Goal: Task Accomplishment & Management: Use online tool/utility

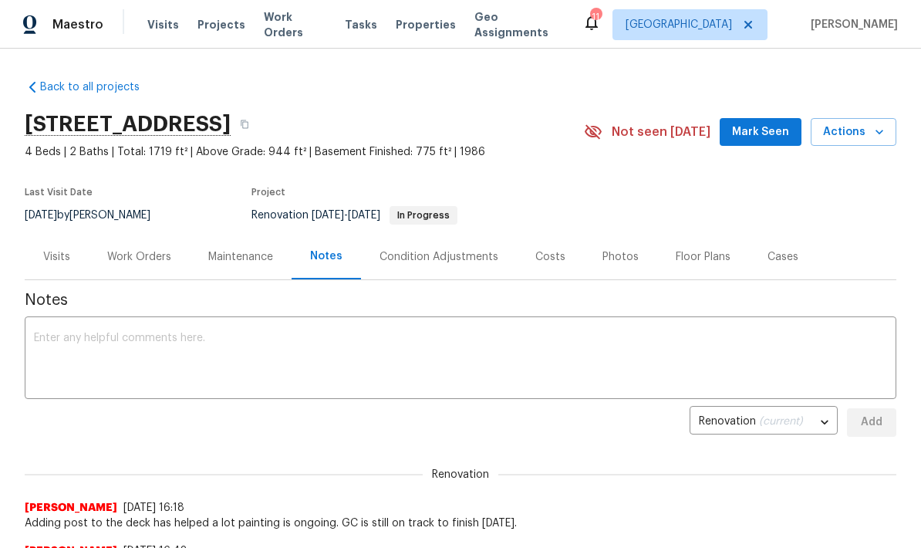
scroll to position [-6, 0]
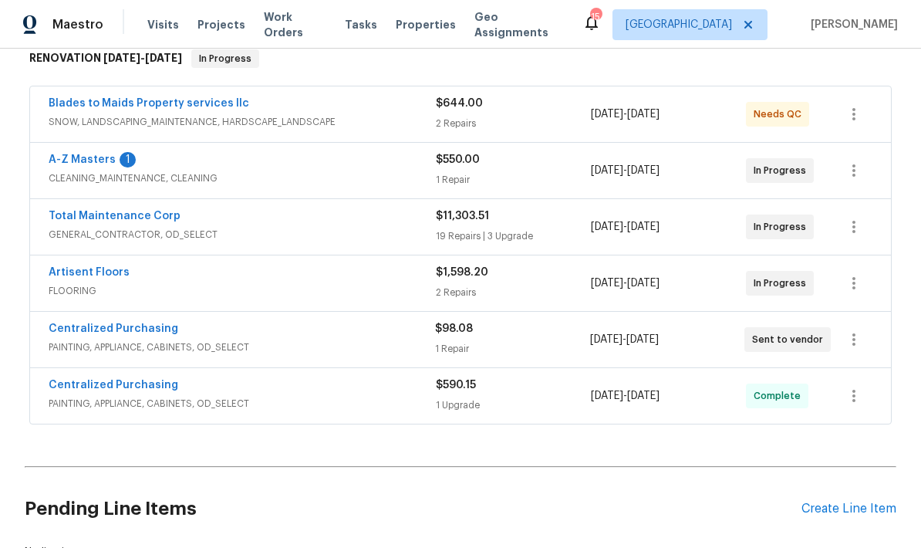
scroll to position [259, 0]
click at [69, 164] on link "A-Z Masters" at bounding box center [82, 158] width 67 height 11
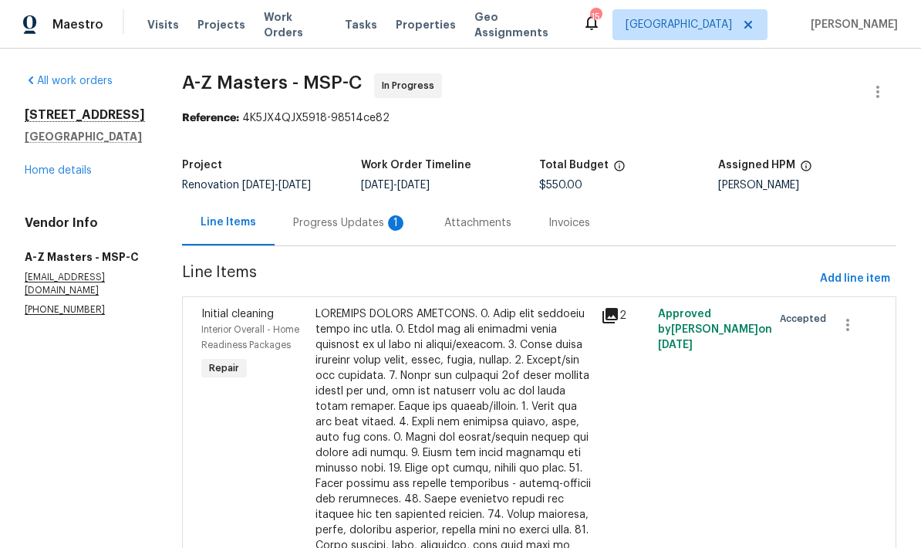
click at [293, 217] on div "Progress Updates 1" at bounding box center [350, 222] width 114 height 15
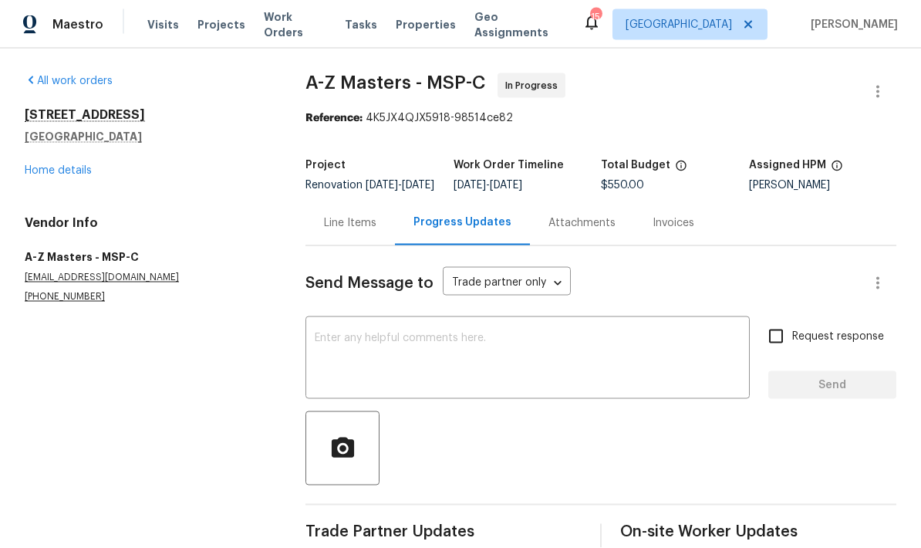
scroll to position [62, 0]
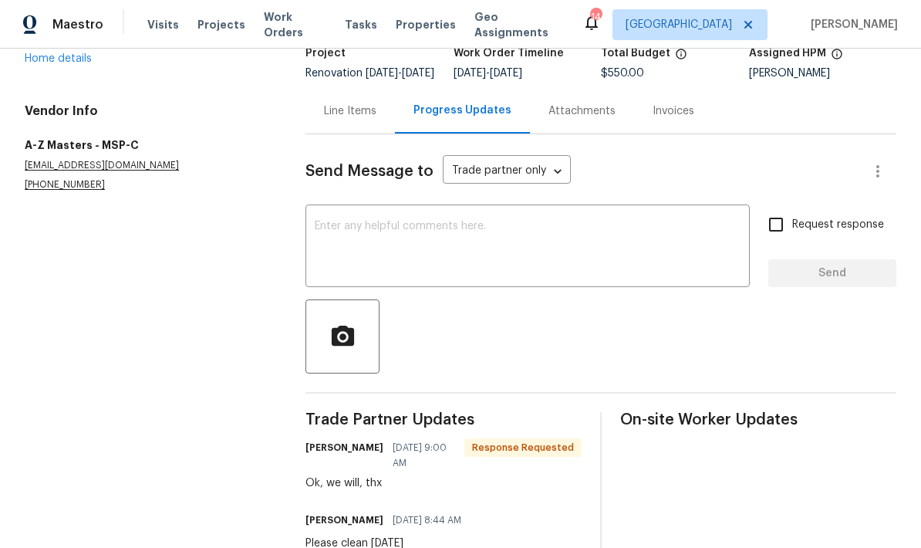
click at [341, 221] on textarea at bounding box center [528, 248] width 426 height 54
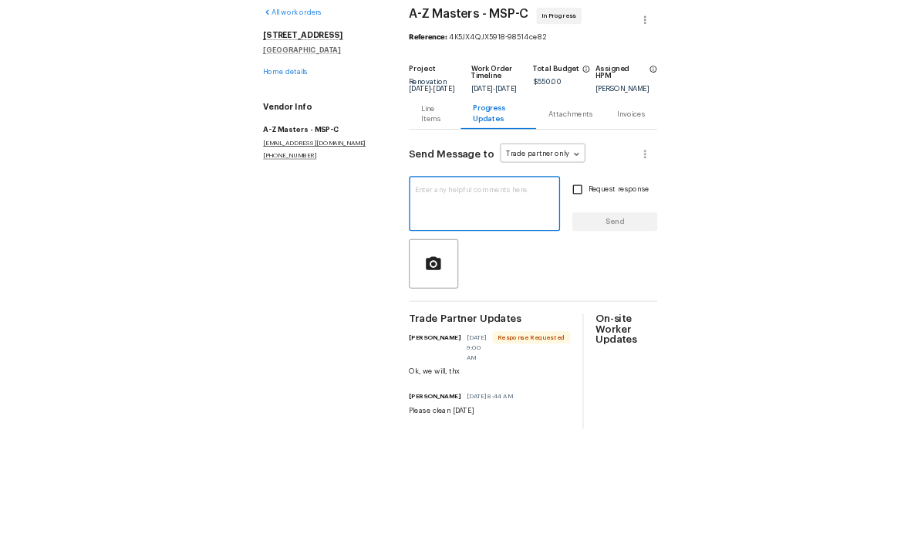
scroll to position [0, 0]
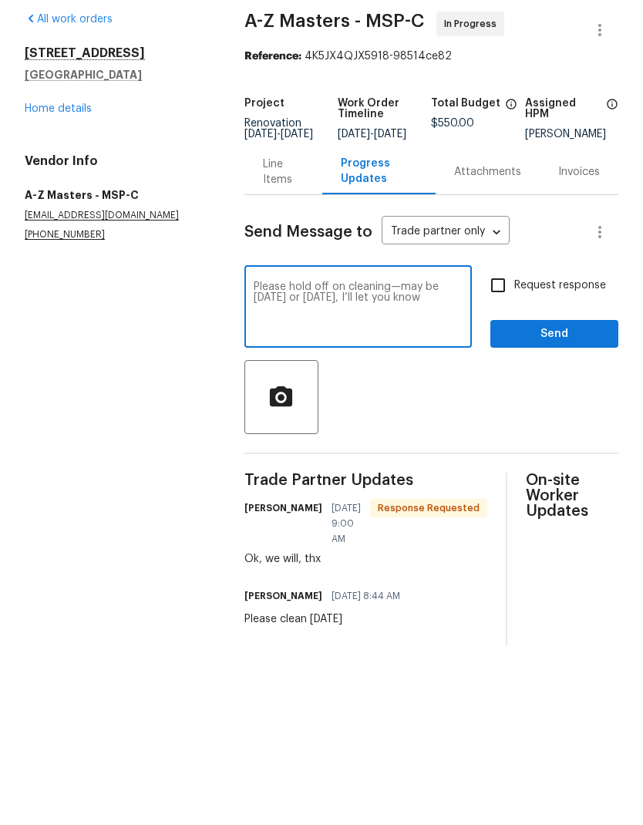
type textarea "Please hold off on cleaning—may be [DATE] or [DATE], I’ll let you know"
click at [535, 386] on span "Send" at bounding box center [554, 395] width 103 height 19
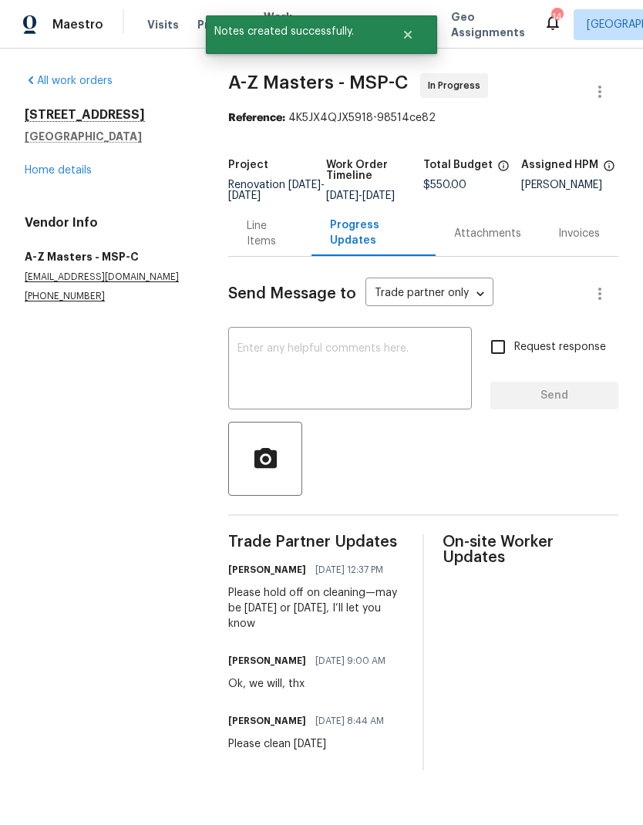
click at [40, 168] on link "Home details" at bounding box center [58, 170] width 67 height 11
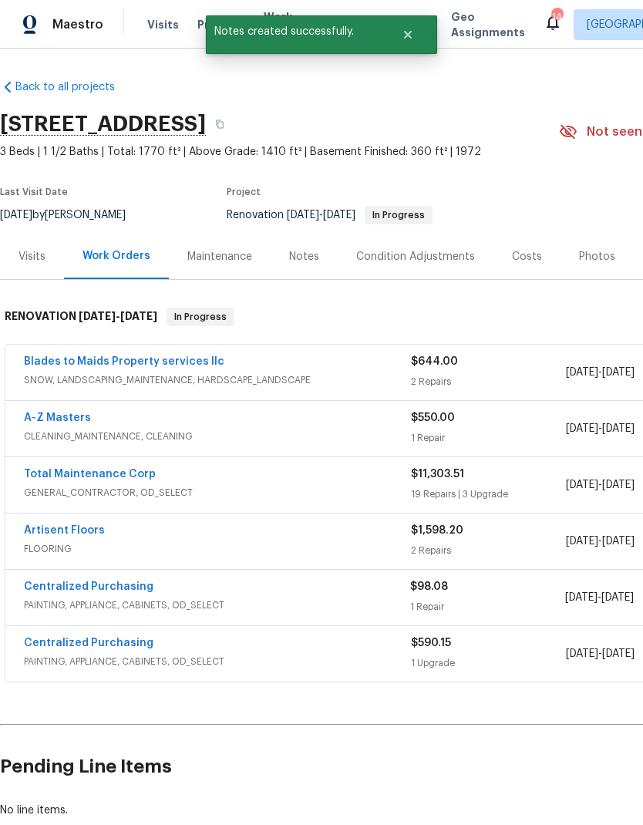
click at [32, 534] on link "Artisent Floors" at bounding box center [64, 530] width 81 height 11
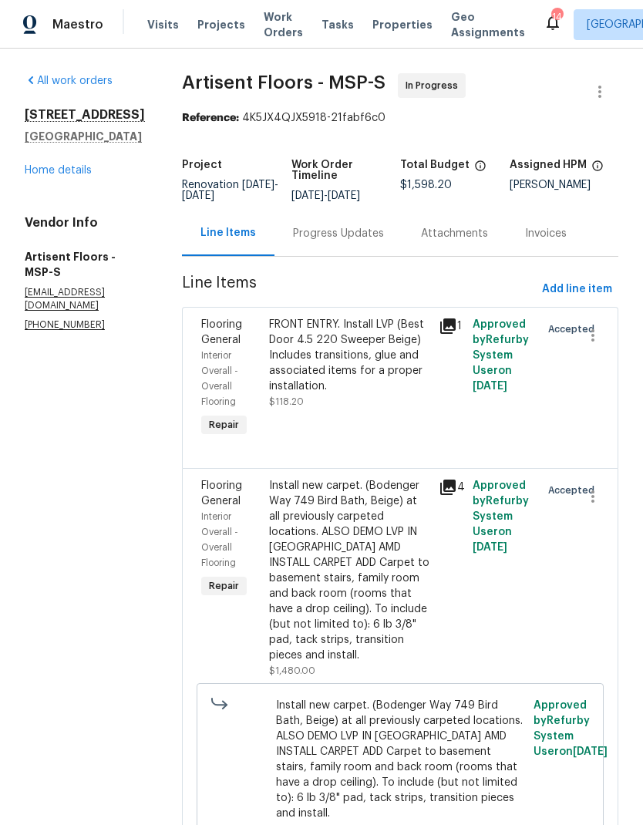
click at [332, 241] on div "Progress Updates" at bounding box center [338, 233] width 91 height 15
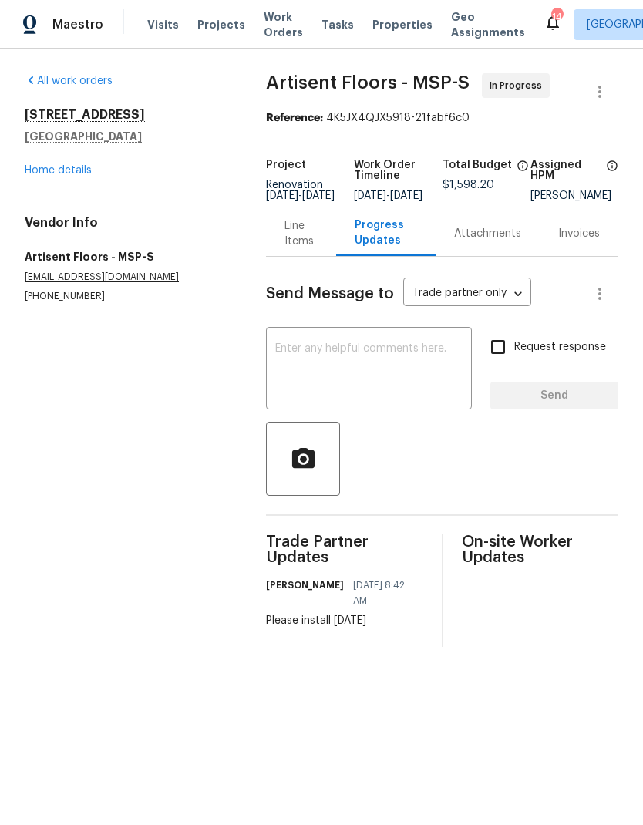
click at [288, 373] on textarea at bounding box center [368, 370] width 187 height 54
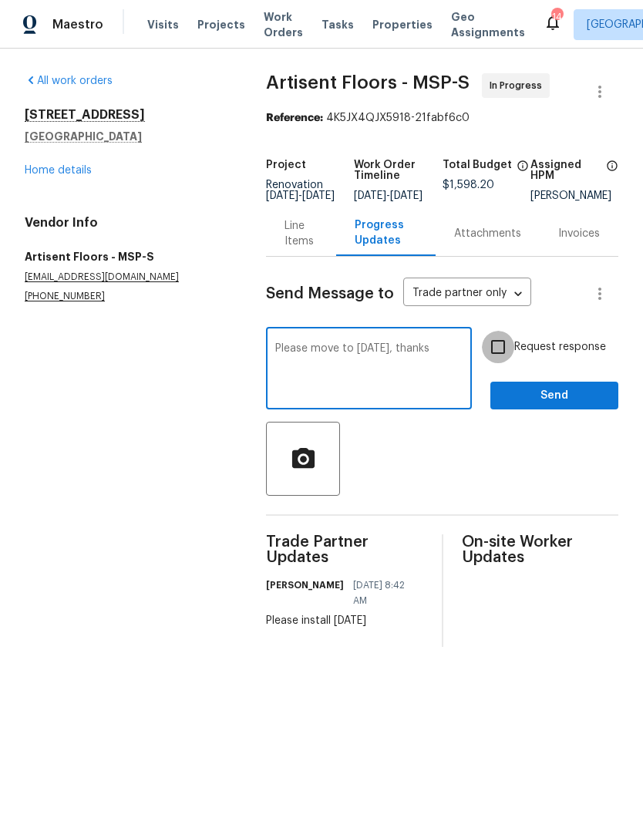
type textarea "Please move to [DATE], thanks"
click at [498, 363] on input "Request response" at bounding box center [498, 347] width 32 height 32
checkbox input "true"
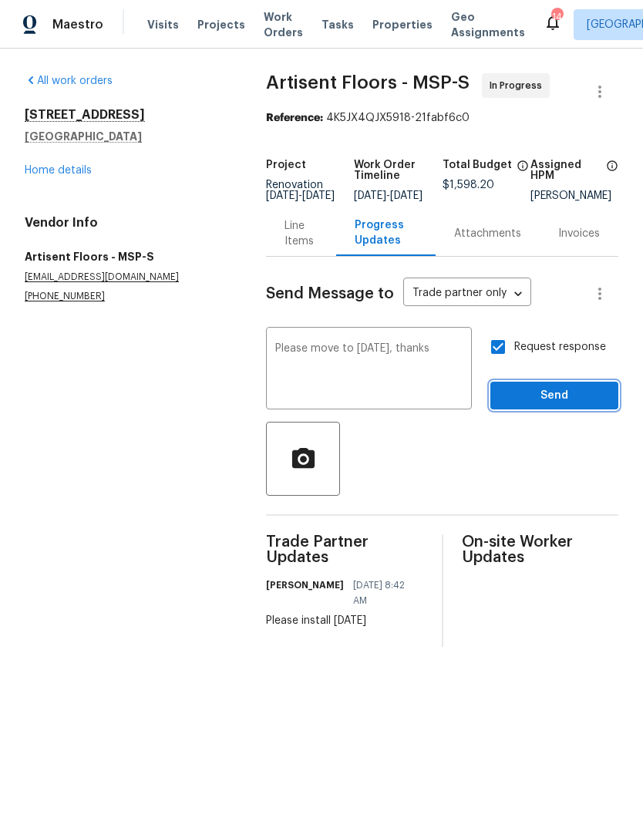
click at [520, 400] on span "Send" at bounding box center [554, 395] width 103 height 19
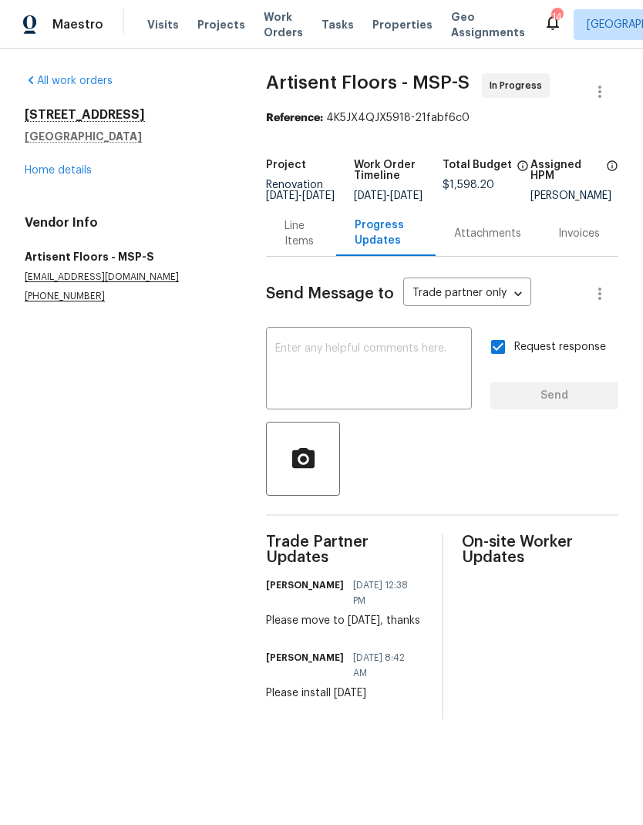
click at [42, 171] on link "Home details" at bounding box center [58, 170] width 67 height 11
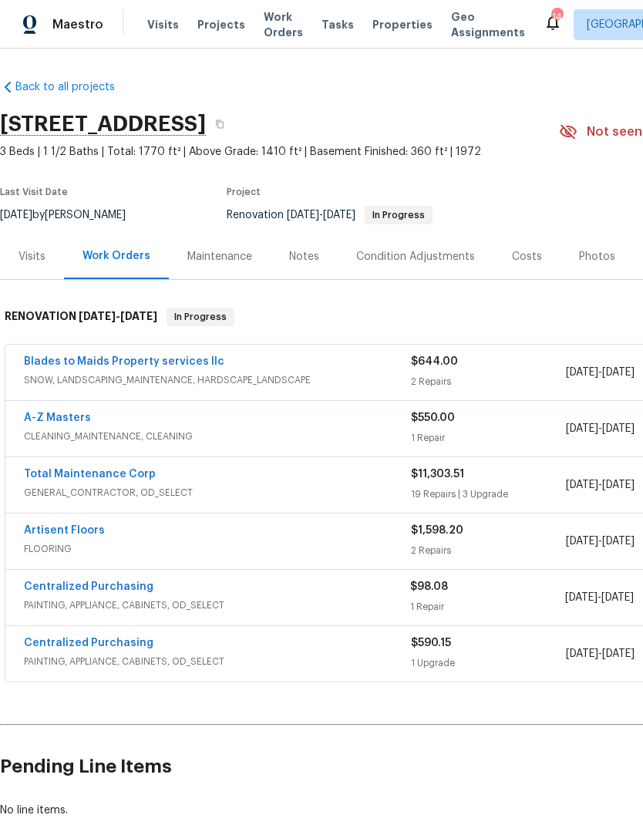
click at [104, 477] on link "Total Maintenance Corp" at bounding box center [90, 474] width 132 height 11
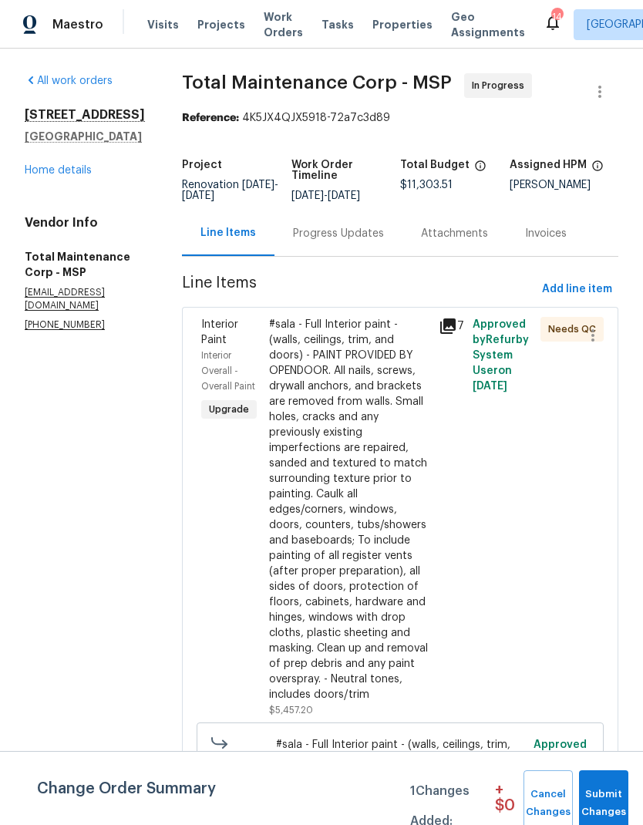
click at [56, 178] on div "[STREET_ADDRESS] Home details" at bounding box center [85, 142] width 120 height 71
click at [59, 176] on link "Home details" at bounding box center [58, 170] width 67 height 11
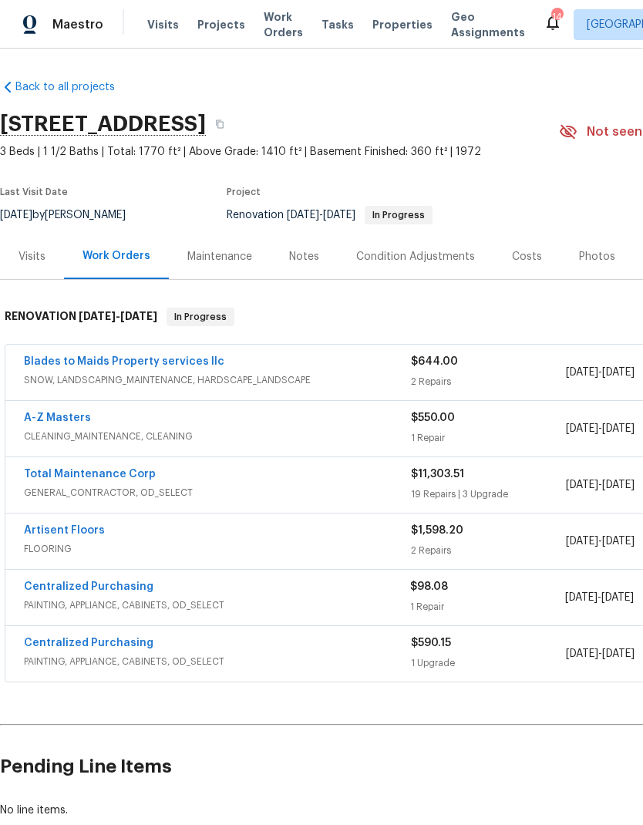
click at [520, 260] on div "Costs" at bounding box center [527, 256] width 30 height 15
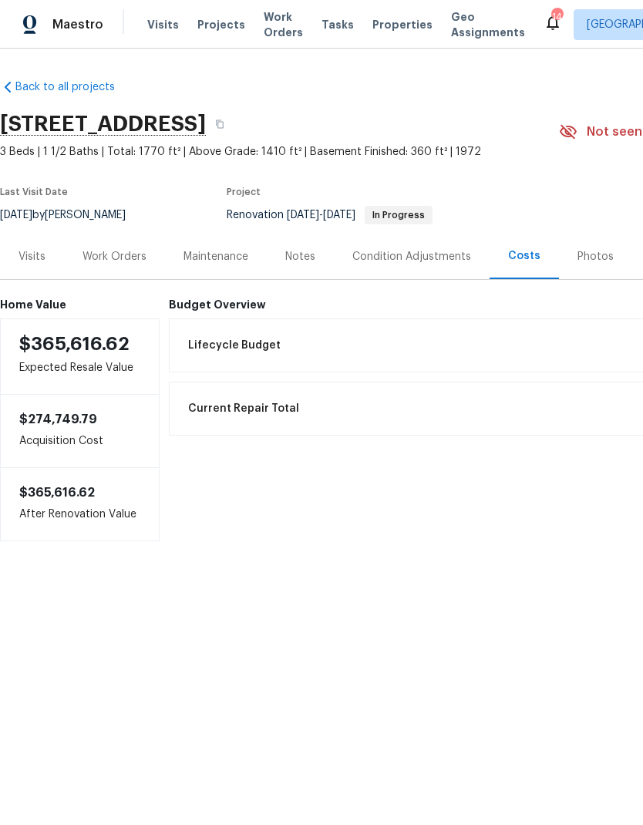
click at [114, 256] on div "Work Orders" at bounding box center [115, 256] width 64 height 15
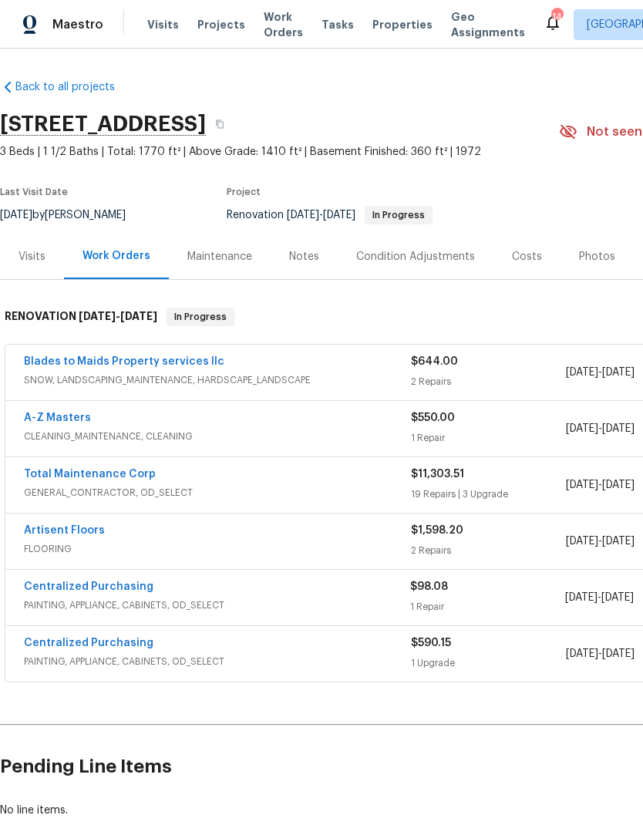
click at [520, 258] on div "Costs" at bounding box center [527, 256] width 30 height 15
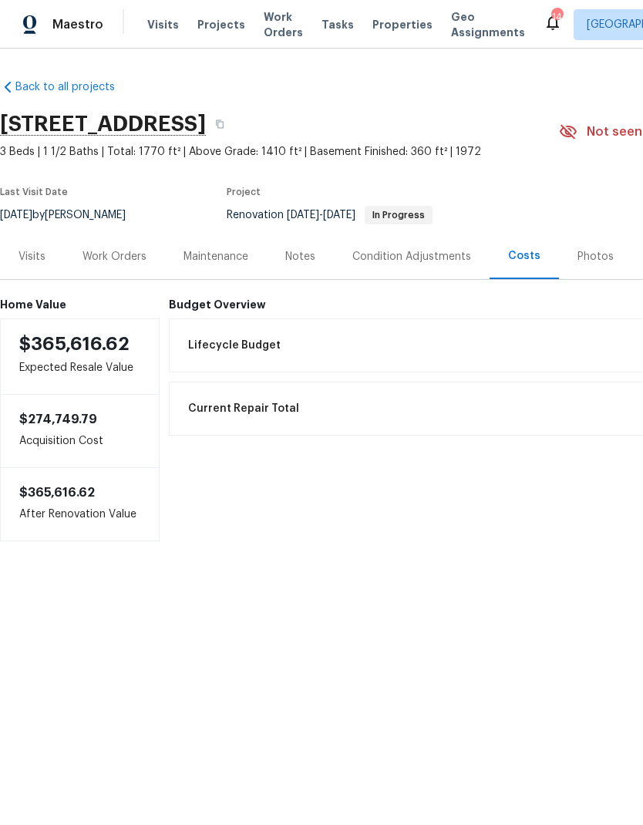
click at [106, 258] on div "Work Orders" at bounding box center [115, 256] width 64 height 15
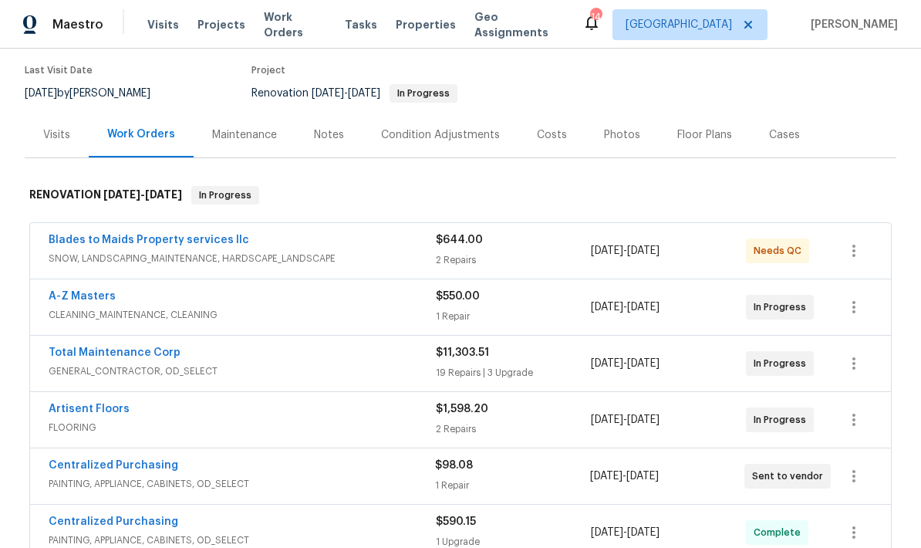
scroll to position [137, 0]
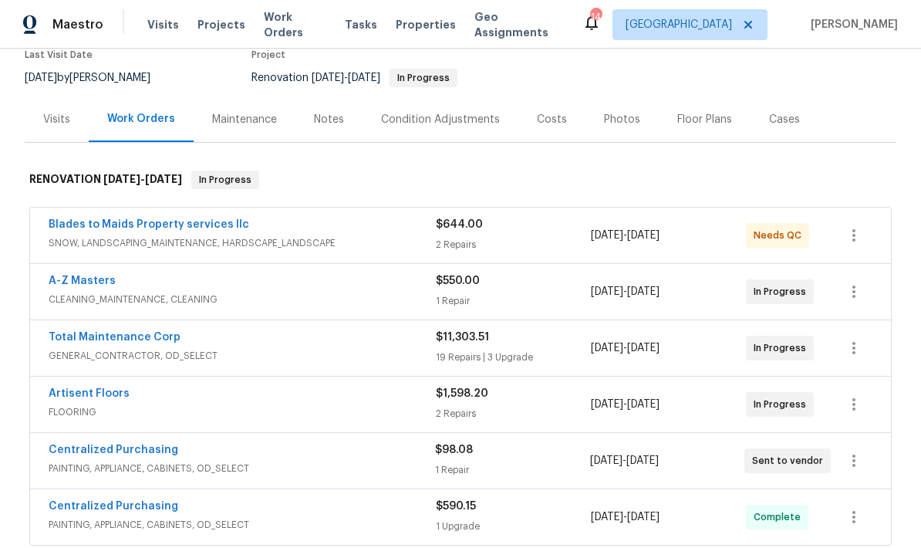
click at [73, 341] on link "Total Maintenance Corp" at bounding box center [115, 337] width 132 height 11
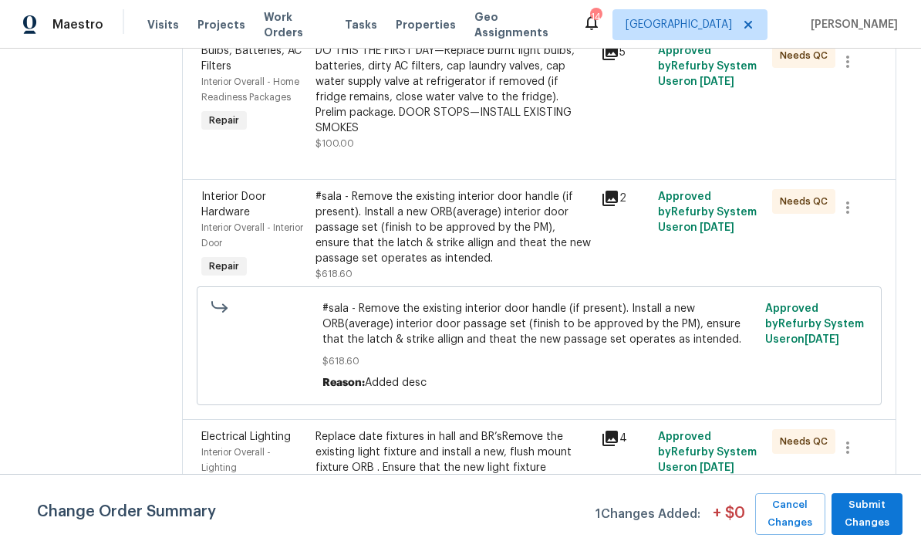
scroll to position [2291, 0]
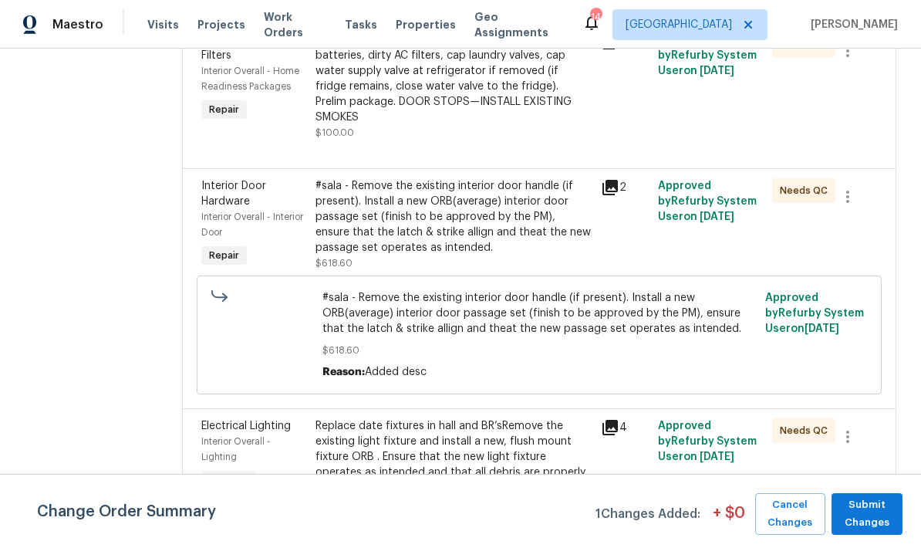
click at [348, 178] on div "#sala - Remove the existing interior door handle (if present). Install a new OR…" at bounding box center [453, 216] width 276 height 77
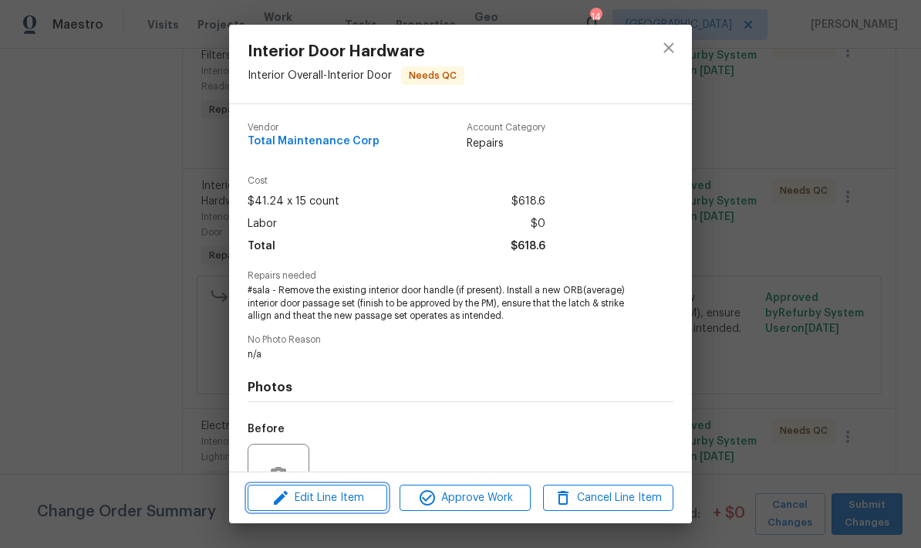
click at [314, 504] on span "Edit Line Item" at bounding box center [317, 497] width 130 height 19
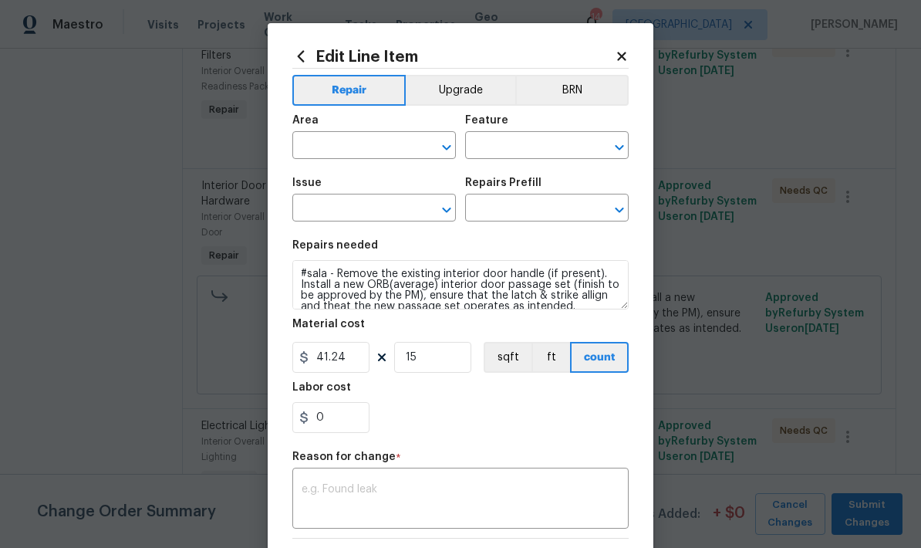
type input "Interior Overall"
type input "Interior Door"
type input "Interior Door Hardware"
type input "Install Door Handle (average) $41.24"
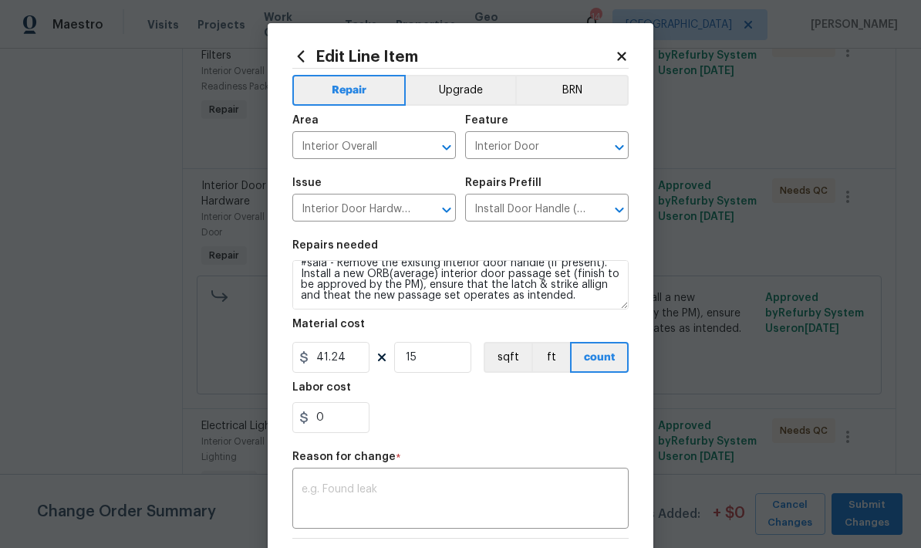
scroll to position [11, 0]
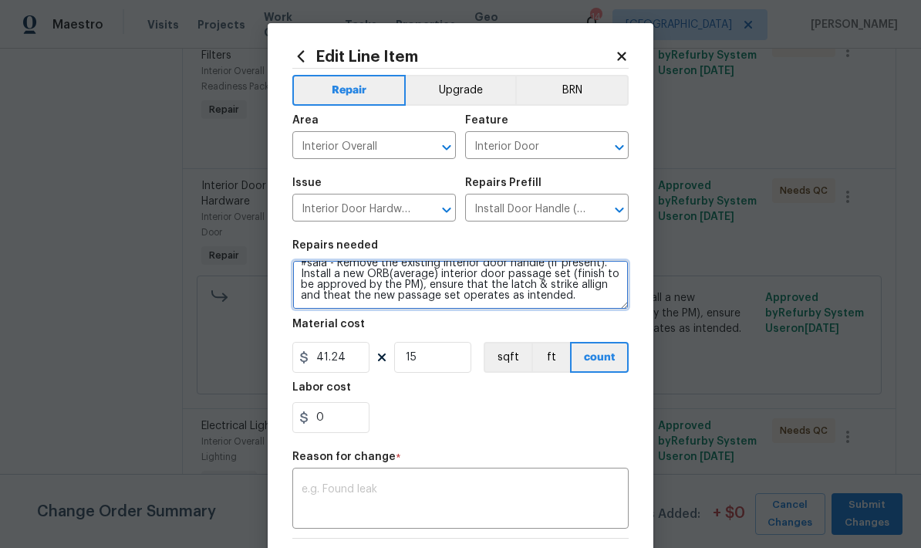
click at [574, 300] on textarea "#sala - Remove the existing interior door handle (if present). Install a new OR…" at bounding box center [460, 284] width 336 height 49
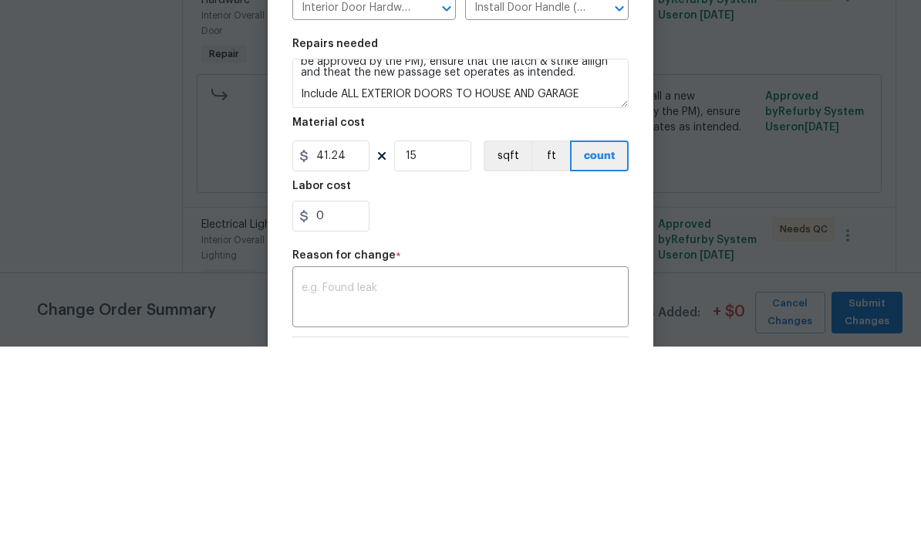
scroll to position [62, 0]
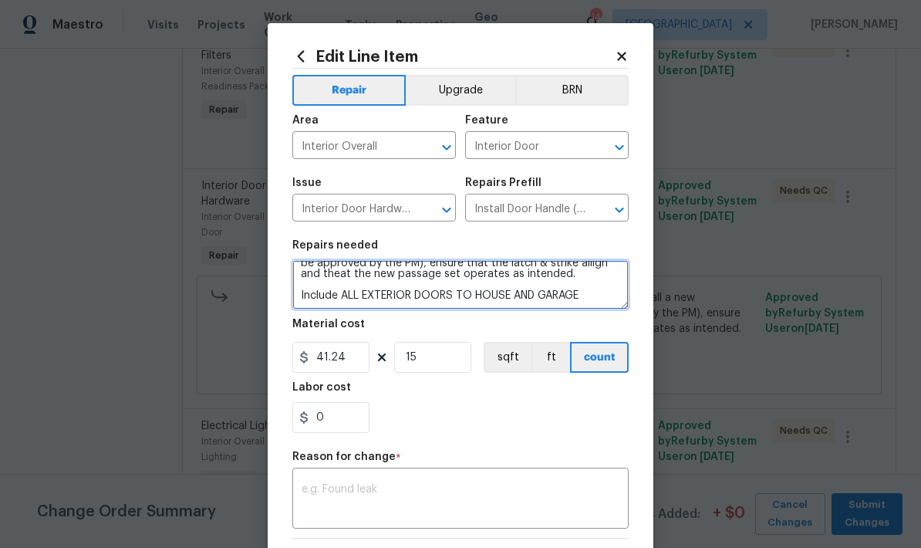
type textarea "#sala - Remove the existing interior door handle (if present). Install a new OR…"
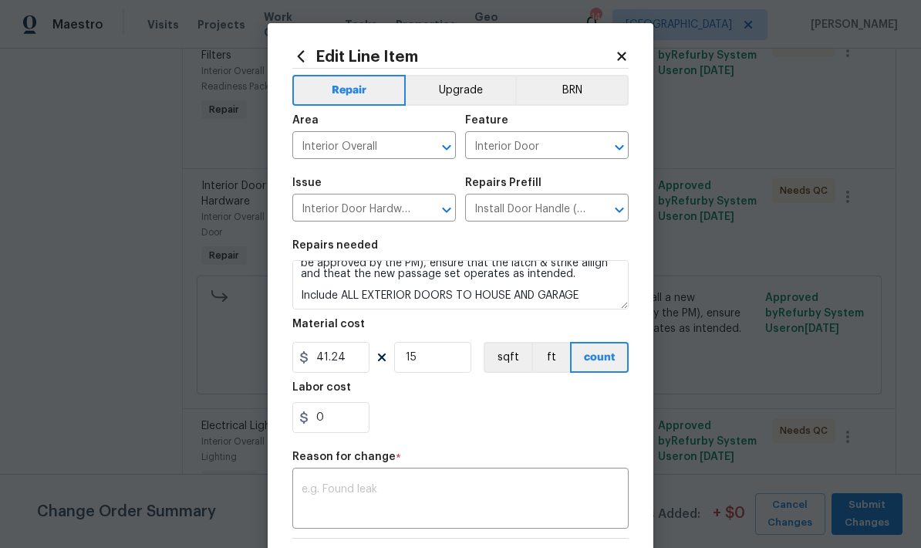
click at [322, 490] on textarea at bounding box center [461, 500] width 318 height 32
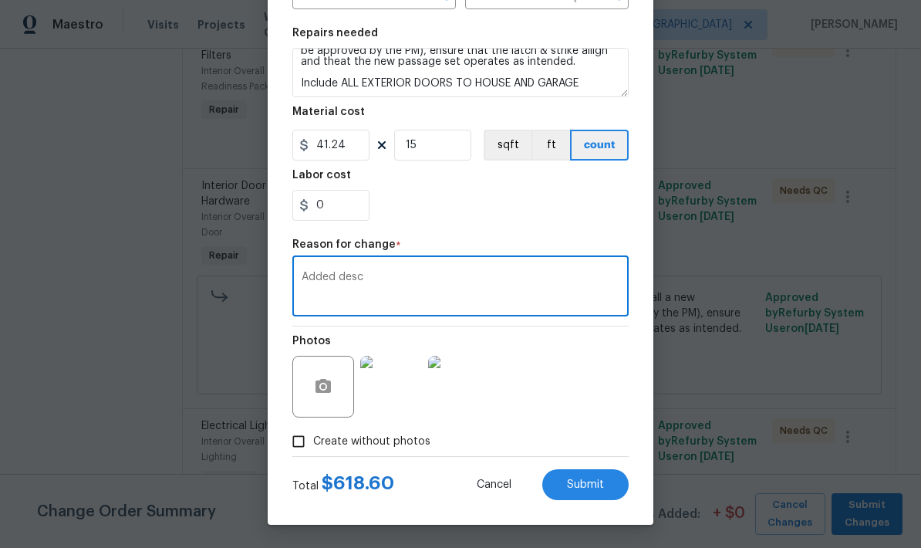
scroll to position [215, 0]
type textarea "Added desc"
click at [571, 491] on button "Submit" at bounding box center [585, 484] width 86 height 31
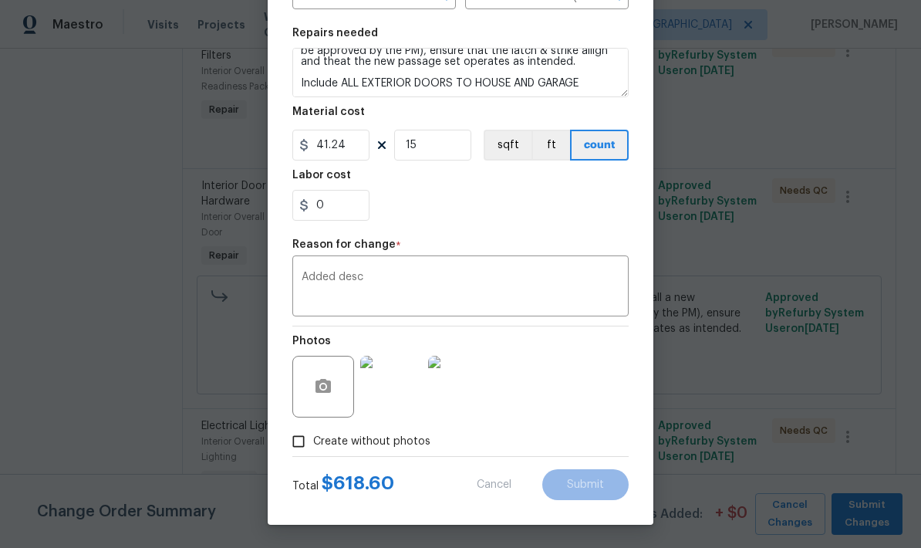
type textarea "#sala - Remove the existing interior door handle (if present). Install a new OR…"
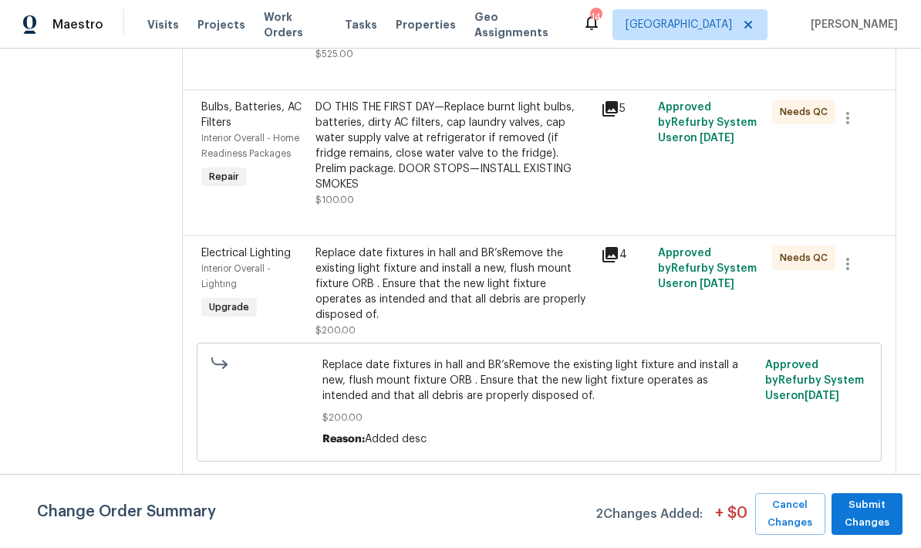
scroll to position [2594, 0]
click at [359, 244] on div "Replace date fixtures in hall and BR’sRemove the existing light fixture and ins…" at bounding box center [453, 282] width 276 height 77
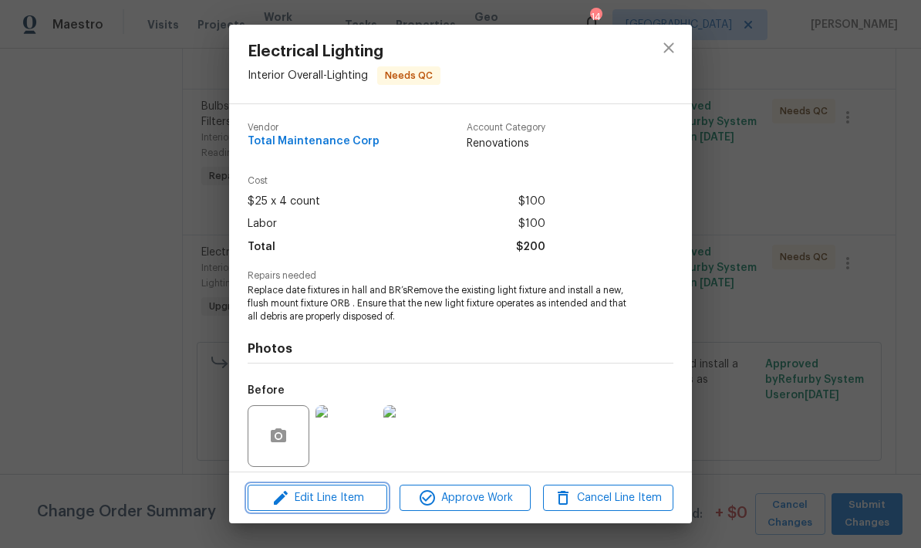
click at [309, 498] on span "Edit Line Item" at bounding box center [317, 497] width 130 height 19
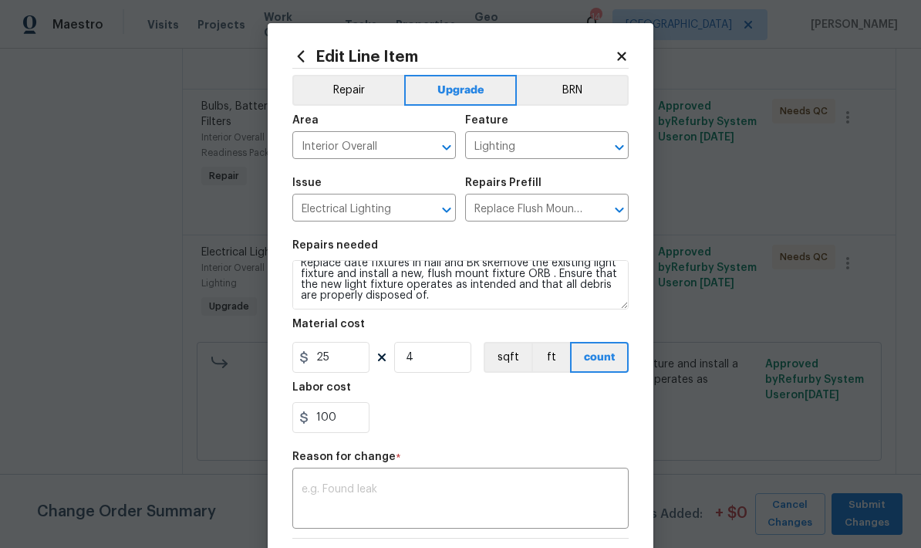
scroll to position [11, 0]
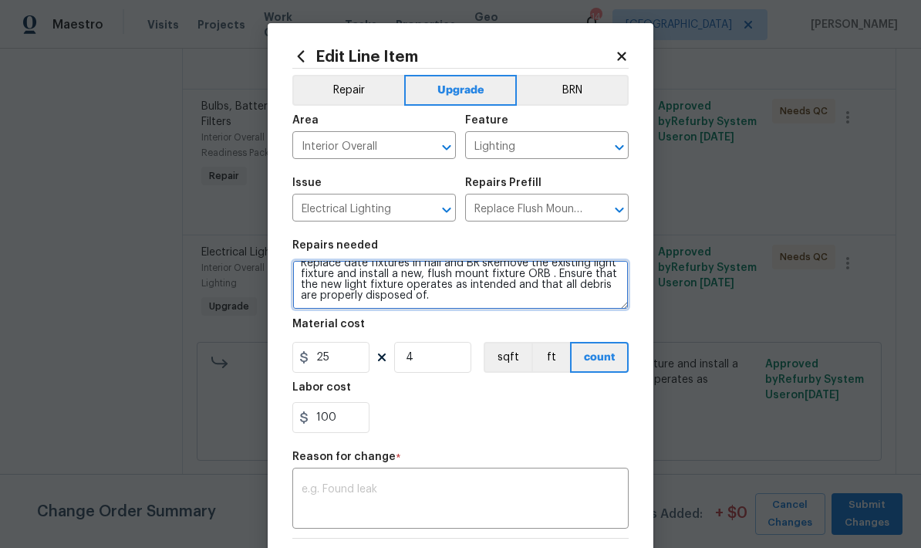
click at [430, 296] on textarea "Replace date fixtures in hall and BR’sRemove the existing light fixture and ins…" at bounding box center [460, 284] width 336 height 49
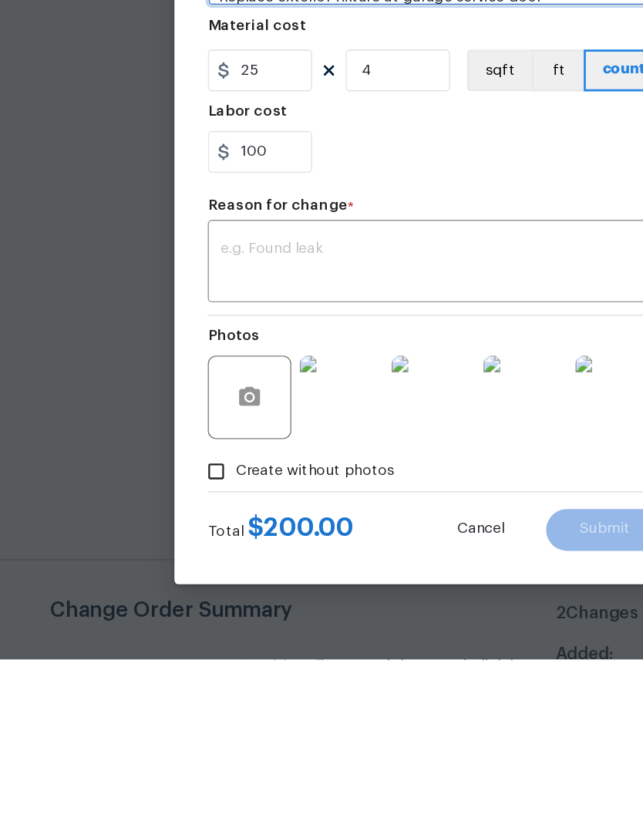
scroll to position [62, 0]
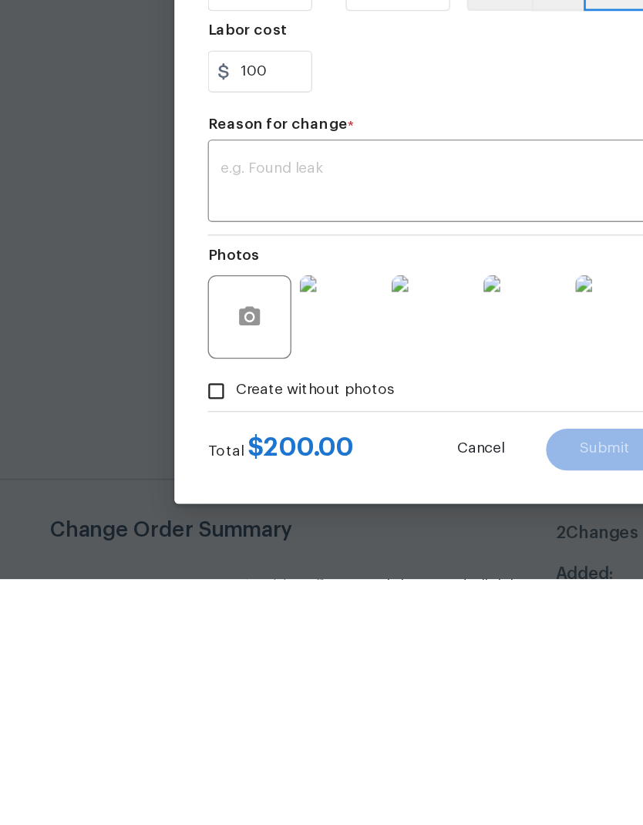
type textarea "Replace date fixtures in hall and BR’sRemove the existing light fixture and ins…"
click at [177, 547] on icon "button" at bounding box center [184, 631] width 19 height 19
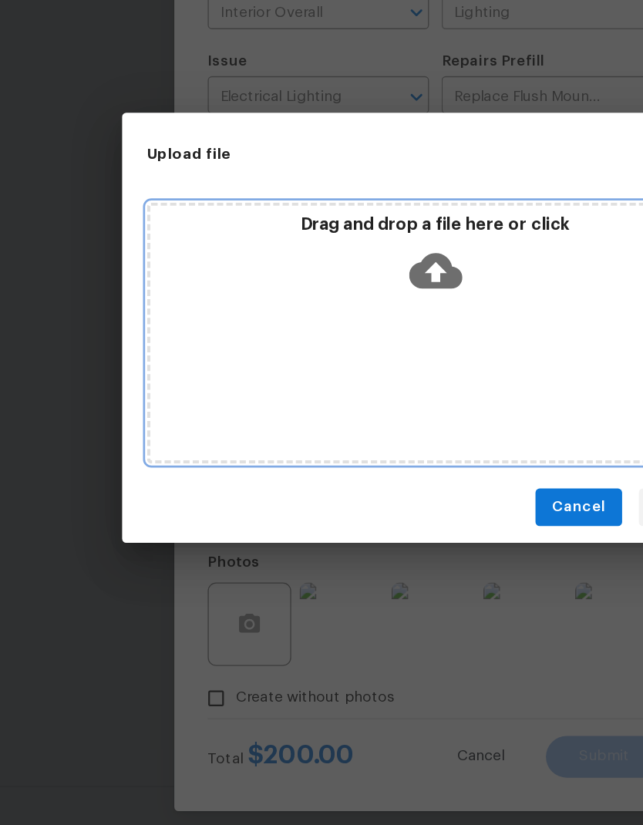
click at [263, 320] on div "Drag and drop a file here or click" at bounding box center [322, 416] width 426 height 193
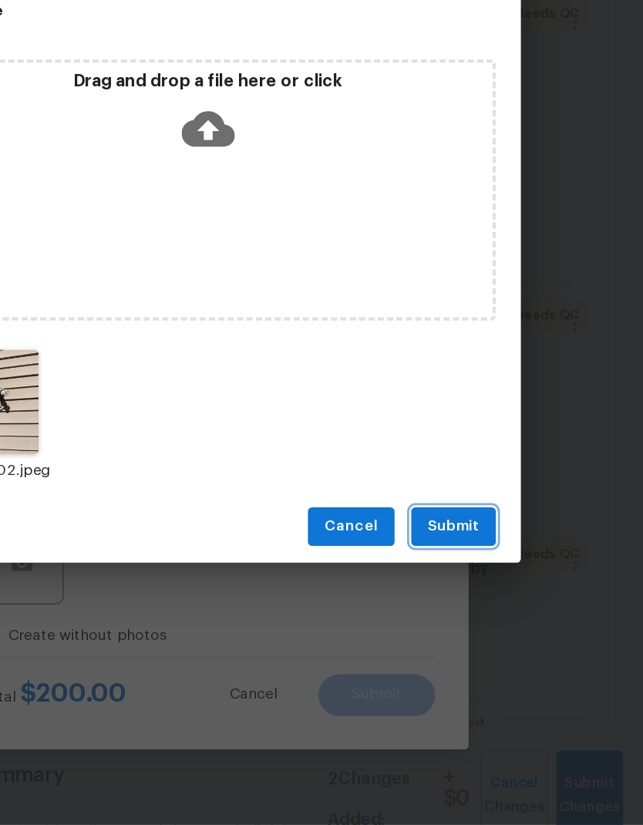
click at [484, 547] on span "Submit" at bounding box center [503, 604] width 38 height 19
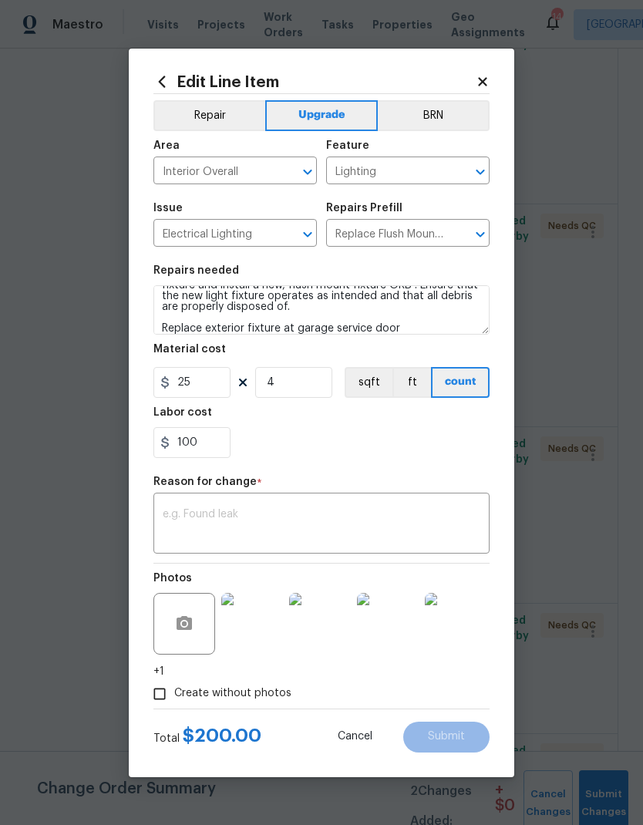
click at [176, 514] on textarea at bounding box center [322, 525] width 318 height 32
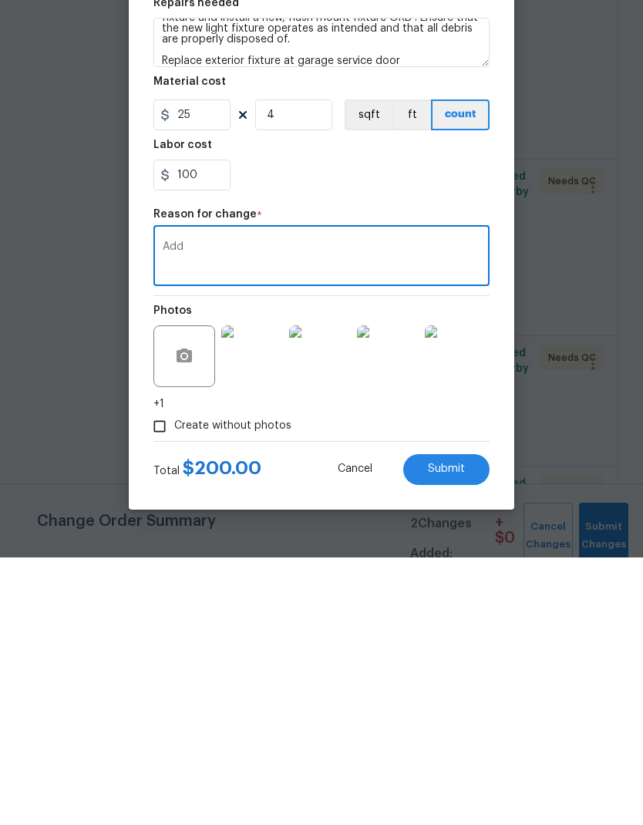
type textarea "Add"
click at [273, 427] on div "100" at bounding box center [321, 442] width 336 height 31
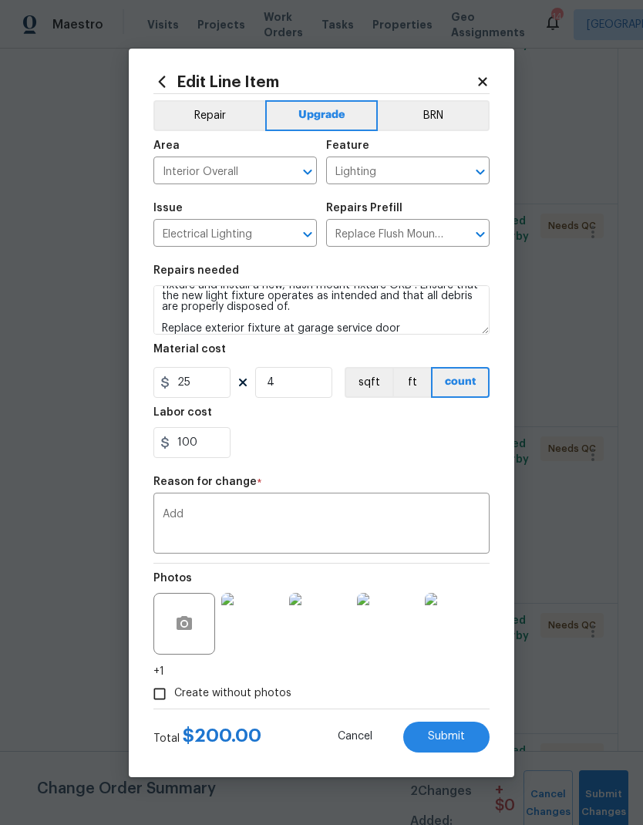
click at [442, 547] on button "Submit" at bounding box center [446, 737] width 86 height 31
type textarea "Replace date fixtures in hall and BR’sRemove the existing light fixture and ins…"
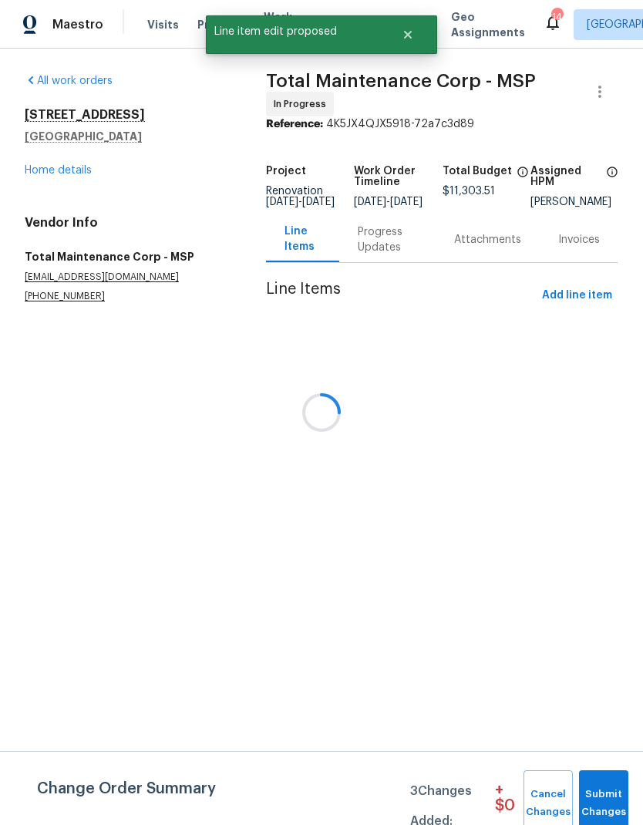
scroll to position [0, 0]
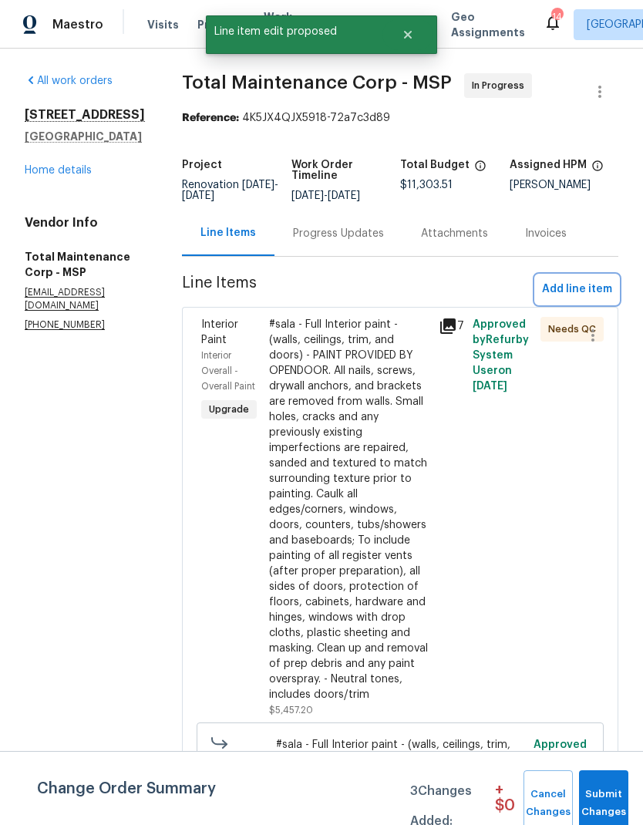
click at [568, 295] on span "Add line item" at bounding box center [577, 289] width 70 height 19
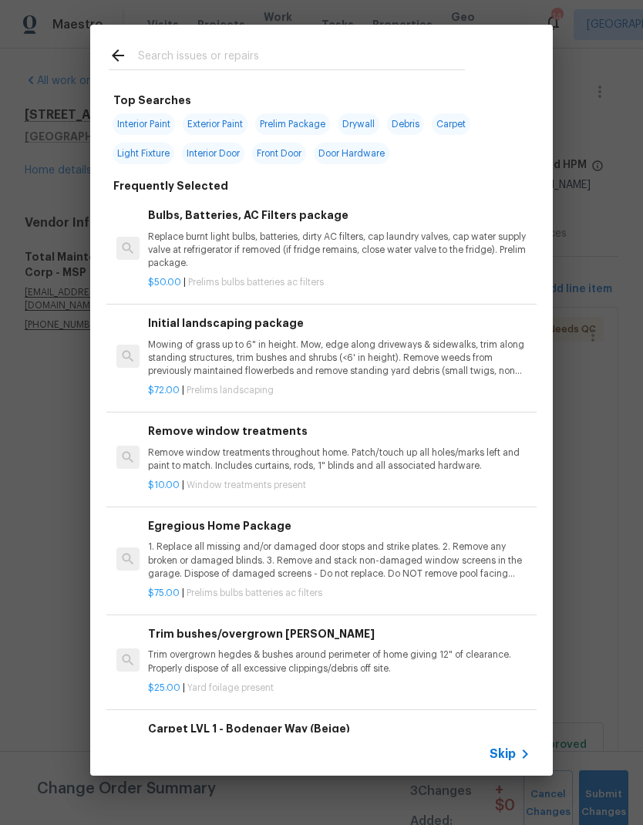
click at [122, 53] on icon at bounding box center [118, 55] width 19 height 19
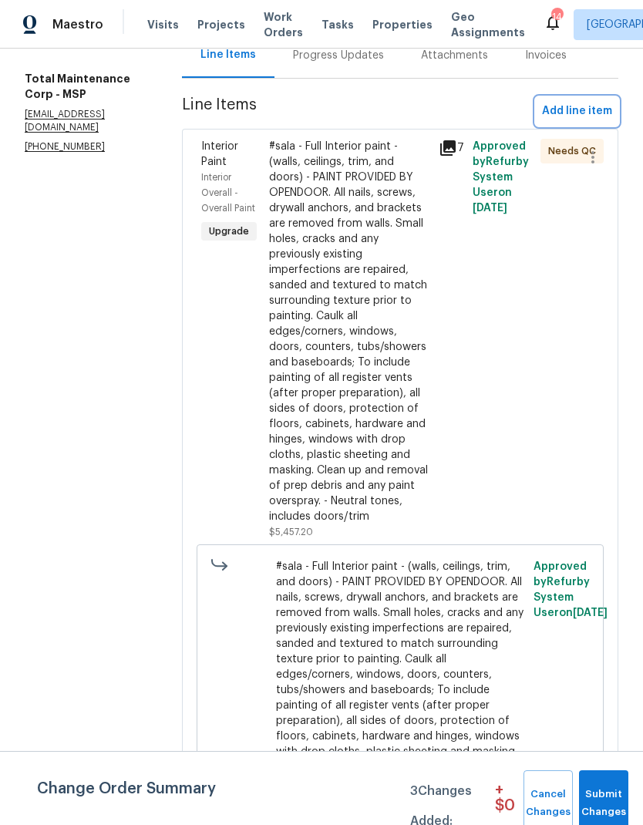
scroll to position [179, 0]
click at [284, 299] on div "#sala - Full Interior paint - (walls, ceilings, trim, and doors) - PAINT PROVID…" at bounding box center [349, 331] width 160 height 386
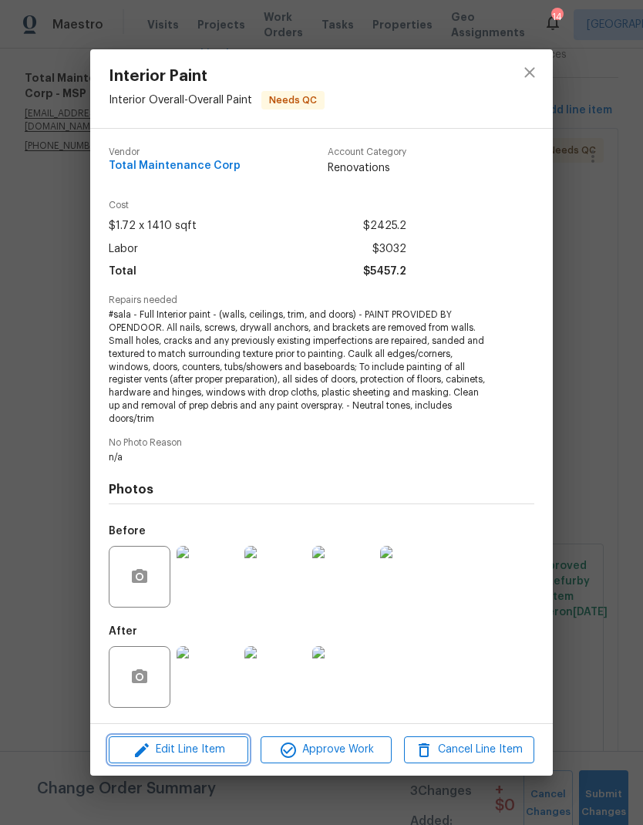
click at [181, 547] on span "Edit Line Item" at bounding box center [178, 749] width 130 height 19
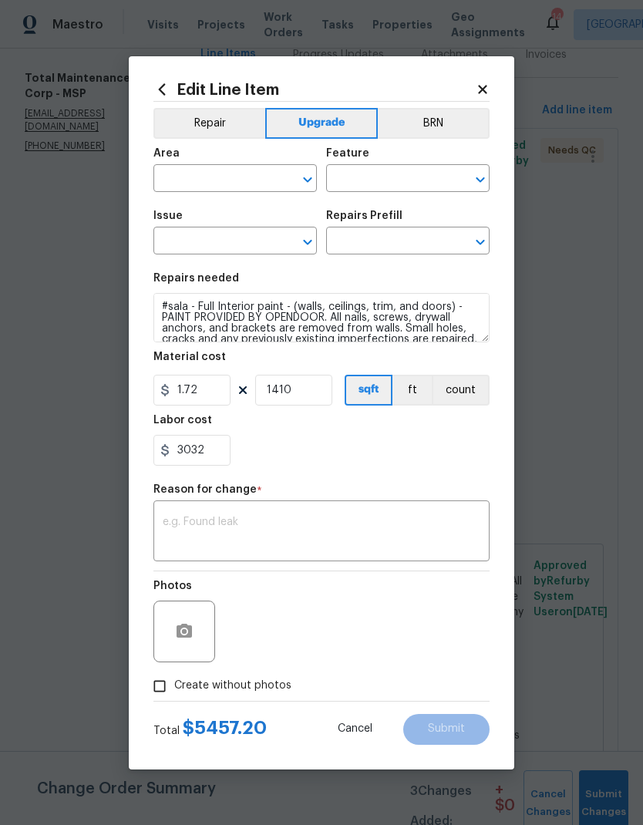
type input "Interior Overall"
type input "Overall Paint"
type input "Interior Paint"
type input "Full Interior Paint LABOR ONLY $1.72"
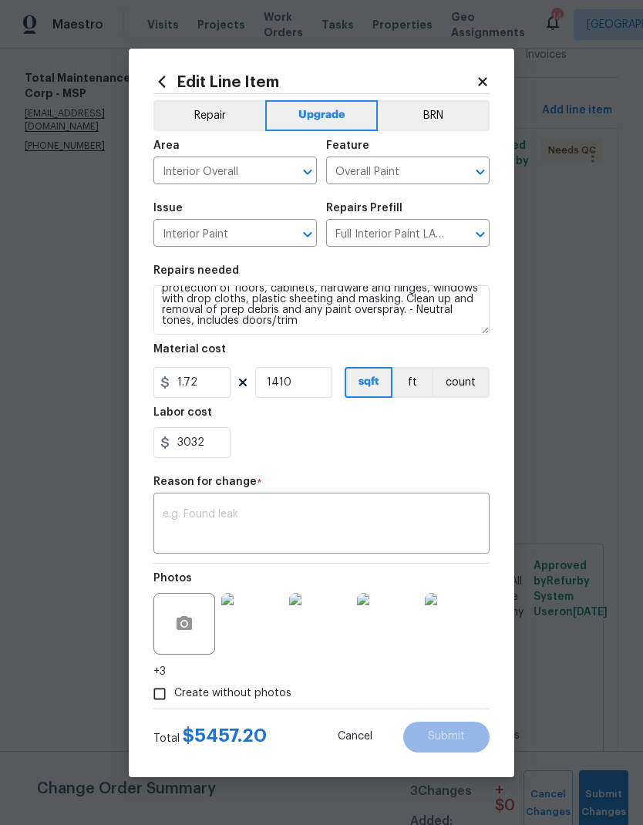
scroll to position [97, 0]
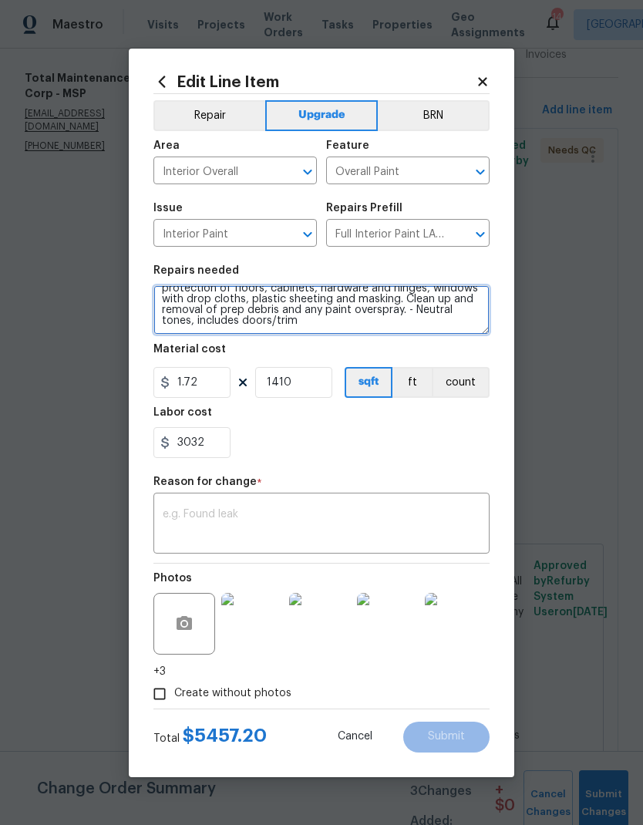
click at [315, 327] on textarea "#sala - Full Interior paint - (walls, ceilings, trim, and doors) - PAINT PROVID…" at bounding box center [321, 309] width 336 height 49
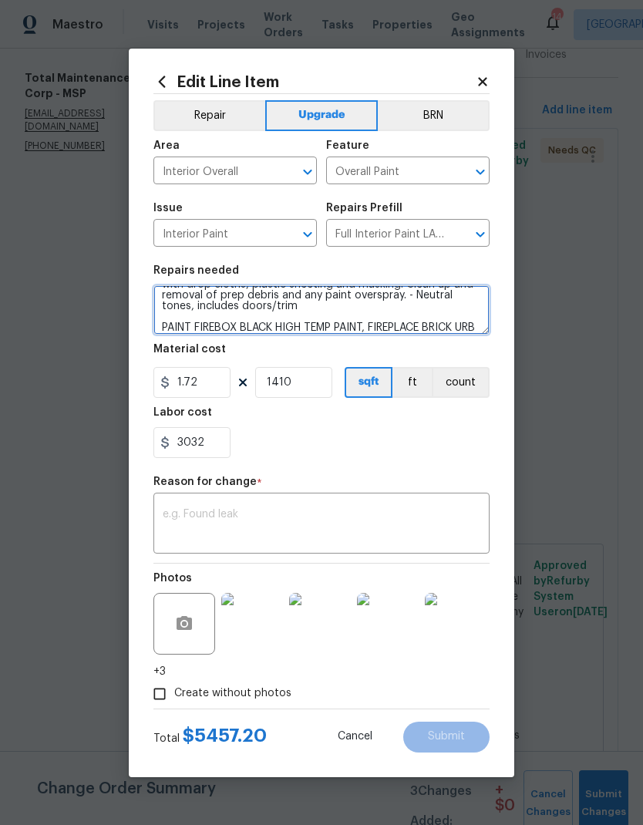
scroll to position [123, 0]
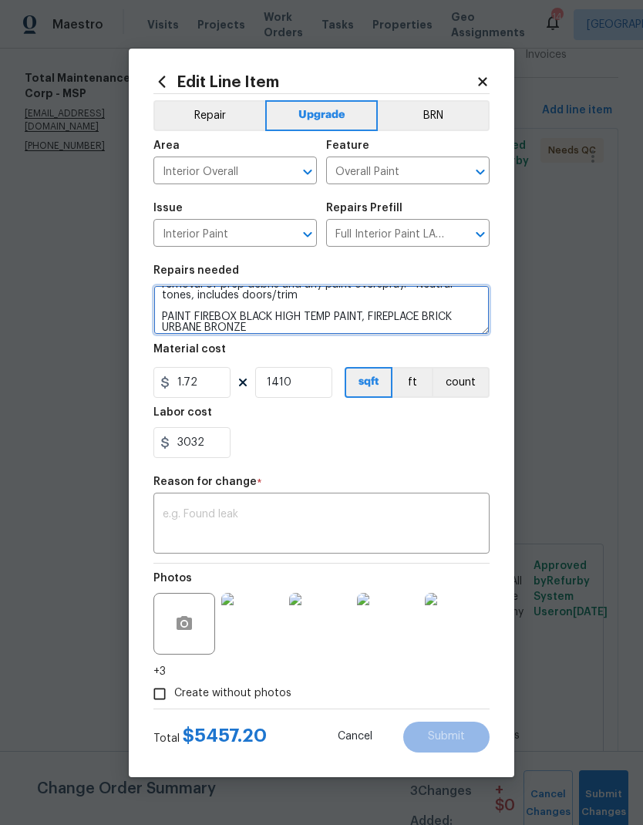
type textarea "#sala - Full Interior paint - (walls, ceilings, trim, and doors) - PAINT PROVID…"
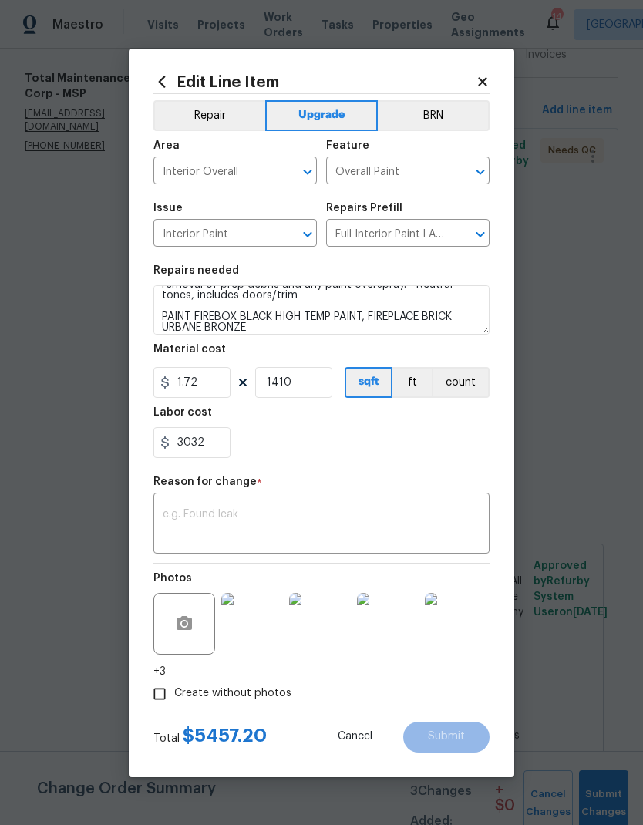
click at [316, 422] on div "Labor cost" at bounding box center [321, 417] width 336 height 20
click at [166, 511] on textarea at bounding box center [322, 525] width 318 height 32
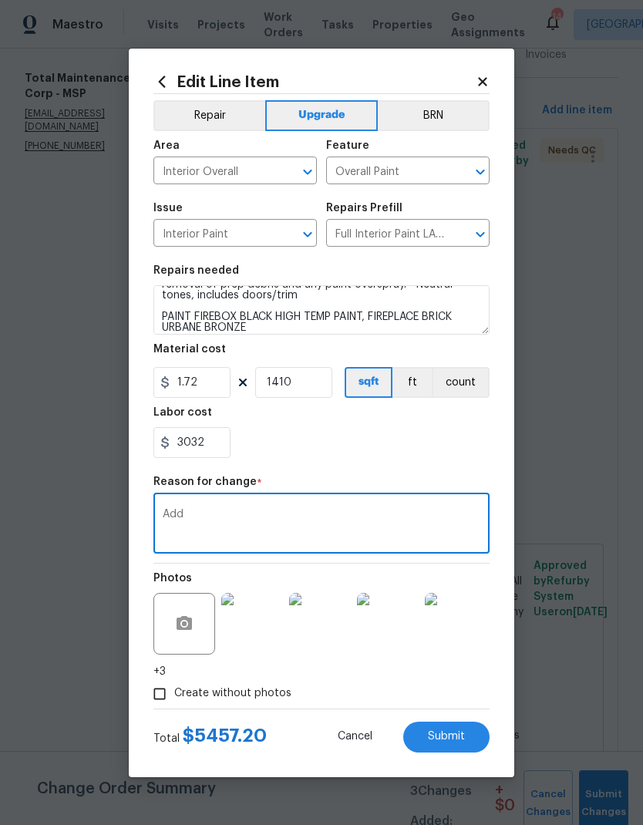
type textarea "Add"
click at [448, 547] on span "Submit" at bounding box center [446, 737] width 37 height 12
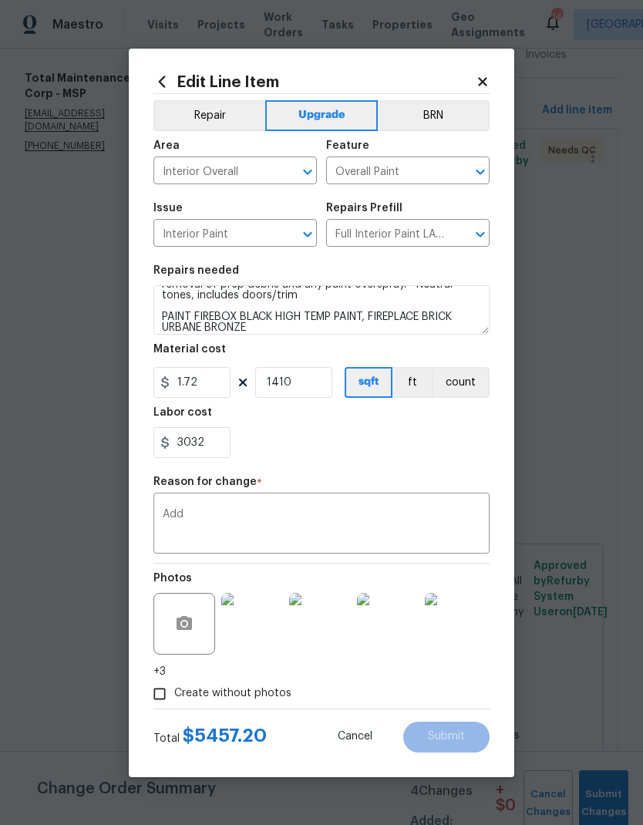
type textarea "#sala - Full Interior paint - (walls, ceilings, trim, and doors) - PAINT PROVID…"
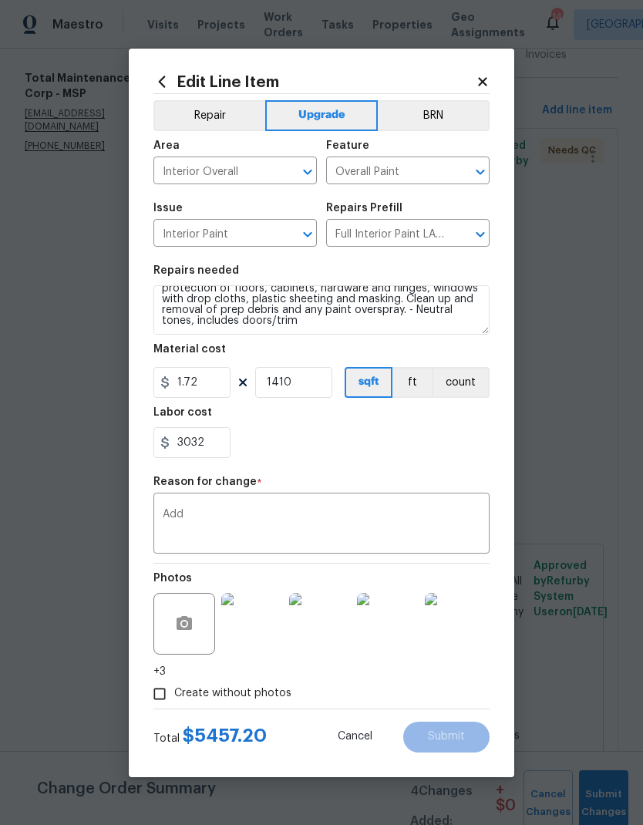
scroll to position [97, 0]
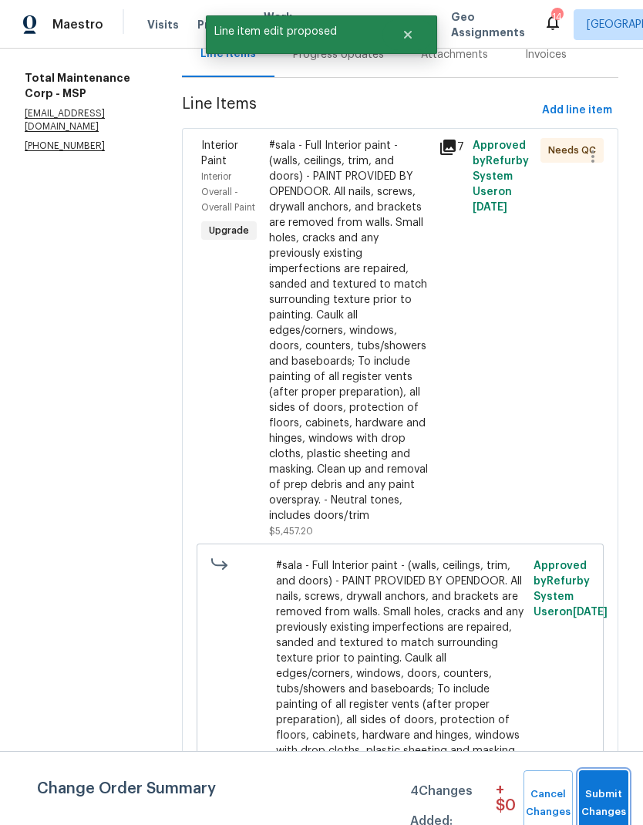
click at [600, 547] on span "Submit Changes" at bounding box center [604, 803] width 34 height 35
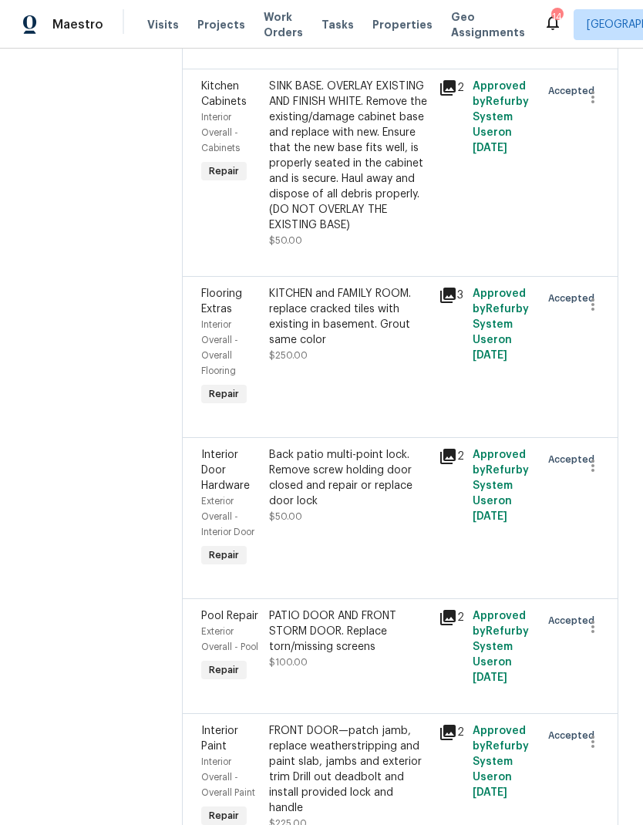
scroll to position [5135, 0]
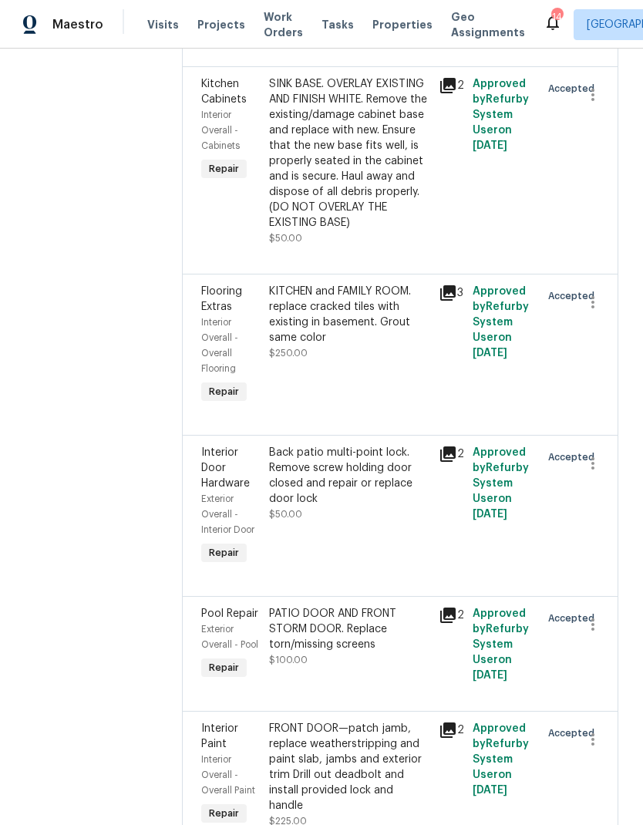
click at [290, 547] on div "FRONT DOOR—patch jamb, replace weatherstripping and paint slab, jambs and exter…" at bounding box center [349, 767] width 160 height 93
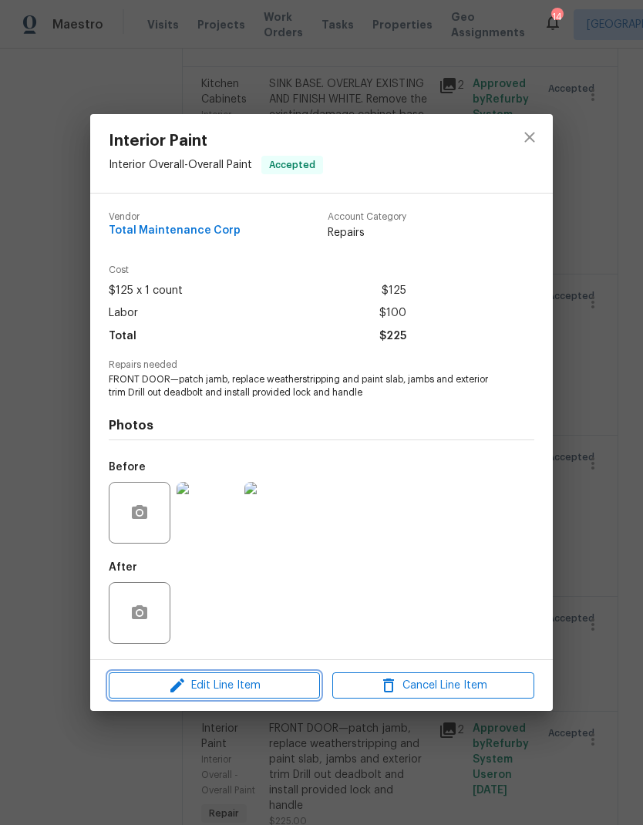
click at [209, 547] on span "Edit Line Item" at bounding box center [214, 685] width 202 height 19
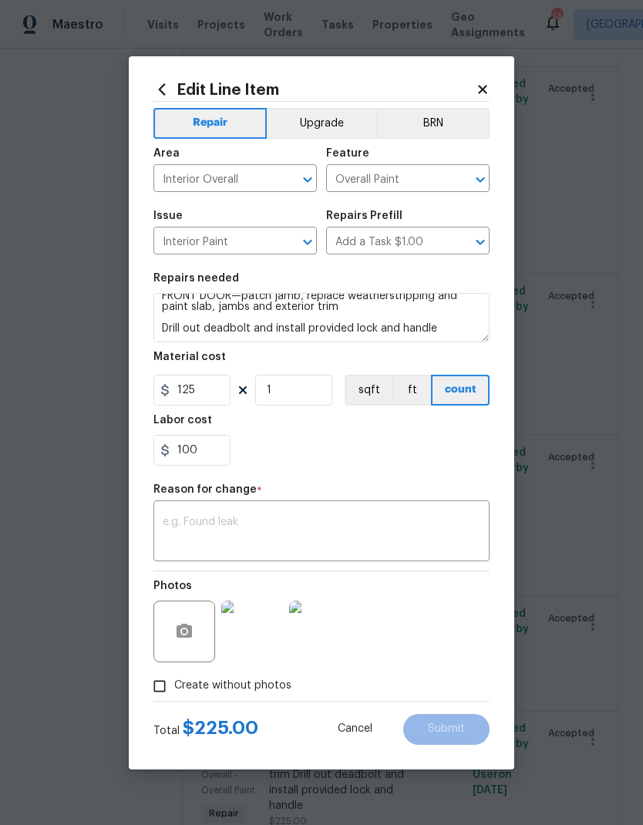
scroll to position [11, 0]
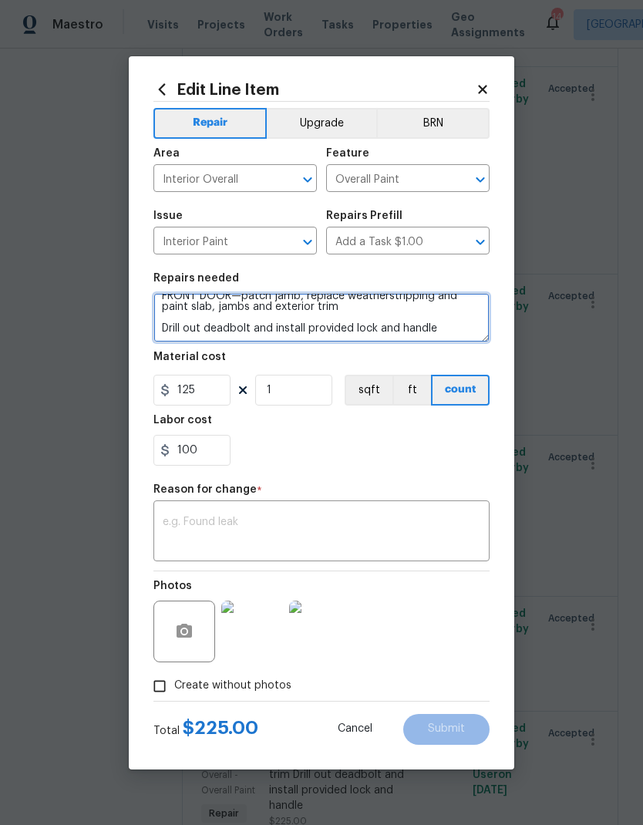
click at [448, 323] on textarea "FRONT DOOR—patch jamb, replace weatherstripping and paint slab, jambs and exter…" at bounding box center [321, 317] width 336 height 49
click at [438, 334] on textarea "FRONT DOOR—patch jamb, replace weatherstripping and paint slab, jambs and exter…" at bounding box center [321, 317] width 336 height 49
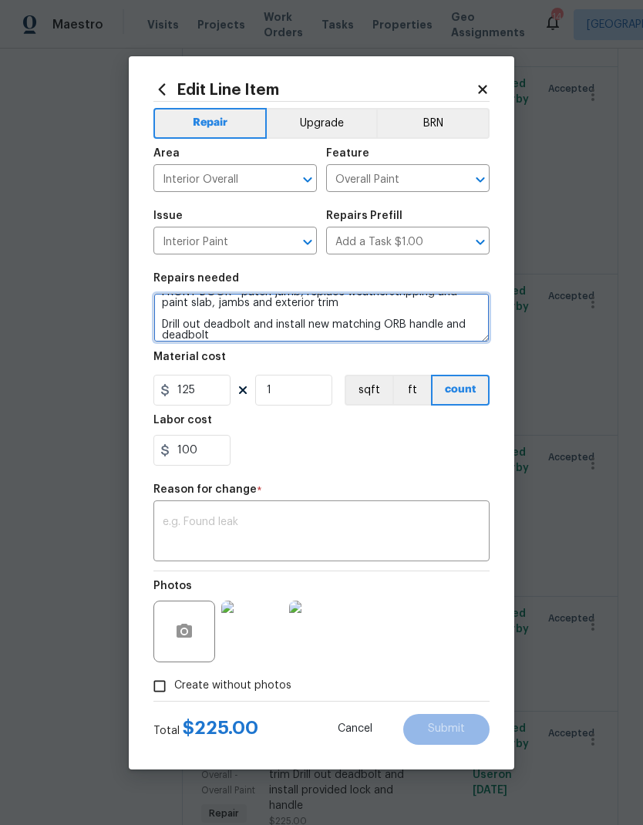
scroll to position [15, 0]
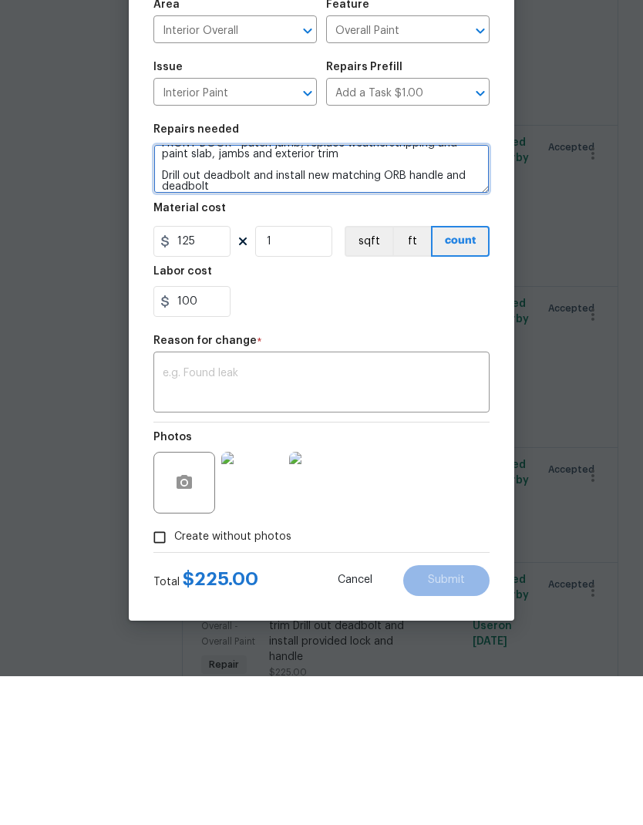
type textarea "FRONT DOOR—patch jamb, replace weatherstripping and paint slab, jambs and exter…"
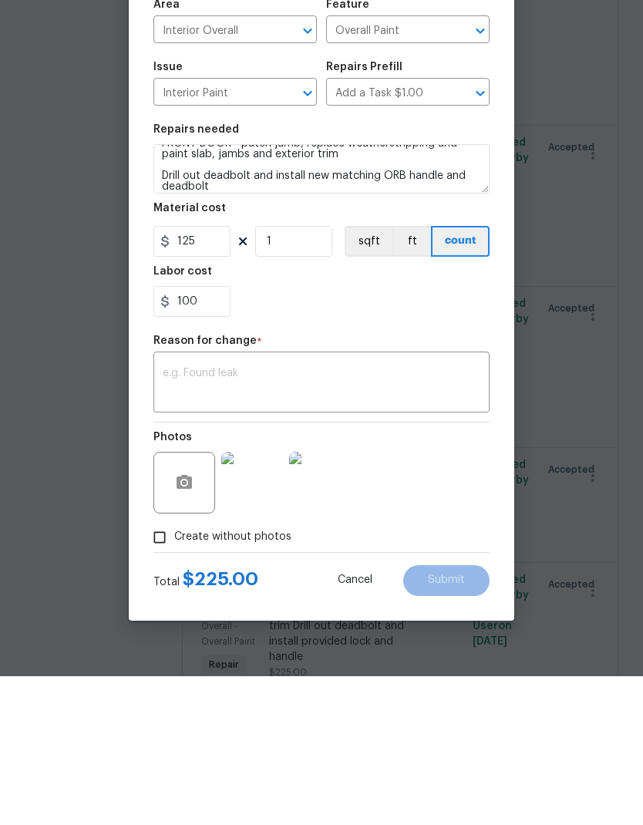
click at [180, 517] on textarea at bounding box center [322, 533] width 318 height 32
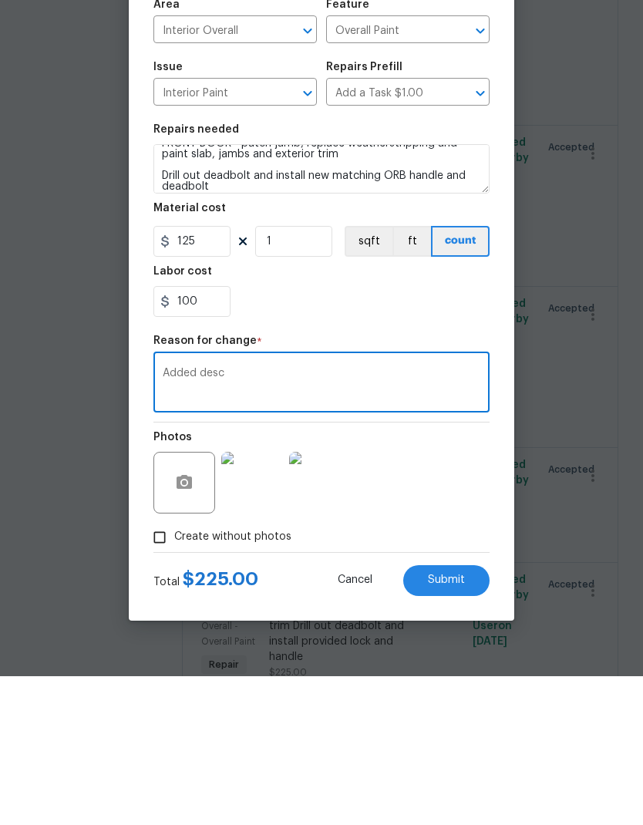
scroll to position [62, 0]
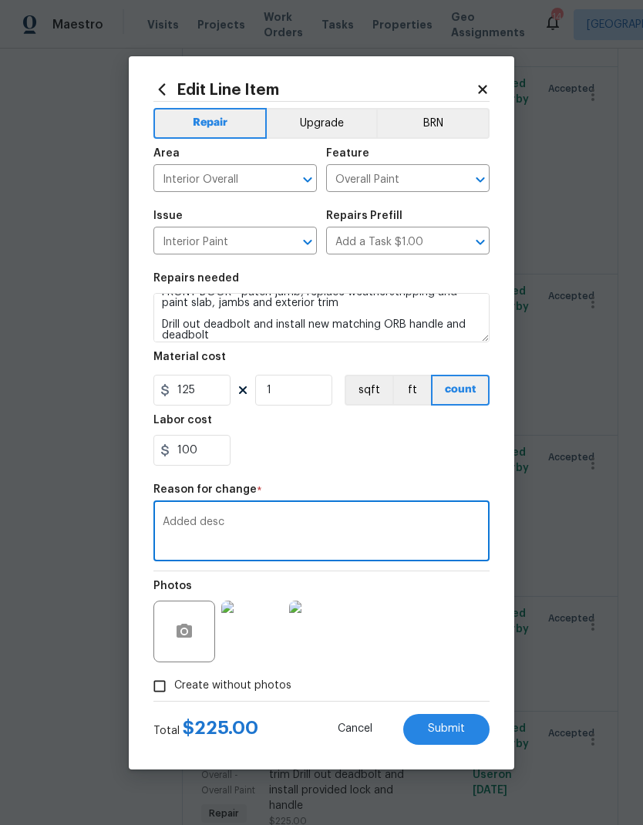
type textarea "Added desc"
click at [445, 547] on span "Submit" at bounding box center [446, 729] width 37 height 12
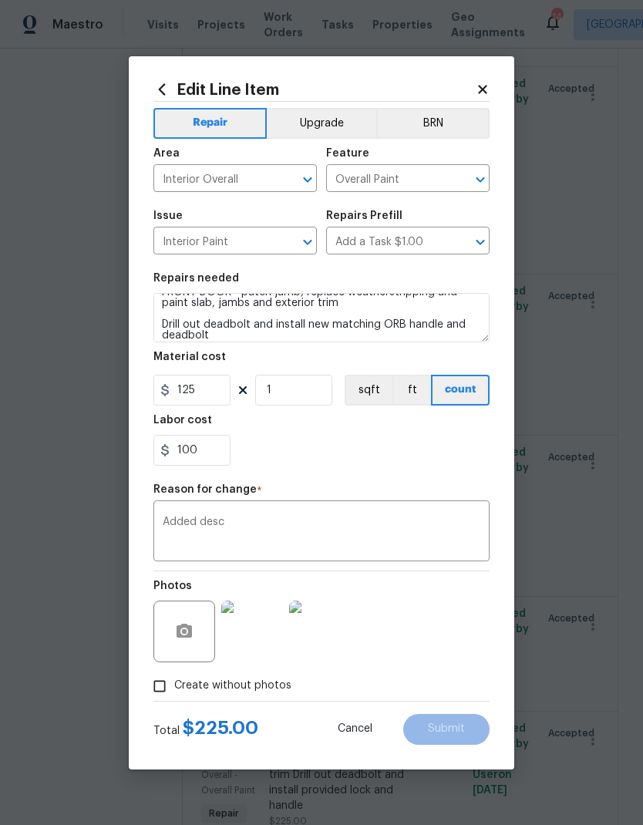
type textarea "FRONT DOOR—patch jamb, replace weatherstripping and paint slab, jambs and exter…"
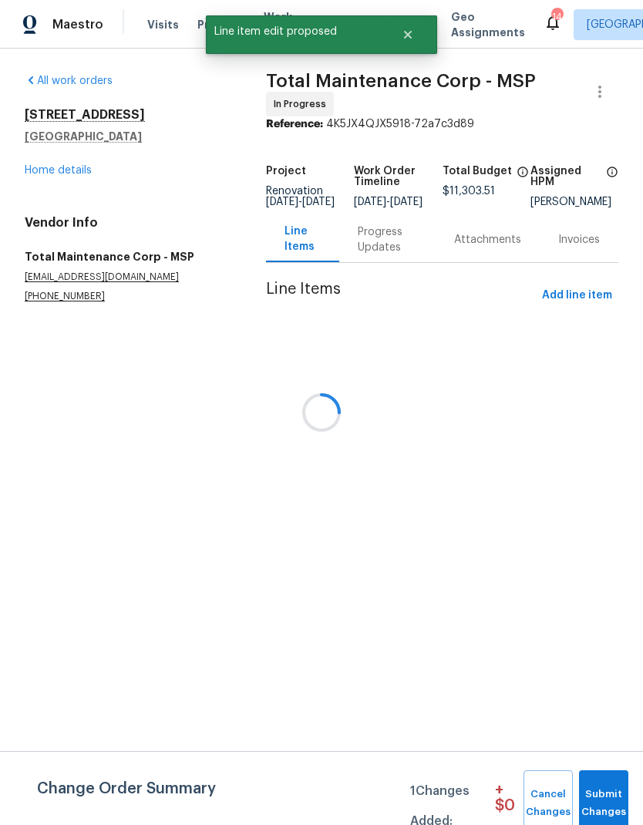
scroll to position [0, 0]
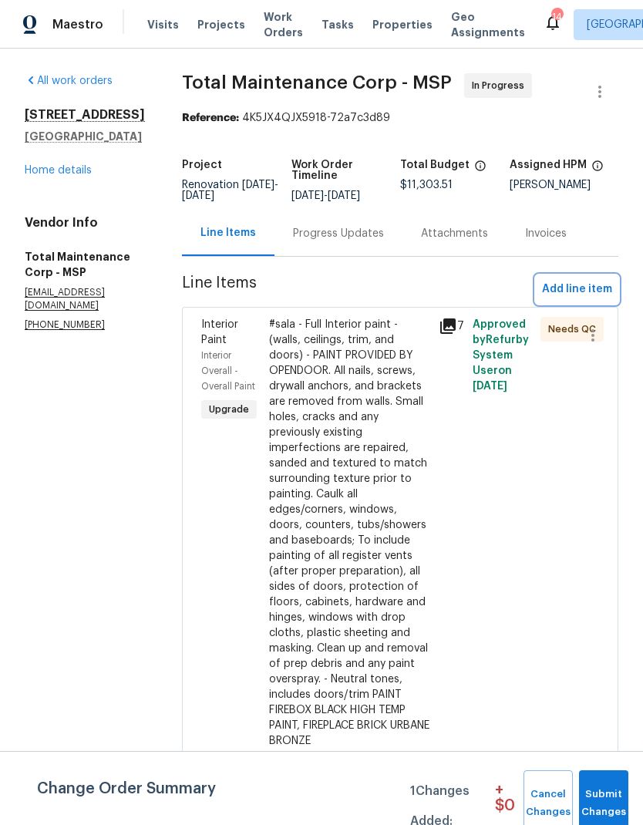
click at [558, 291] on span "Add line item" at bounding box center [577, 289] width 70 height 19
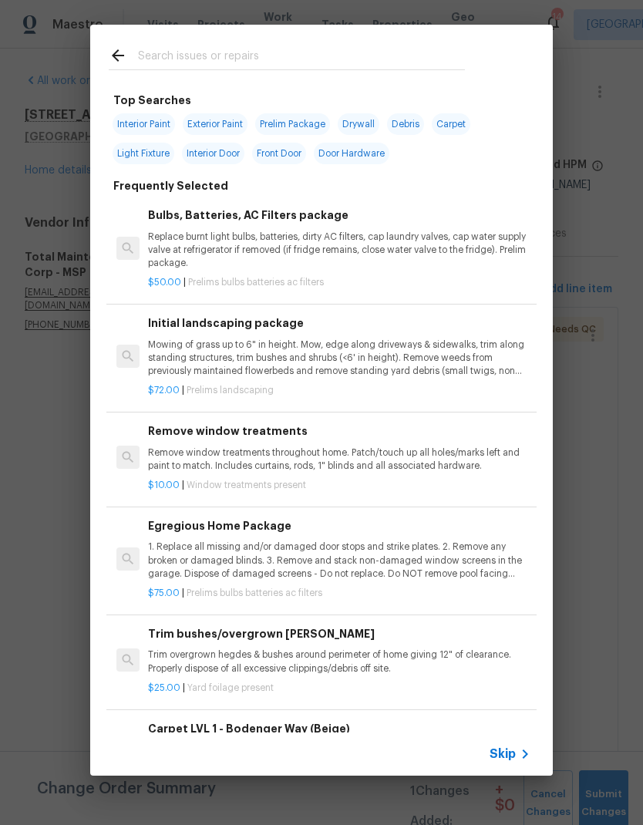
click at [147, 49] on input "text" at bounding box center [301, 57] width 327 height 23
type input "Toulet"
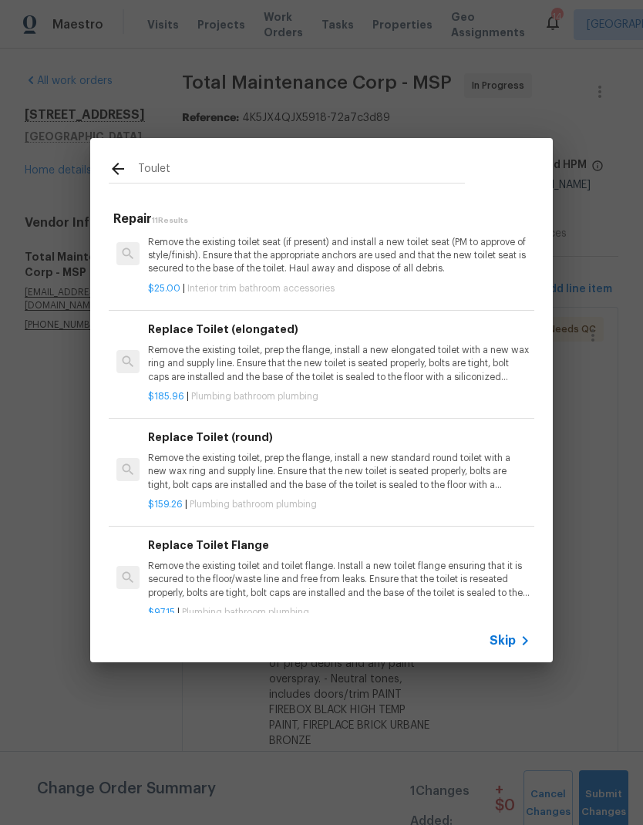
scroll to position [299, 0]
click at [184, 352] on p "Remove the existing toilet, prep the flange, install a new elongated toilet wit…" at bounding box center [339, 362] width 383 height 39
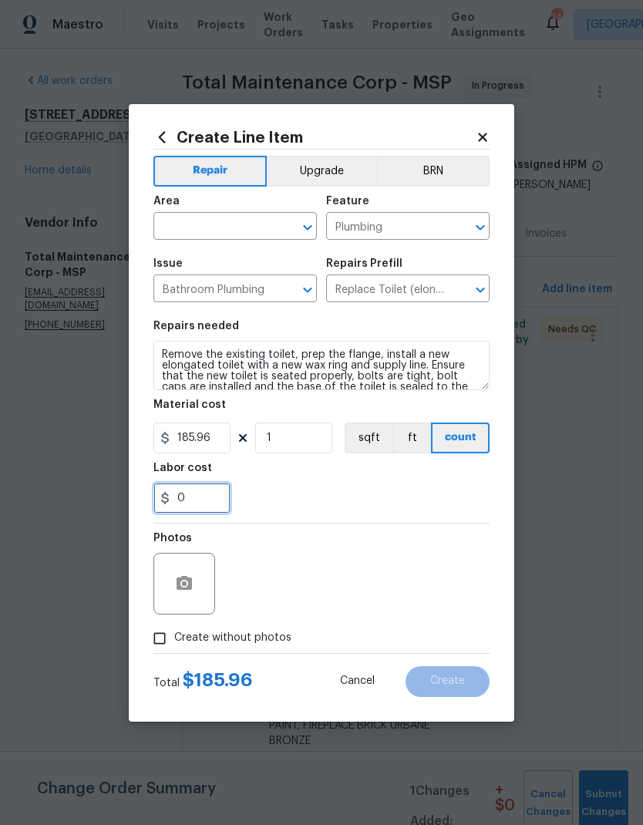
click at [198, 508] on input "0" at bounding box center [191, 498] width 77 height 31
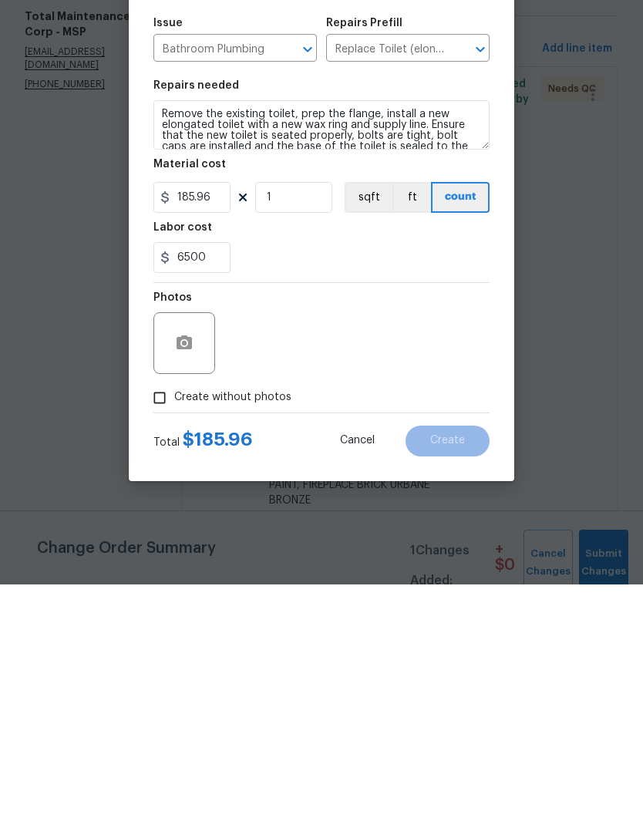
click at [367, 524] on div "Photos" at bounding box center [321, 574] width 336 height 100
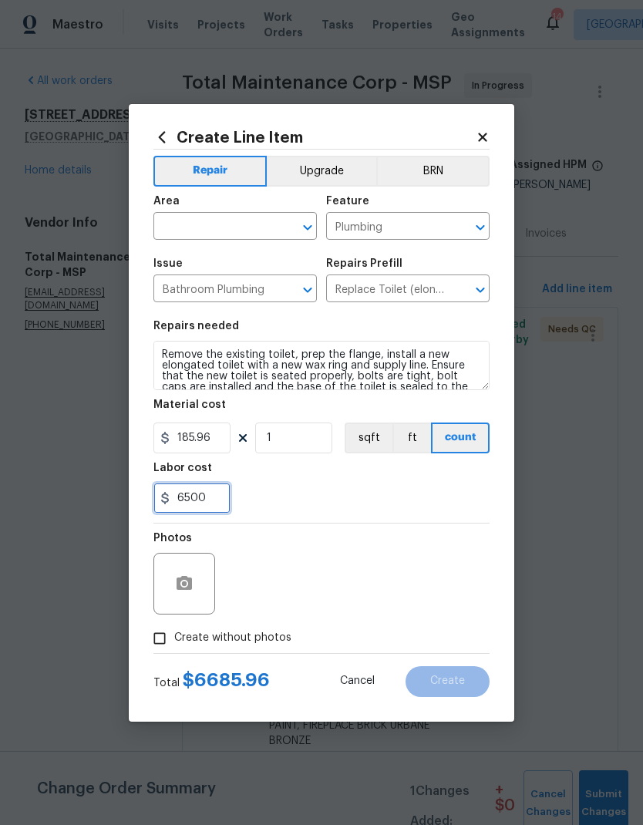
click at [213, 507] on input "6500" at bounding box center [191, 498] width 77 height 31
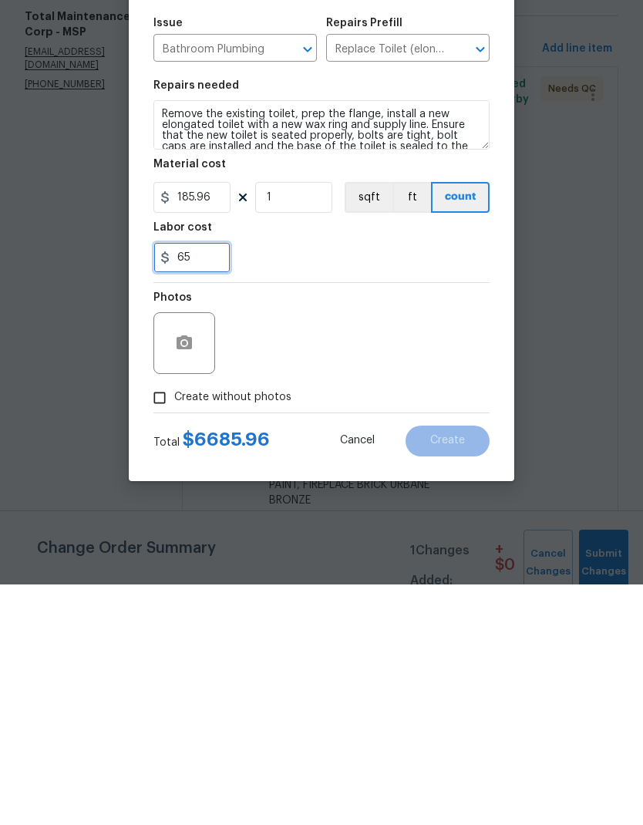
type input "65"
click at [305, 483] on div "65" at bounding box center [321, 498] width 336 height 31
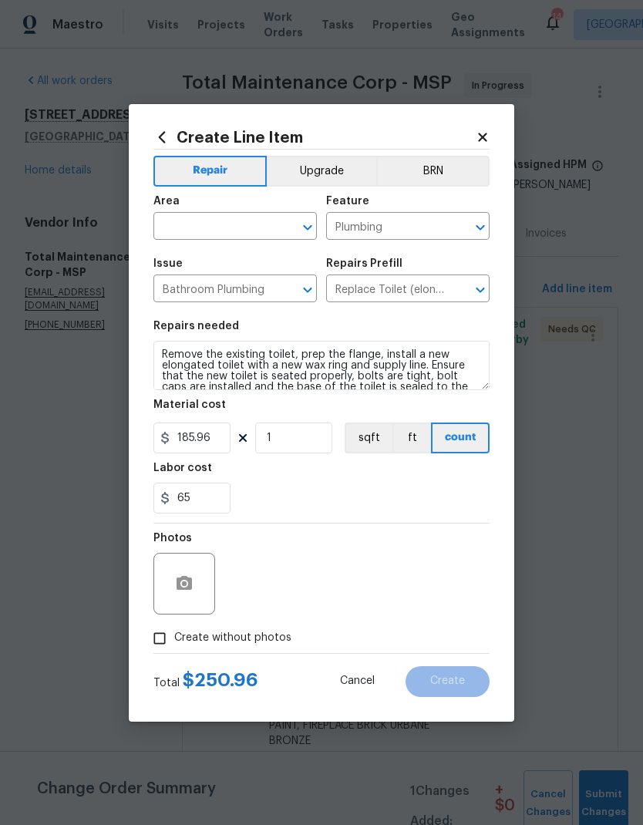
click at [169, 230] on input "text" at bounding box center [213, 228] width 120 height 24
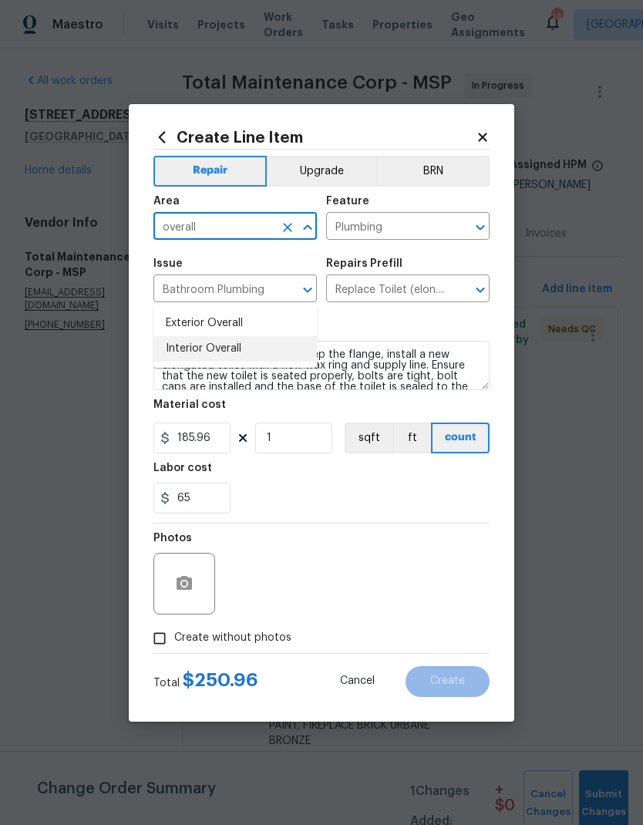
click at [180, 336] on li "Interior Overall" at bounding box center [235, 348] width 164 height 25
type input "Interior Overall"
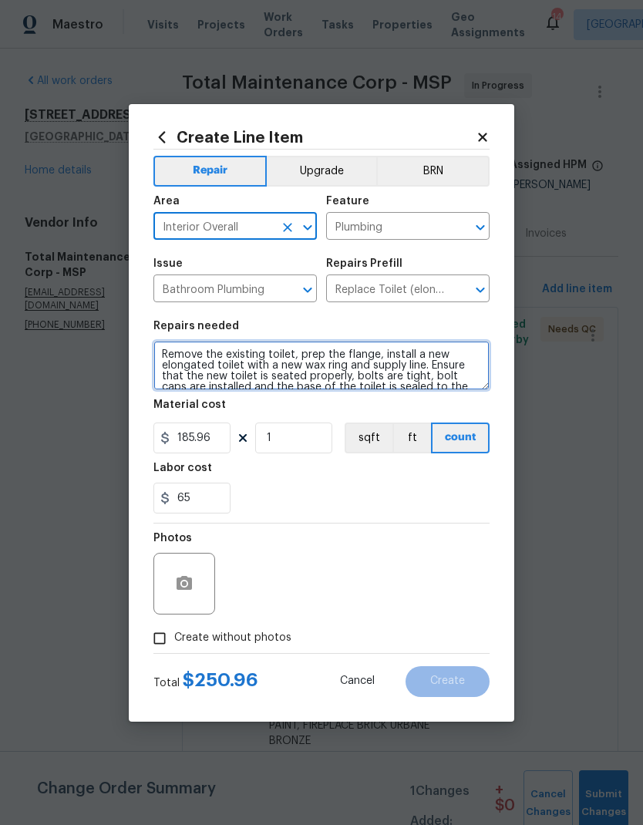
click at [154, 358] on textarea "Remove the existing toilet, prep the flange, install a new elongated toilet wit…" at bounding box center [321, 365] width 336 height 49
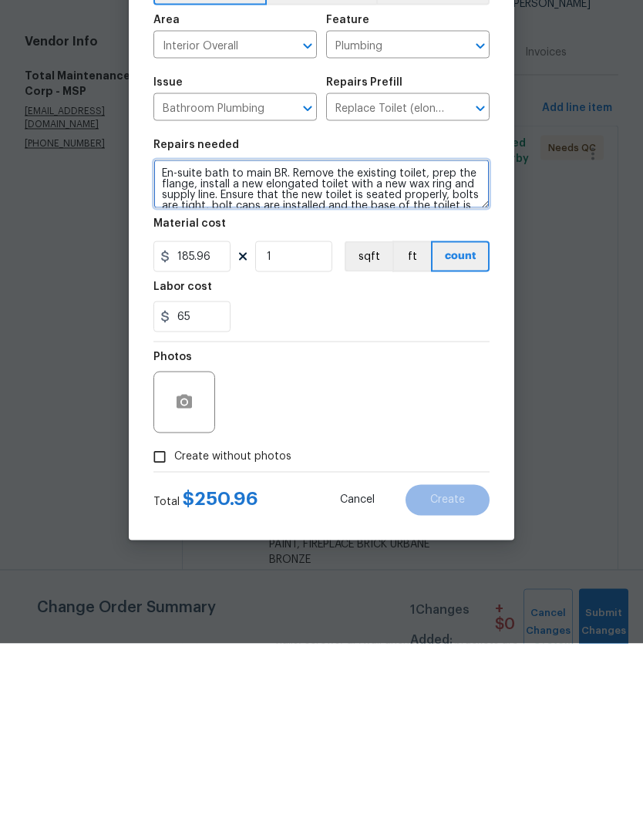
type textarea "En-suite bath to main BR. Remove the existing toilet, prep the flange, install …"
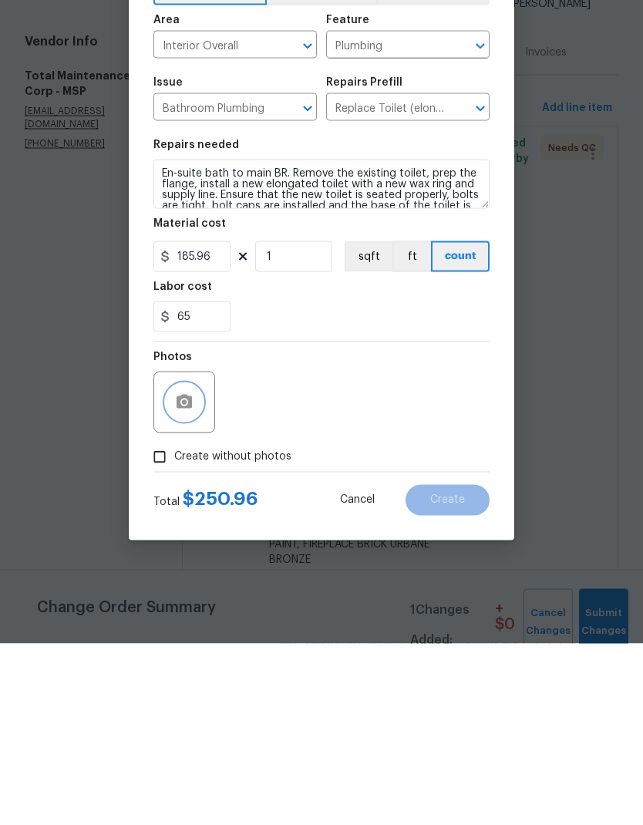
click at [177, 547] on icon "button" at bounding box center [184, 583] width 15 height 14
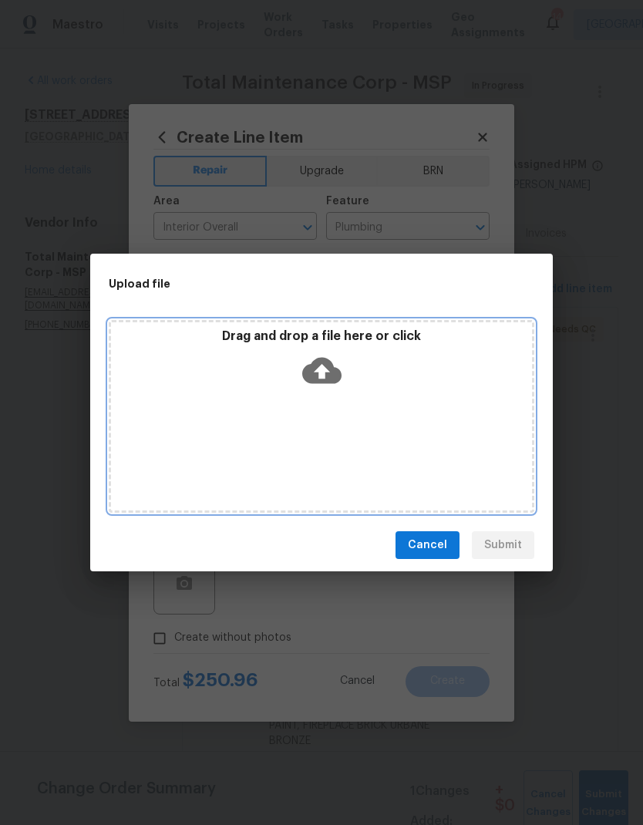
click at [282, 404] on div "Drag and drop a file here or click" at bounding box center [322, 416] width 426 height 193
click at [249, 430] on div "Drag and drop a file here or click" at bounding box center [322, 416] width 426 height 193
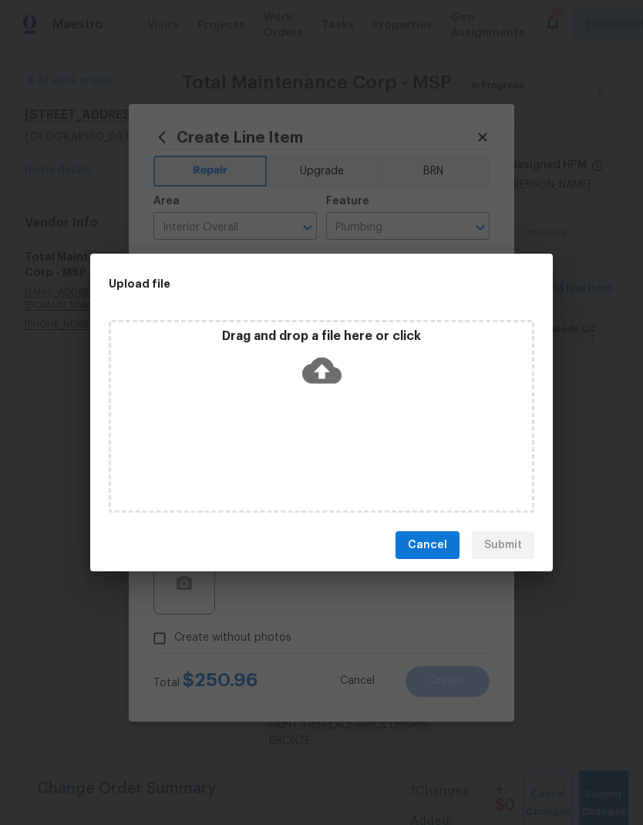
click at [419, 528] on div "Cancel Submit" at bounding box center [321, 545] width 463 height 53
click at [414, 547] on span "Cancel" at bounding box center [427, 545] width 39 height 19
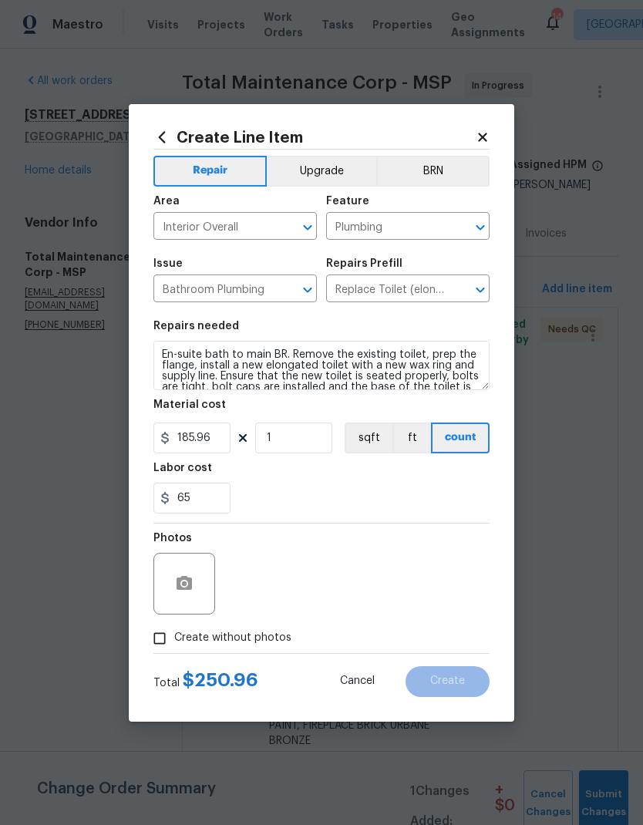
click at [160, 547] on input "Create without photos" at bounding box center [159, 638] width 29 height 29
checkbox input "true"
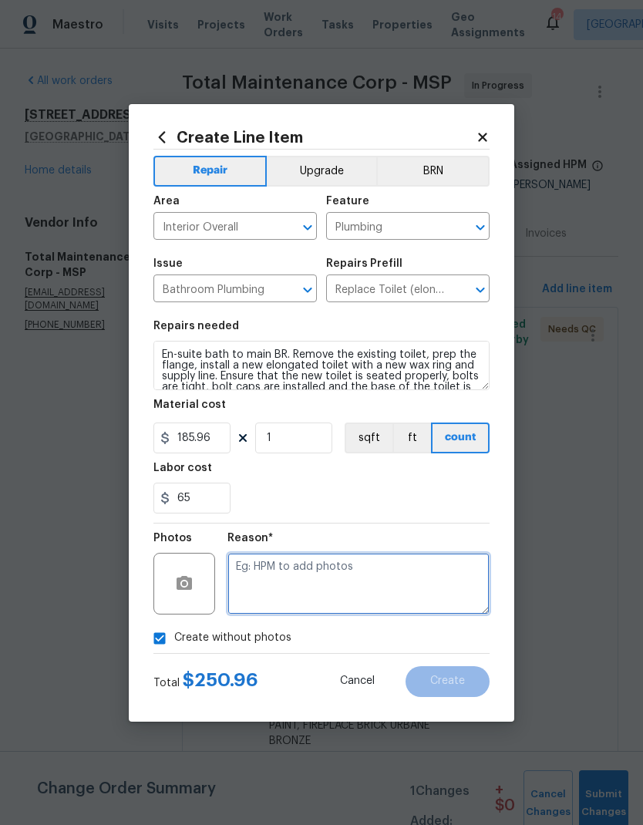
click at [264, 547] on textarea at bounding box center [359, 584] width 262 height 62
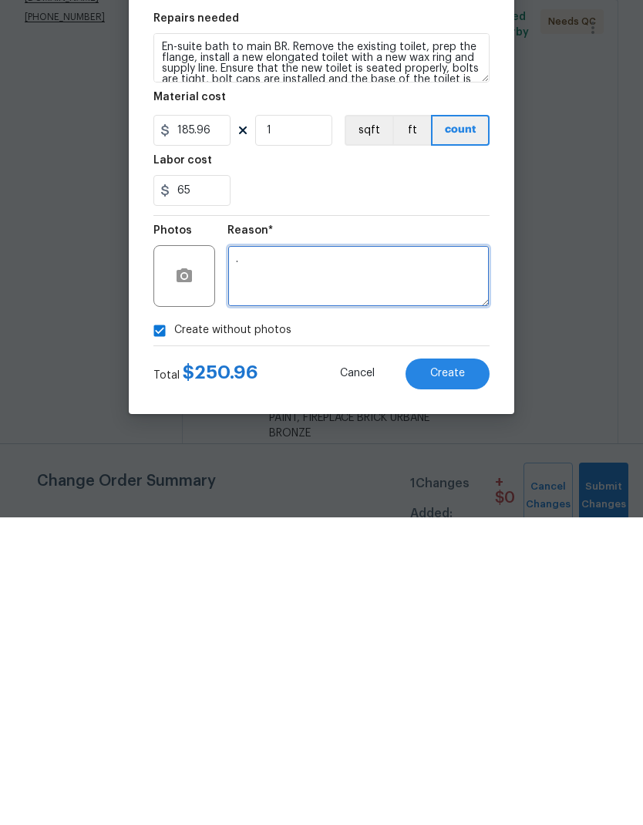
type textarea "."
click at [445, 547] on span "Create" at bounding box center [447, 682] width 35 height 12
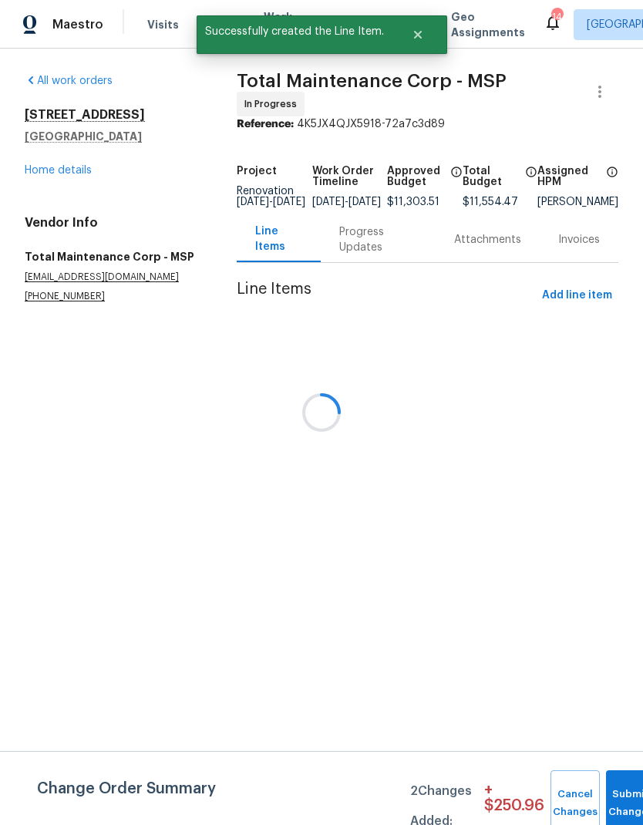
scroll to position [0, 0]
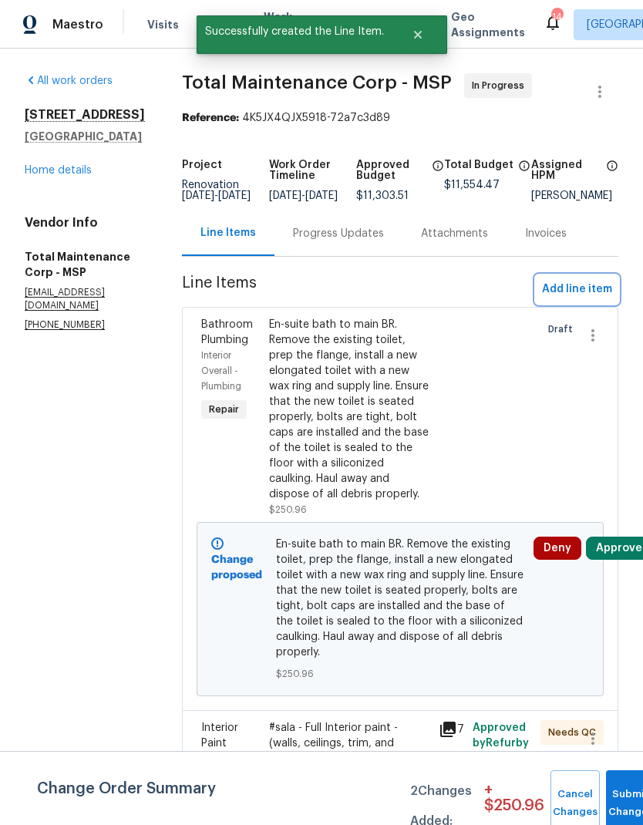
click at [565, 298] on span "Add line item" at bounding box center [577, 289] width 70 height 19
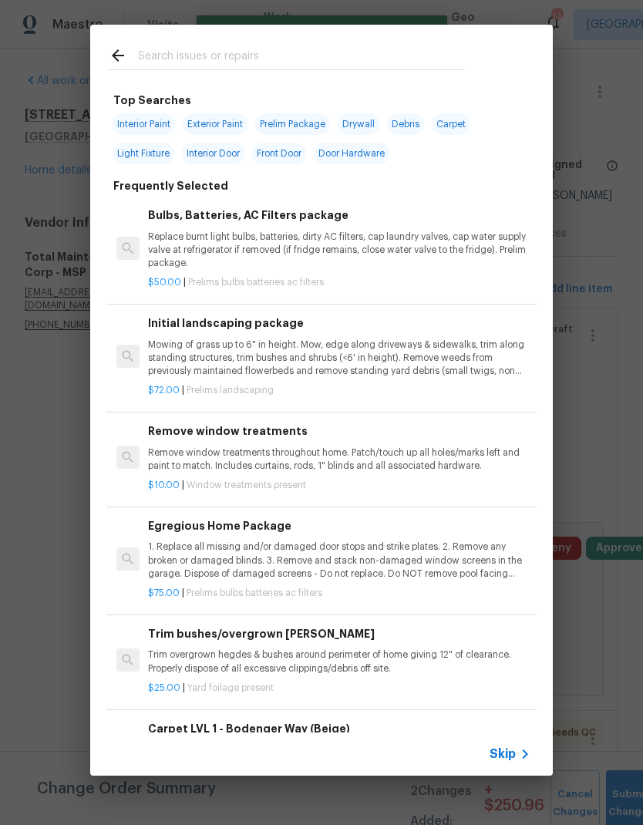
click at [151, 56] on input "text" at bounding box center [301, 57] width 327 height 23
type input "Hvac"
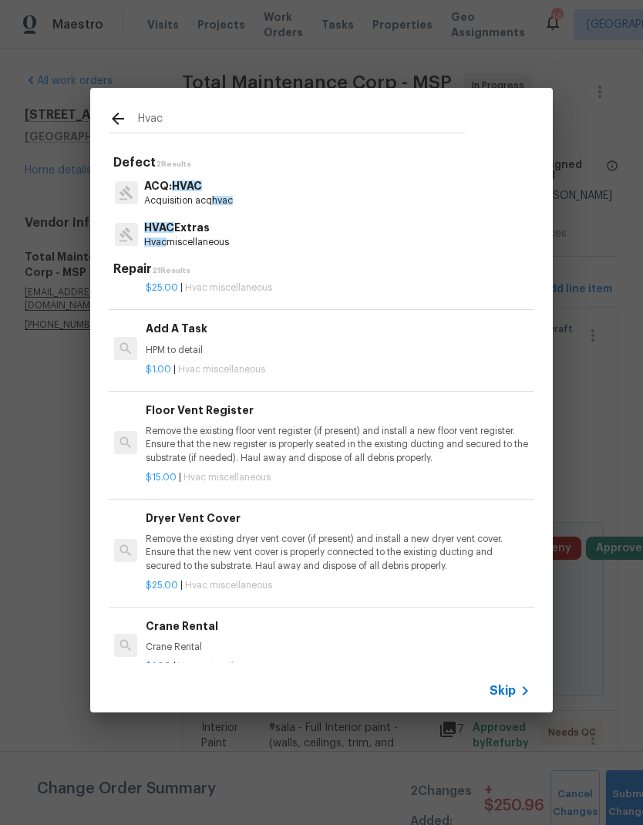
scroll to position [865, 2]
click at [147, 329] on h6 "Add A Task" at bounding box center [337, 328] width 383 height 17
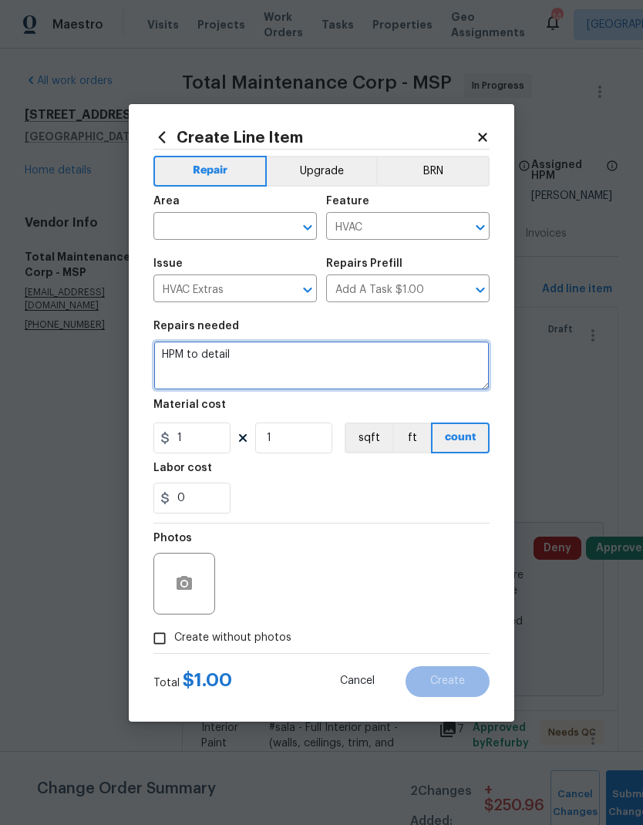
click at [233, 360] on textarea "HPM to detail" at bounding box center [321, 365] width 336 height 49
type textarea "H"
type textarea "Repair igniter on garage unit heater"
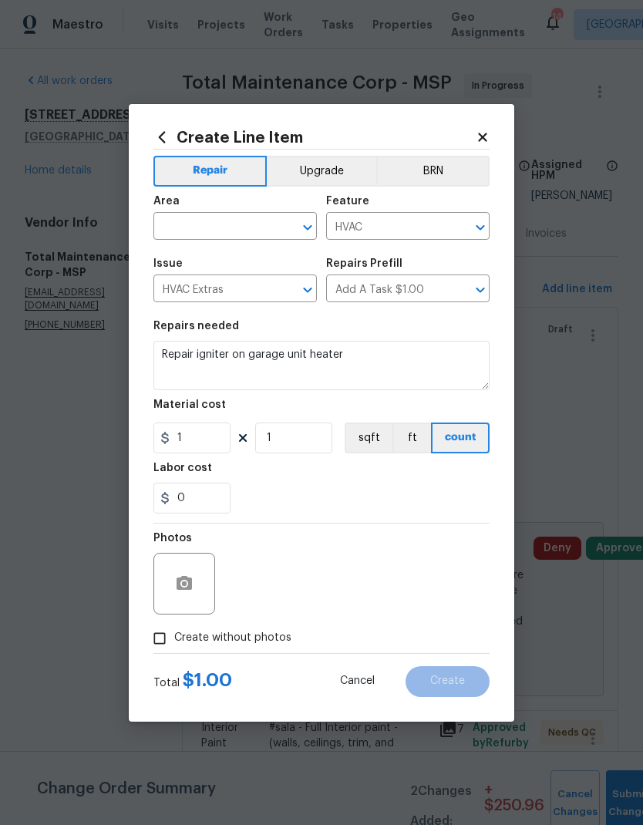
click at [186, 218] on input "text" at bounding box center [213, 228] width 120 height 24
click at [178, 260] on li "Exterior Overall" at bounding box center [235, 261] width 164 height 25
type input "Exterior Overall"
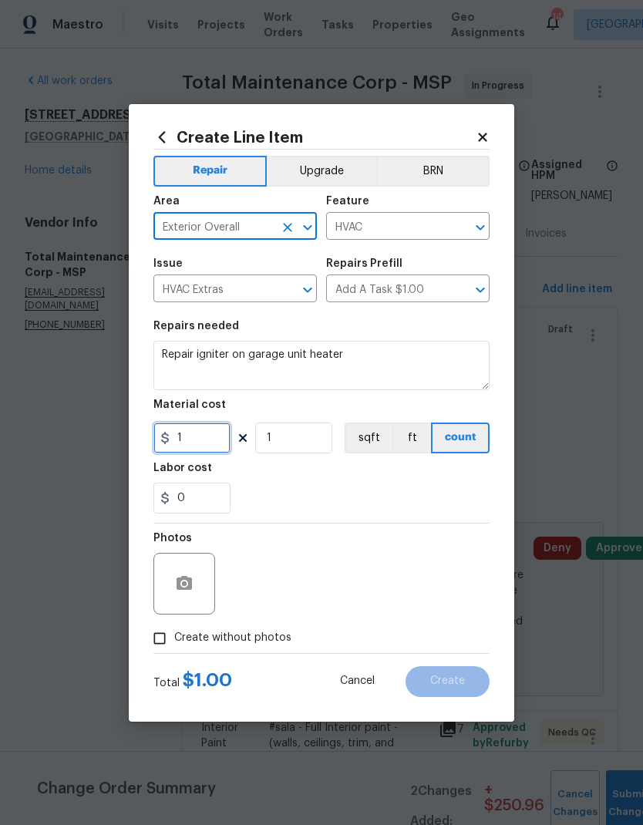
click at [194, 447] on input "1" at bounding box center [191, 438] width 77 height 31
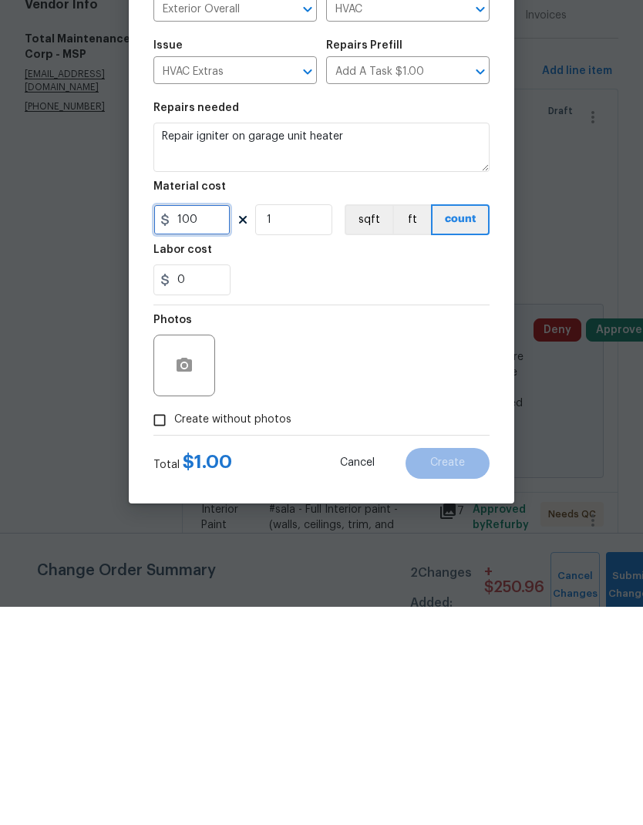
type input "100"
click at [282, 463] on div "Labor cost" at bounding box center [321, 473] width 336 height 20
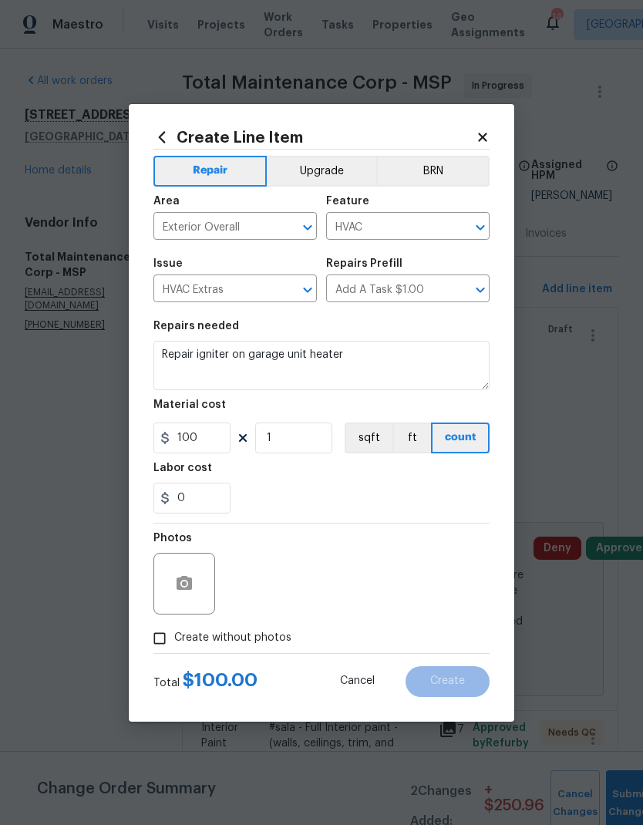
click at [162, 547] on input "Create without photos" at bounding box center [159, 638] width 29 height 29
checkbox input "true"
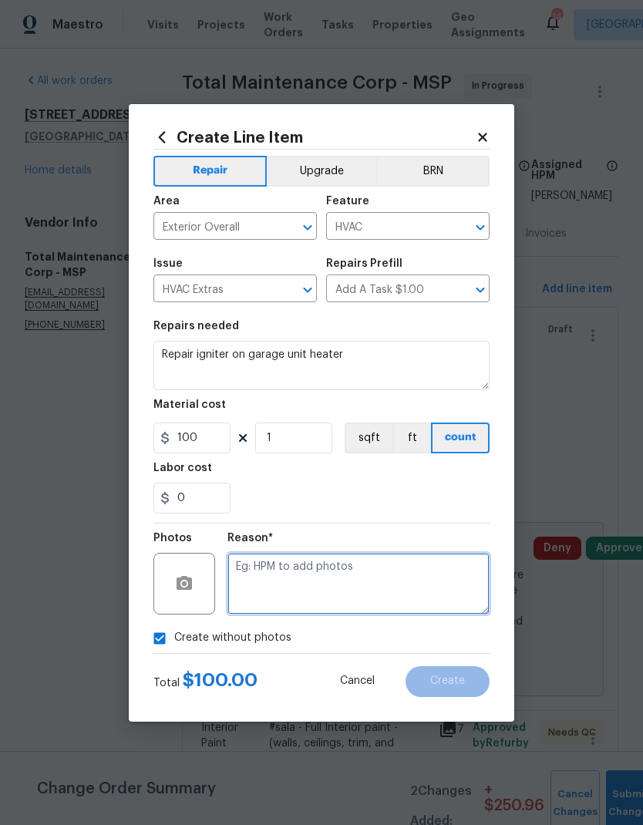
click at [261, 547] on textarea at bounding box center [359, 584] width 262 height 62
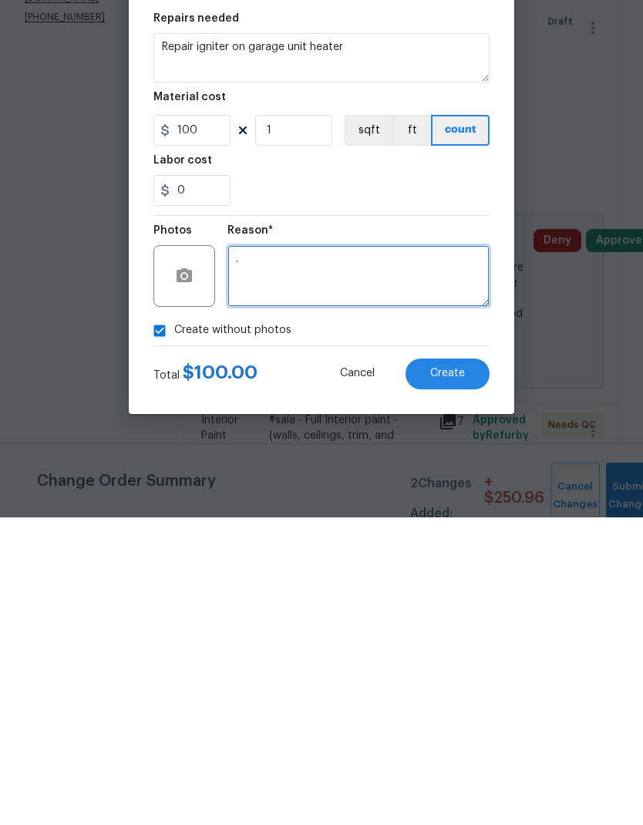
type textarea "."
click at [454, 547] on span "Create" at bounding box center [447, 682] width 35 height 12
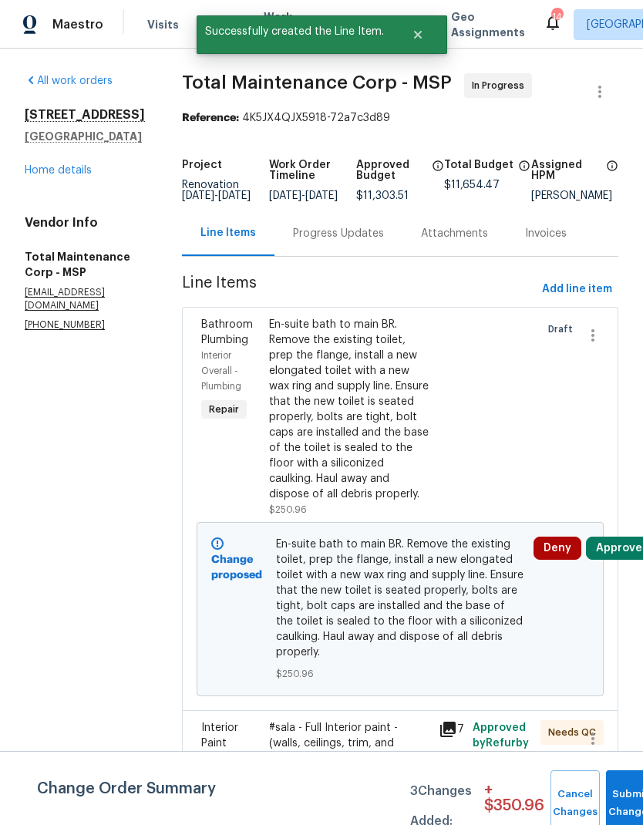
scroll to position [0, 0]
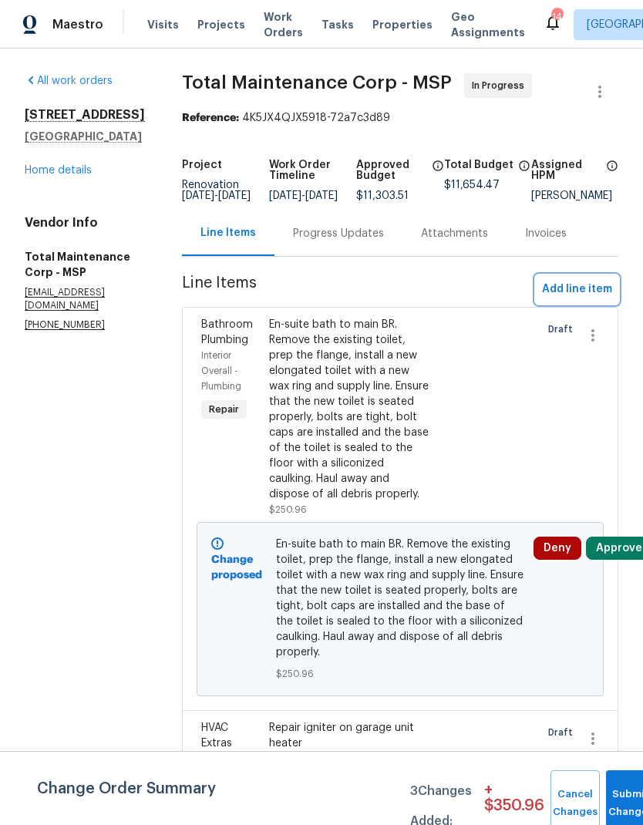
click at [568, 304] on button "Add line item" at bounding box center [577, 289] width 83 height 29
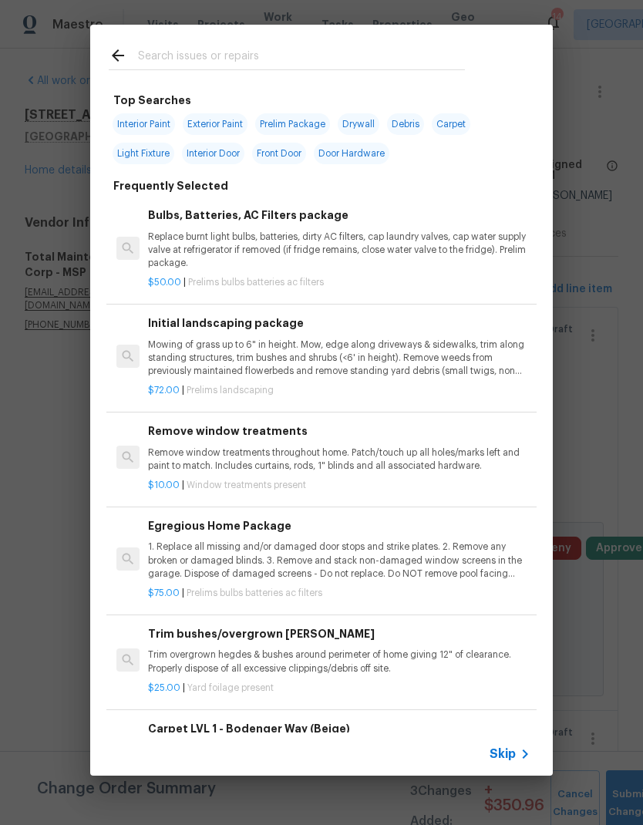
click at [151, 61] on input "text" at bounding box center [301, 57] width 327 height 23
type input "Siding"
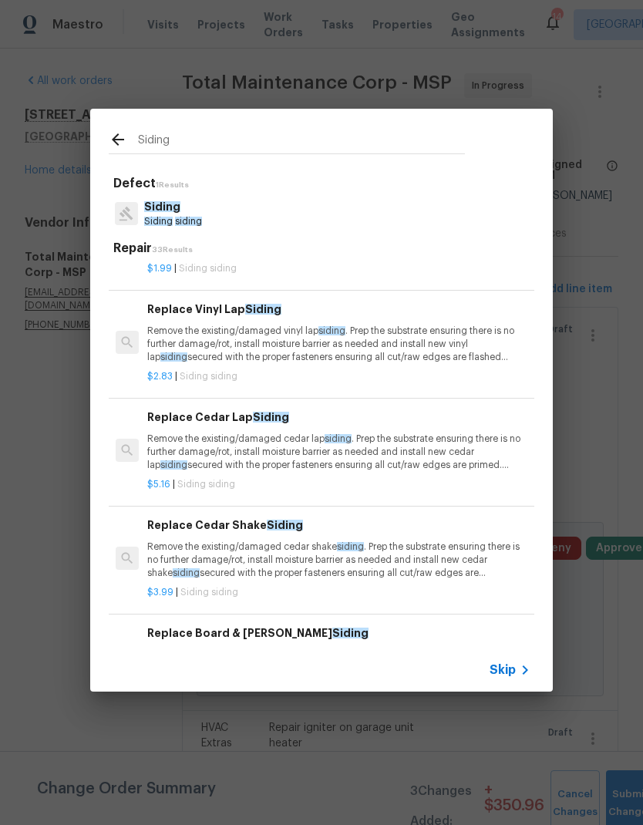
scroll to position [72, 1]
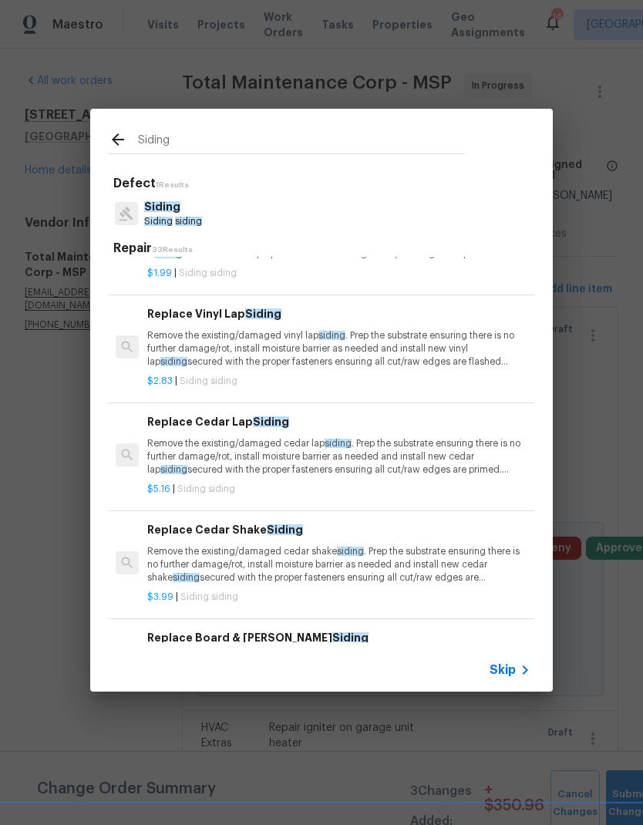
click at [194, 336] on p "Remove the existing/damaged vinyl lap siding . Prep the substrate ensuring ther…" at bounding box center [338, 348] width 383 height 39
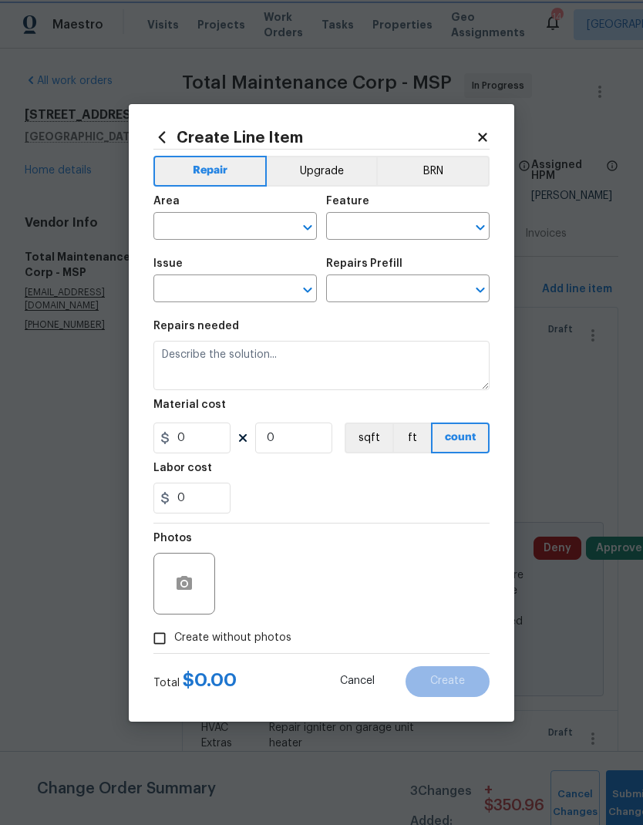
type input "Siding"
type textarea "Remove the existing/damaged vinyl lap siding. Prep the substrate ensuring there…"
type input "1"
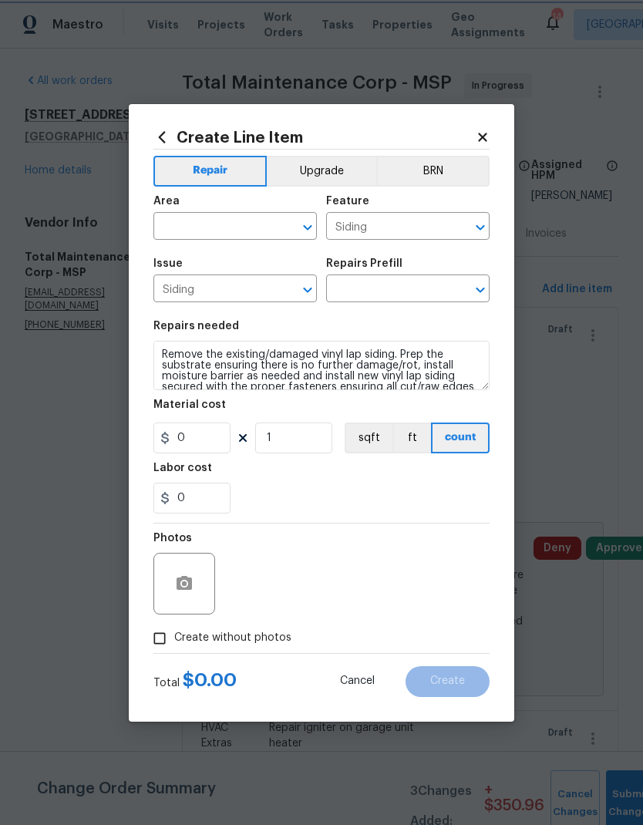
type input "Replace Vinyl Lap Siding $2.83"
type input "2.83"
click at [164, 224] on input "text" at bounding box center [213, 228] width 120 height 24
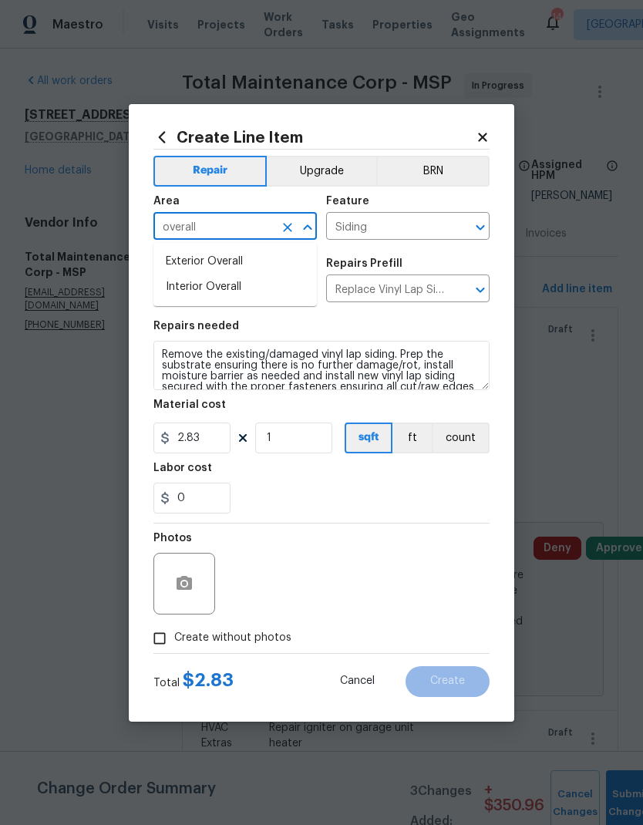
click at [177, 257] on li "Exterior Overall" at bounding box center [235, 261] width 164 height 25
type input "Exterior Overall"
click at [177, 258] on h5 "Issue" at bounding box center [167, 263] width 29 height 11
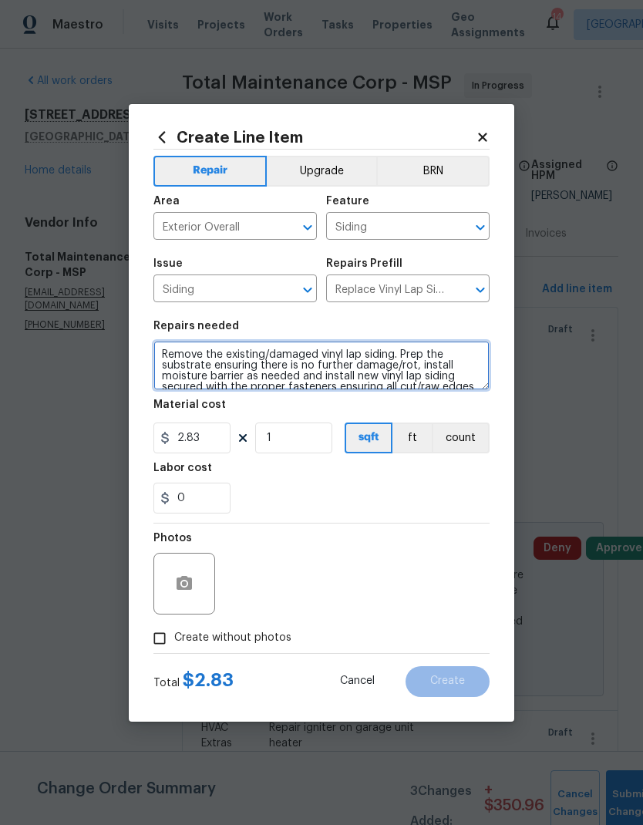
click at [157, 356] on textarea "Remove the existing/damaged vinyl lap siding. Prep the substrate ensuring there…" at bounding box center [321, 365] width 336 height 49
type textarea "Replace section at back of house. Patch hole on corner piece on left side of ga…"
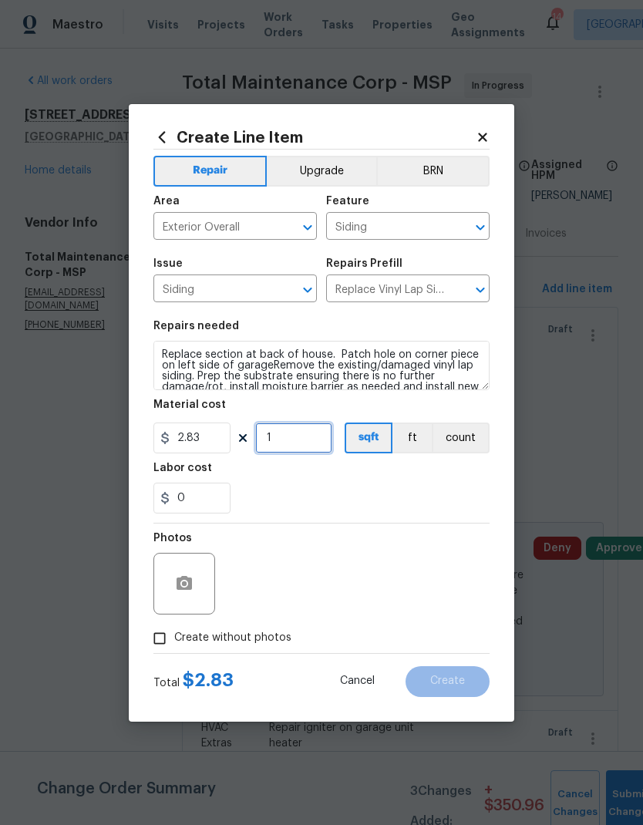
click at [295, 436] on input "1" at bounding box center [293, 438] width 77 height 31
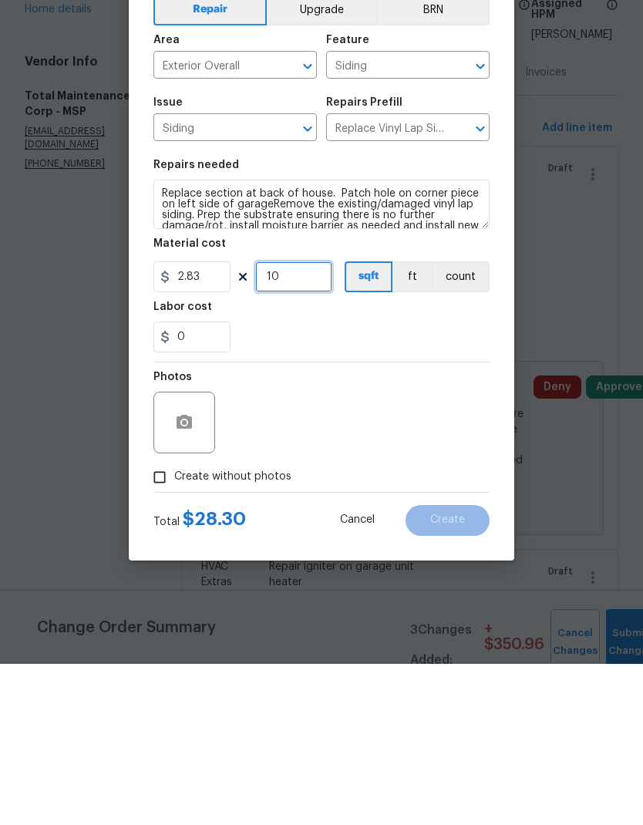
type input "10"
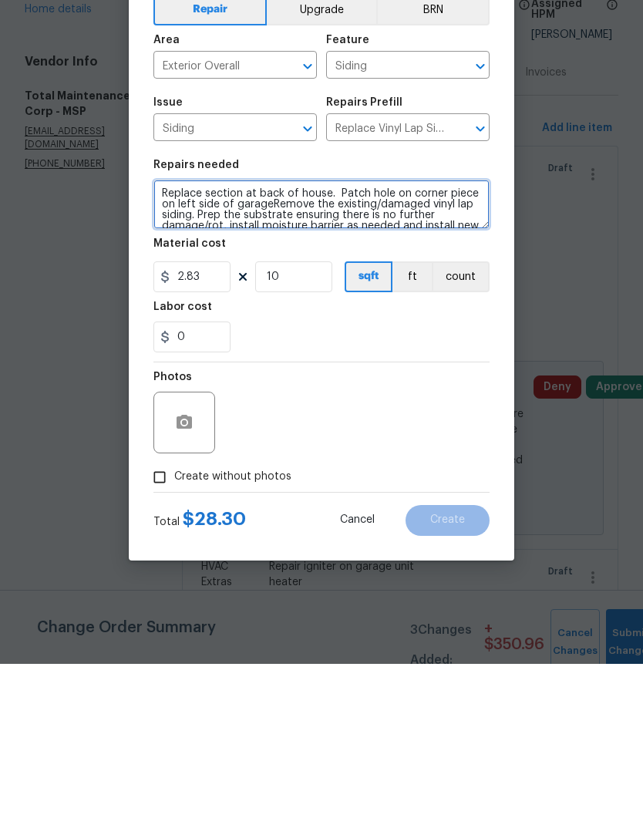
click at [167, 341] on textarea "Replace section at back of house. Patch hole on corner piece on left side of ga…" at bounding box center [321, 365] width 336 height 49
type textarea "Using extra siding in garage, Replace section at back of house. Patch hole on c…"
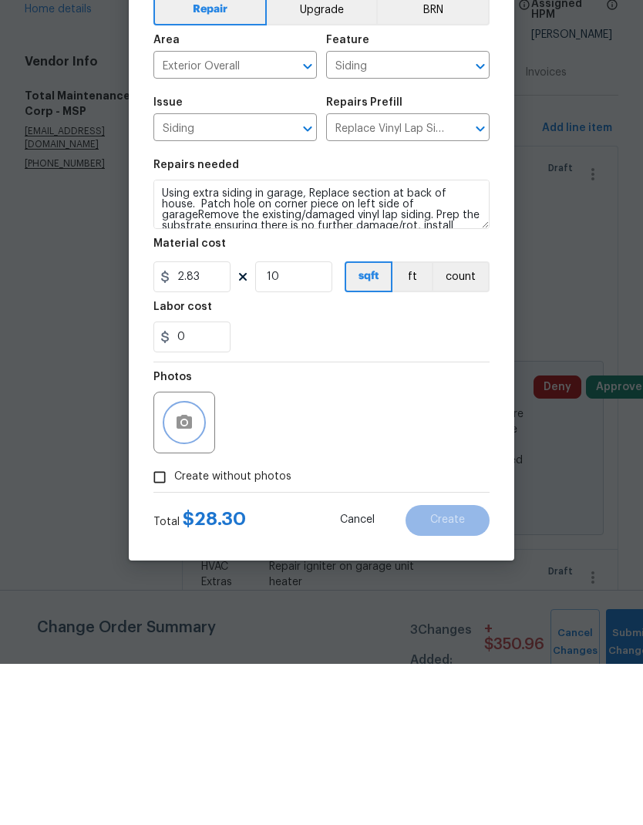
click at [179, 547] on icon "button" at bounding box center [184, 583] width 15 height 14
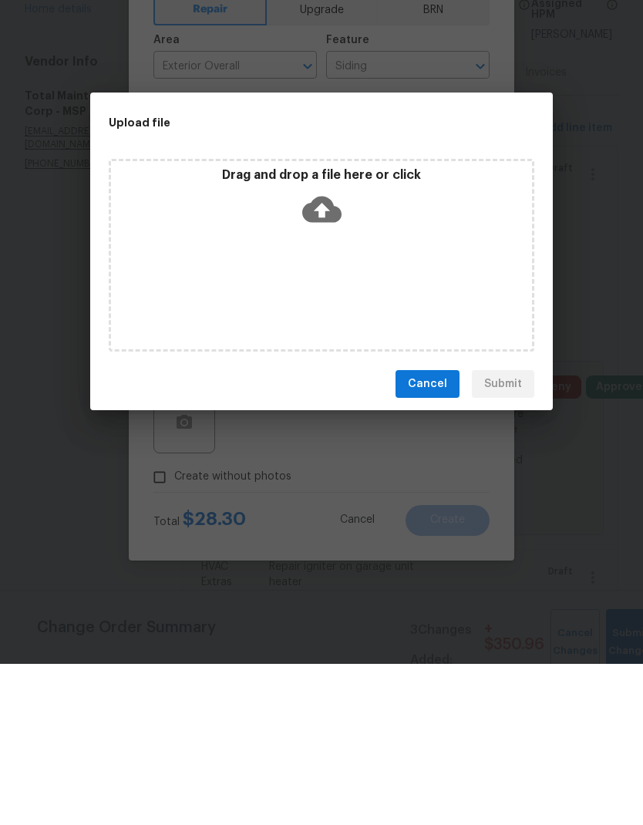
scroll to position [62, 0]
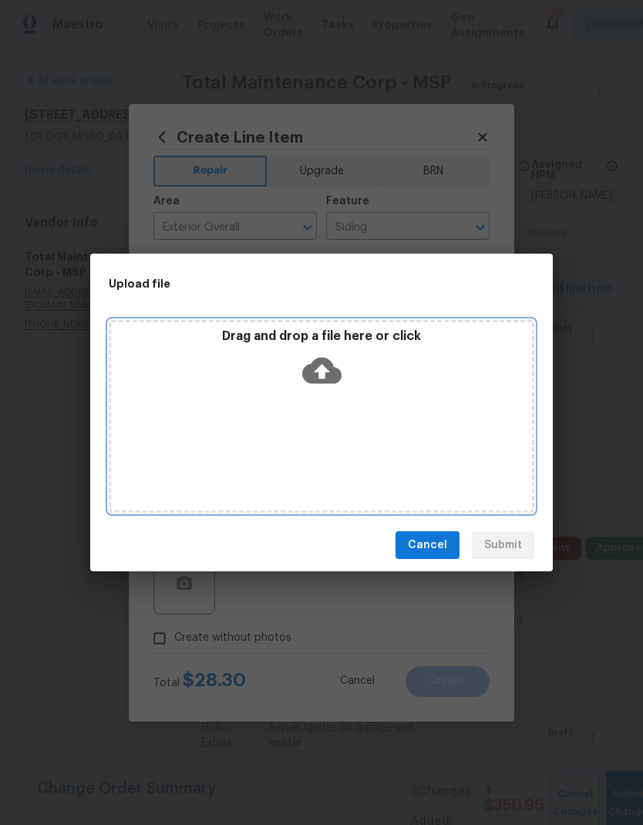
click at [275, 409] on div "Drag and drop a file here or click" at bounding box center [322, 416] width 426 height 193
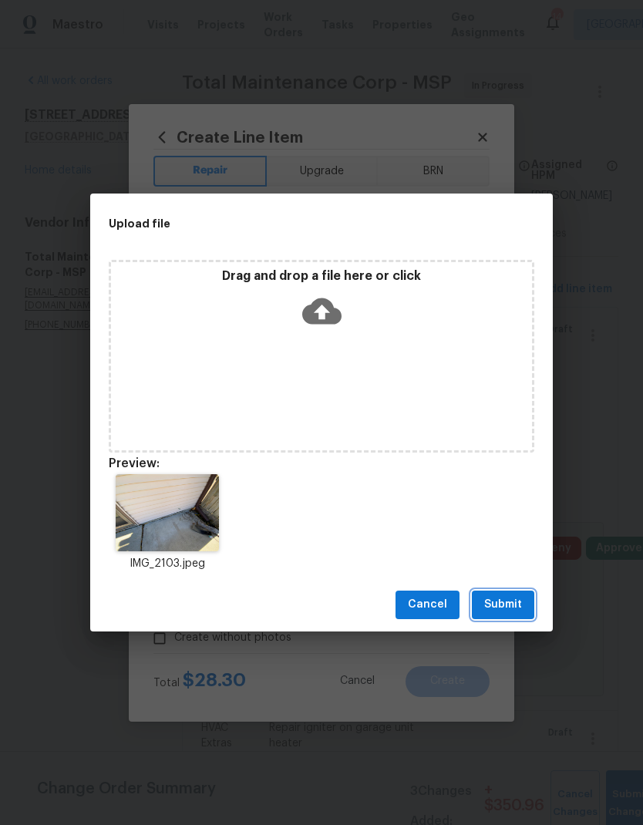
click at [506, 547] on span "Submit" at bounding box center [503, 604] width 38 height 19
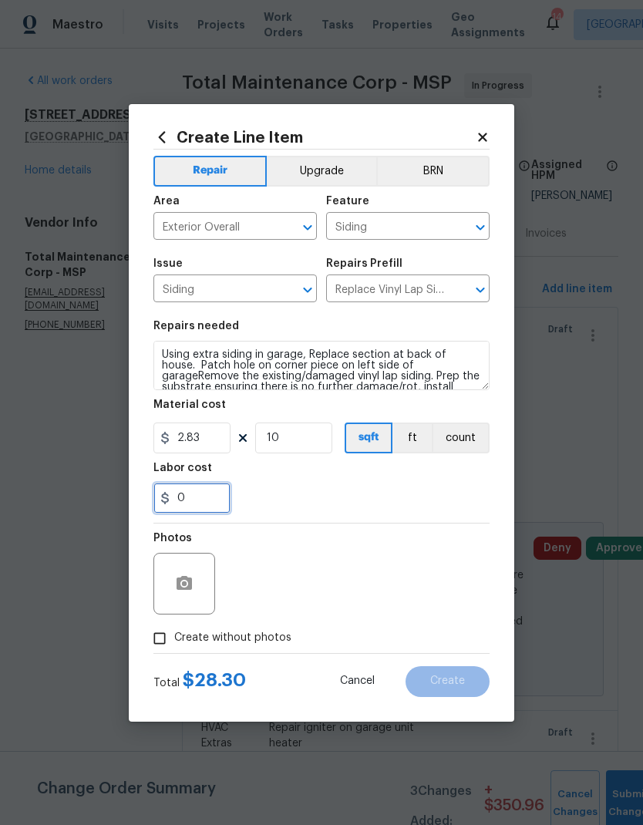
click at [194, 500] on input "0" at bounding box center [191, 498] width 77 height 31
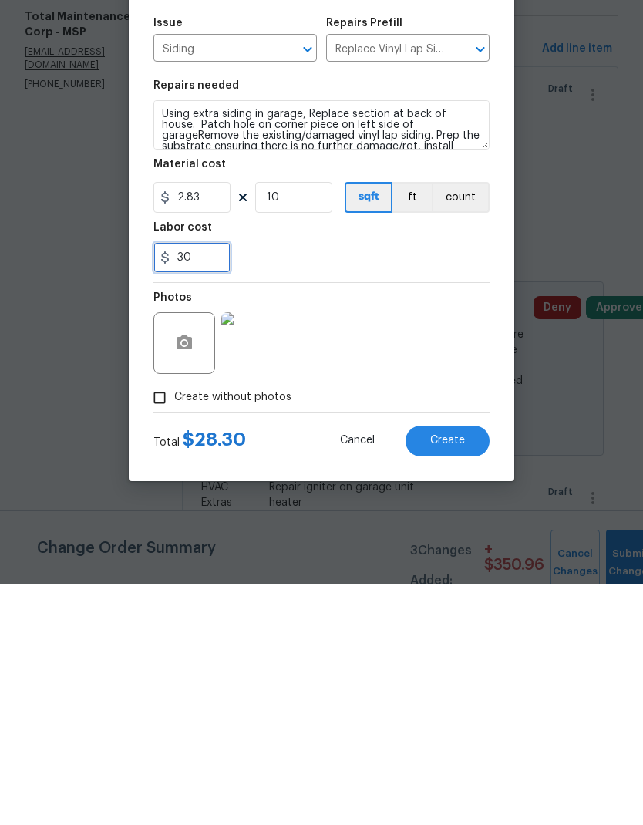
type input "30"
click at [285, 483] on div "30" at bounding box center [321, 498] width 336 height 31
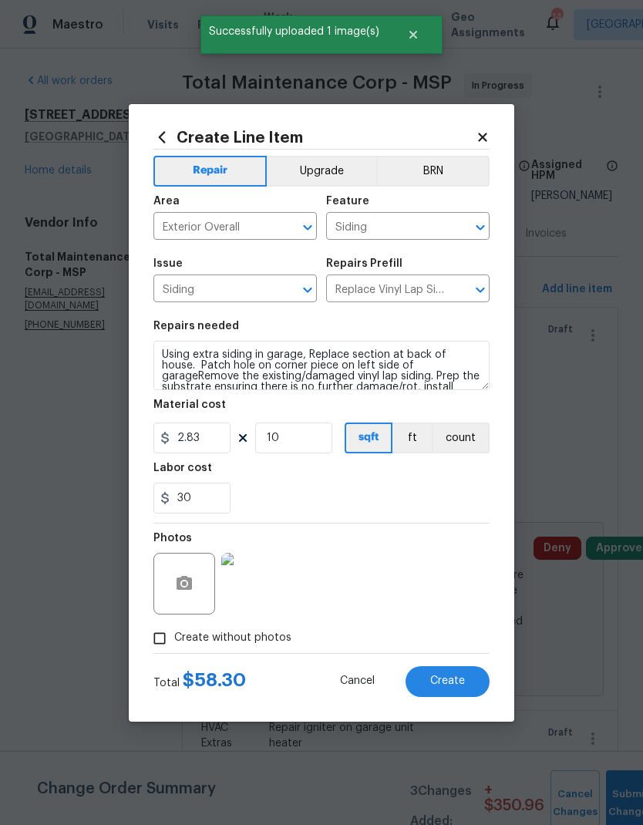
click at [437, 547] on span "Create" at bounding box center [447, 682] width 35 height 12
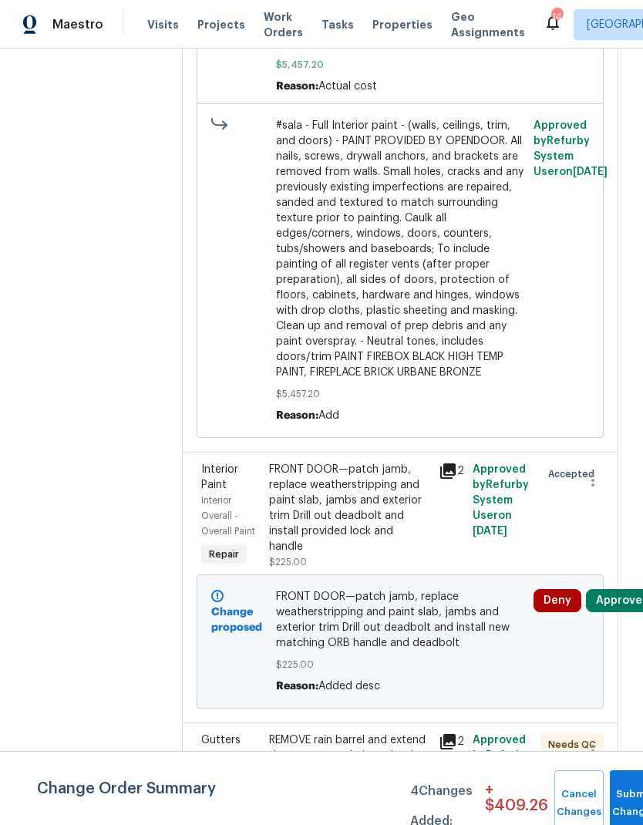
scroll to position [2186, 0]
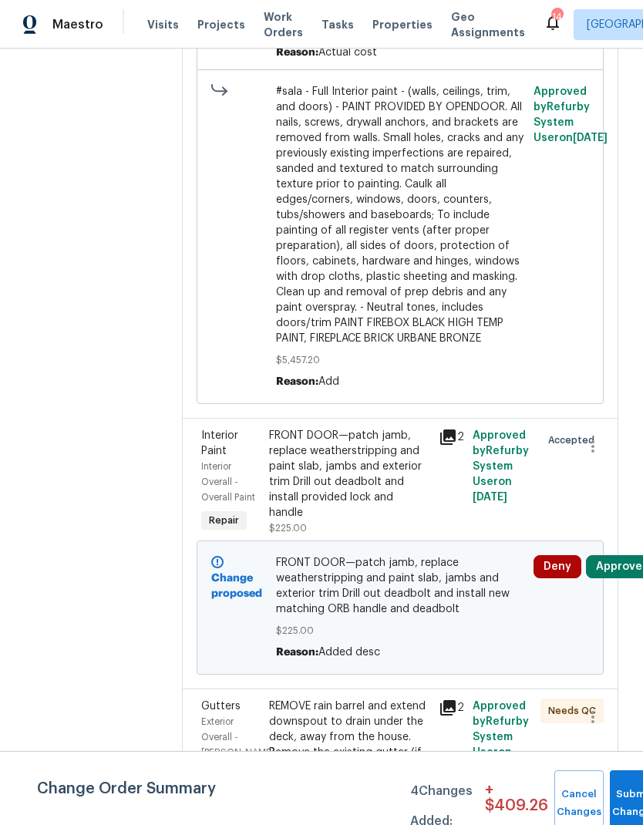
click at [293, 428] on div "FRONT DOOR—patch jamb, replace weatherstripping and paint slab, jambs and exter…" at bounding box center [349, 474] width 160 height 93
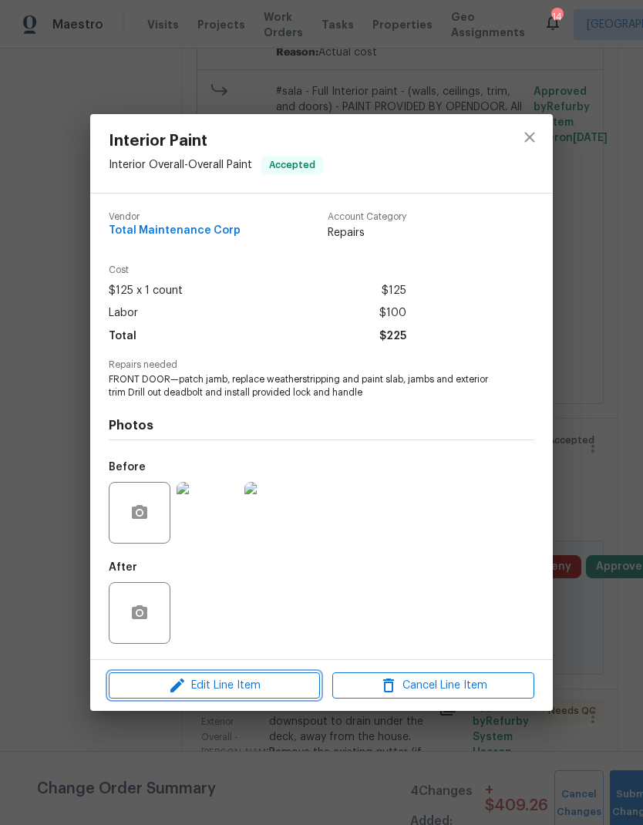
click at [203, 547] on span "Edit Line Item" at bounding box center [214, 685] width 202 height 19
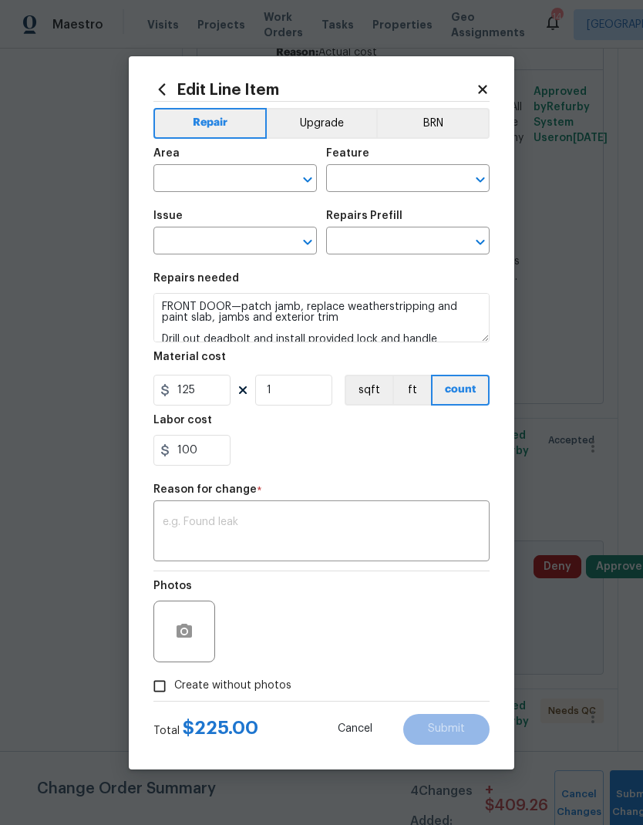
type input "Interior Overall"
type input "Overall Paint"
type input "Interior Paint"
type input "Add a Task $1.00"
click at [176, 518] on textarea at bounding box center [322, 533] width 318 height 32
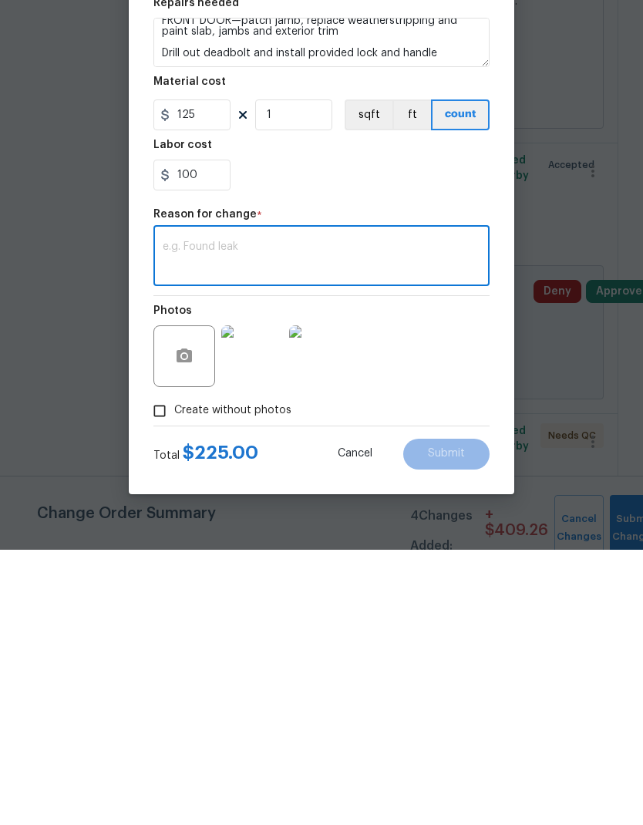
scroll to position [11, 0]
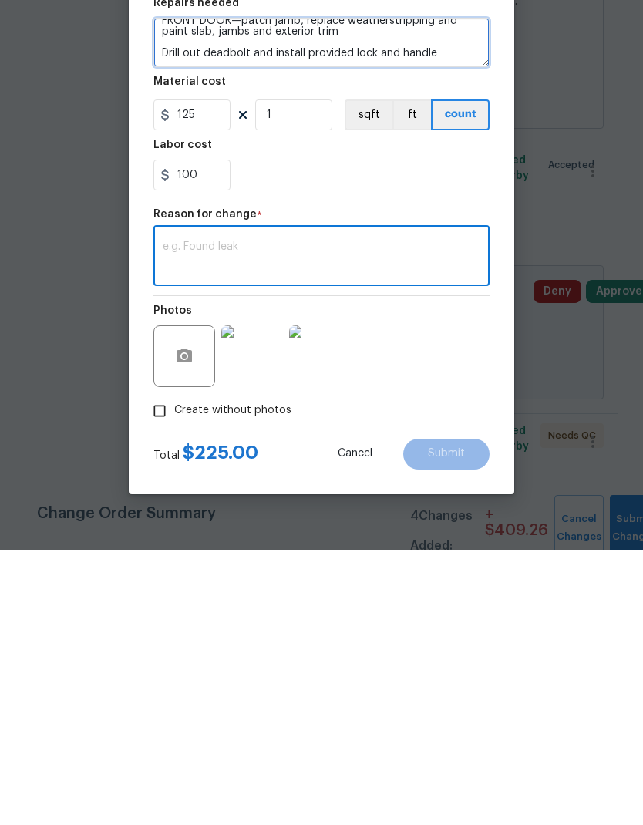
click at [451, 293] on textarea "FRONT DOOR—patch jamb, replace weatherstripping and paint slab, jambs and exter…" at bounding box center [321, 317] width 336 height 49
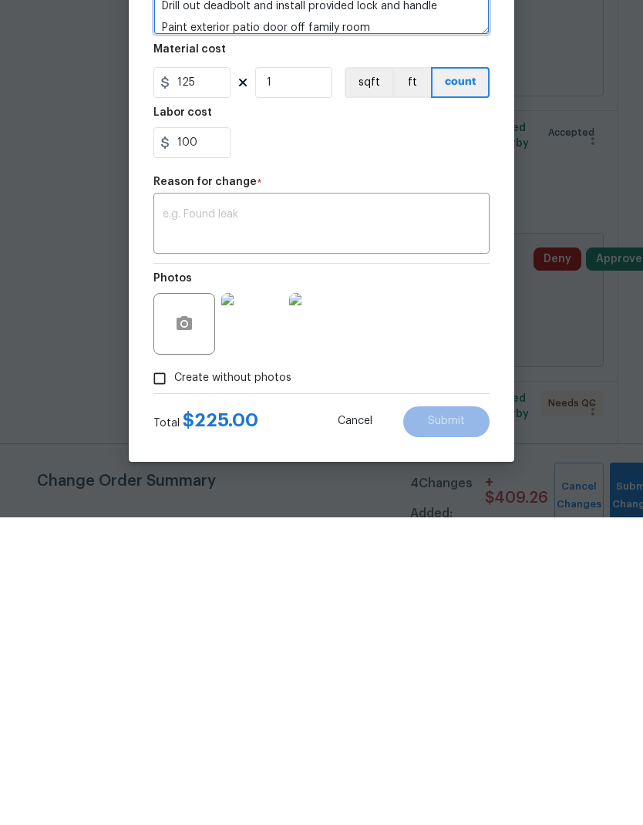
scroll to position [62, 0]
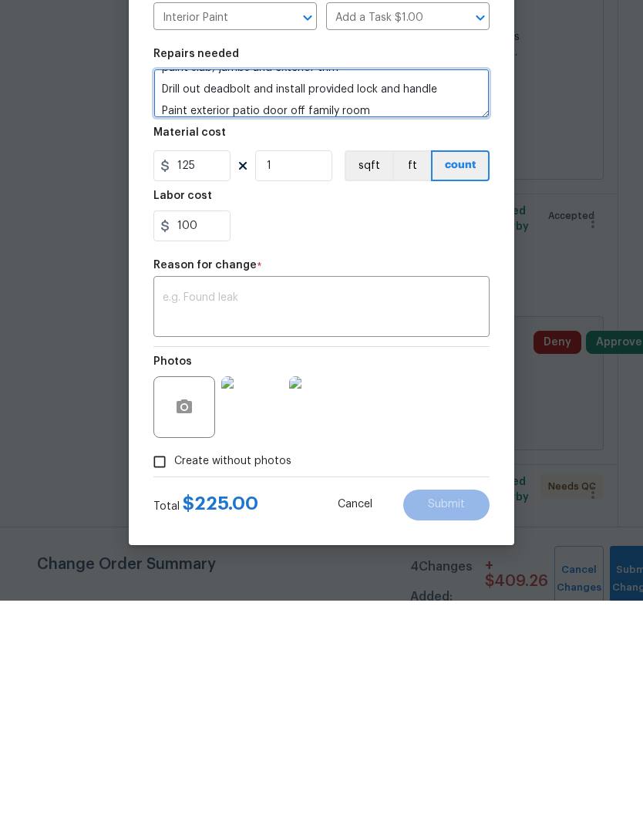
type textarea "FRONT DOOR—patch jamb, replace weatherstripping and paint slab, jambs and exter…"
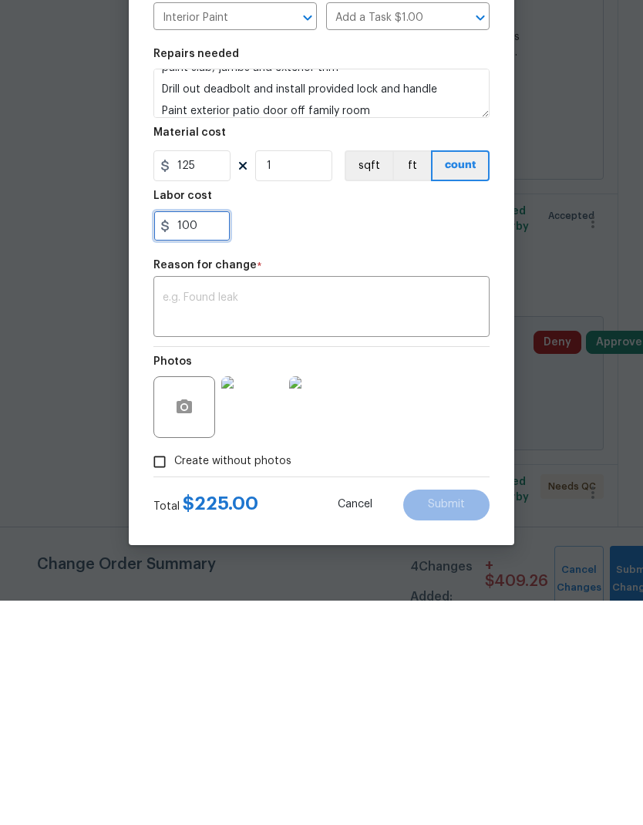
click at [194, 435] on input "100" at bounding box center [191, 450] width 77 height 31
type input "175"
click at [177, 517] on textarea at bounding box center [322, 533] width 318 height 32
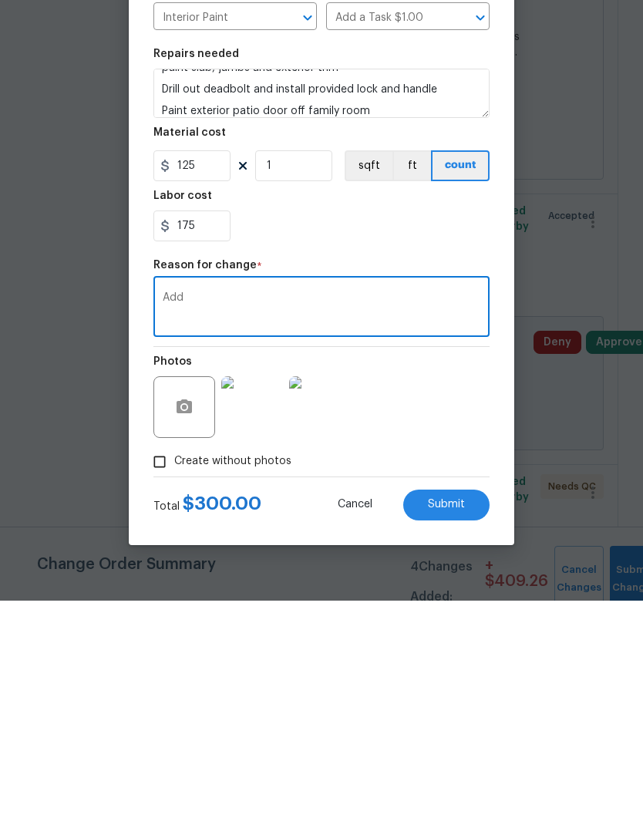
type textarea "Add"
click at [329, 435] on div "175" at bounding box center [321, 450] width 336 height 31
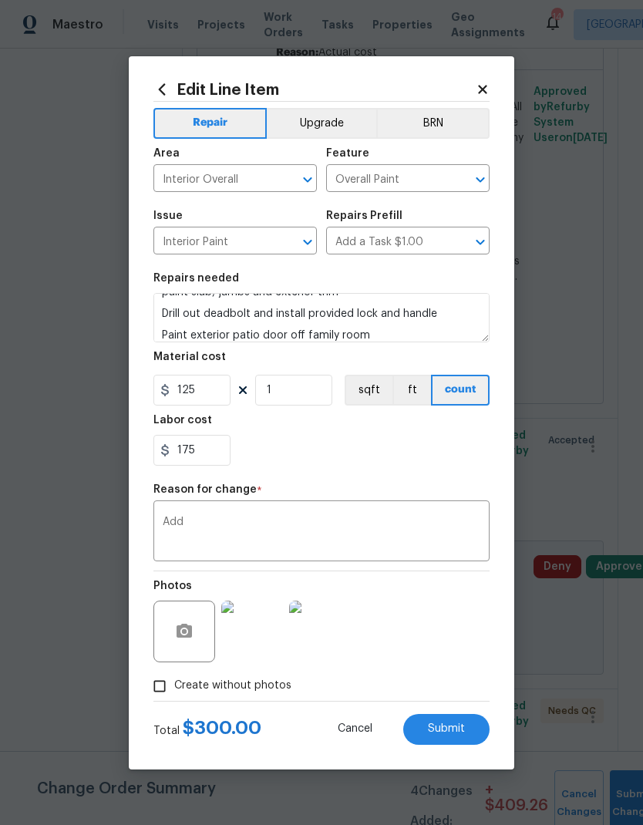
click at [440, 547] on span "Submit" at bounding box center [446, 729] width 37 height 12
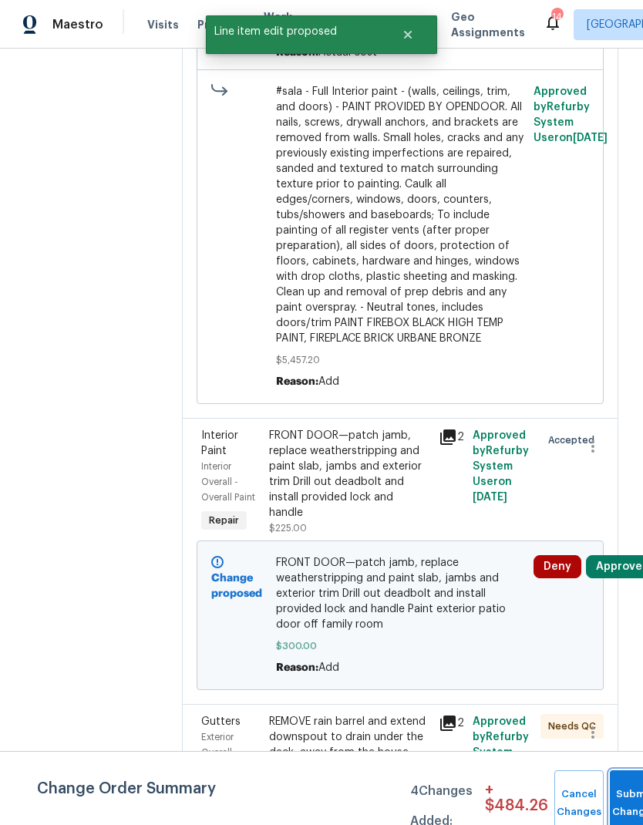
click at [617, 547] on button "Submit Changes" at bounding box center [634, 803] width 49 height 66
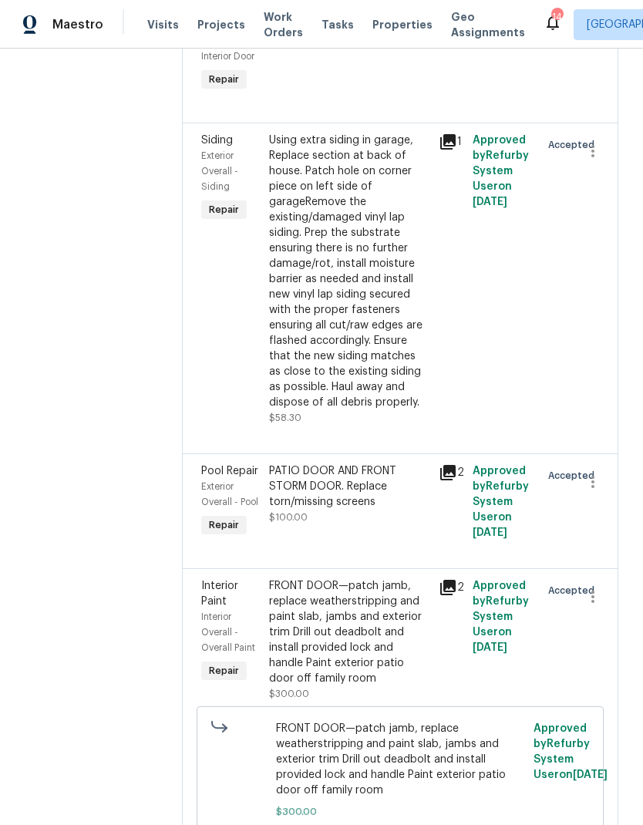
scroll to position [5993, 0]
click at [288, 547] on div "FRONT DOOR—patch jamb, replace weatherstripping and paint slab, jambs and exter…" at bounding box center [349, 632] width 160 height 108
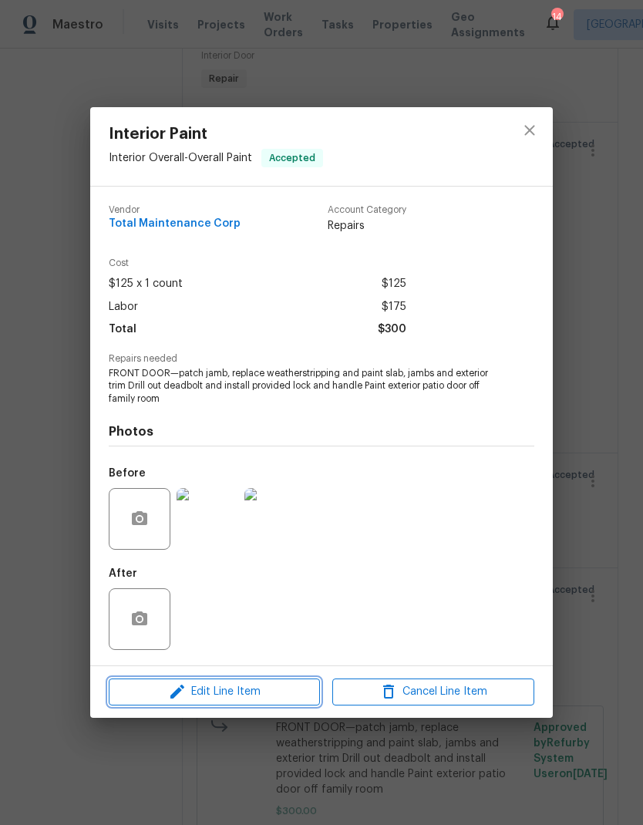
click at [210, 547] on span "Edit Line Item" at bounding box center [214, 692] width 202 height 19
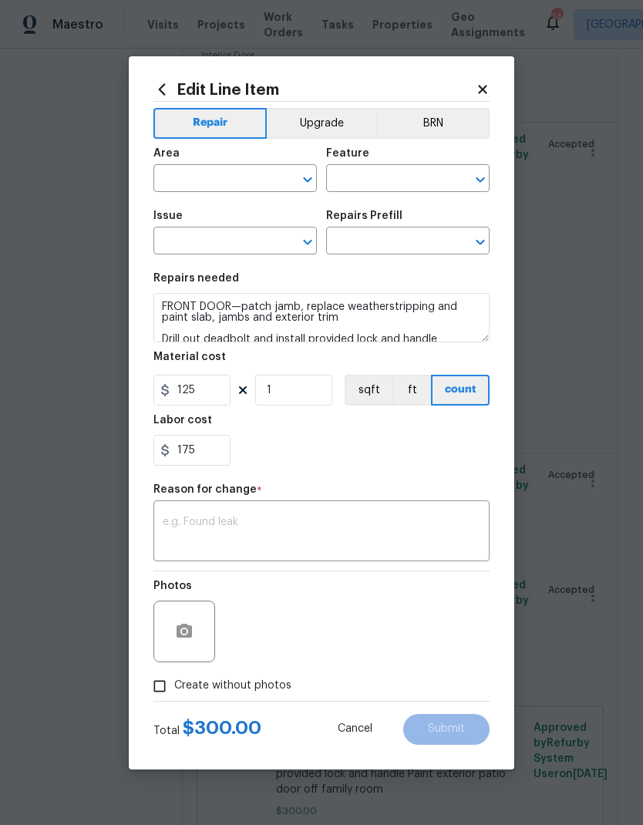
type input "Interior Overall"
type input "Overall Paint"
type input "Interior Paint"
type input "Add a Task $1.00"
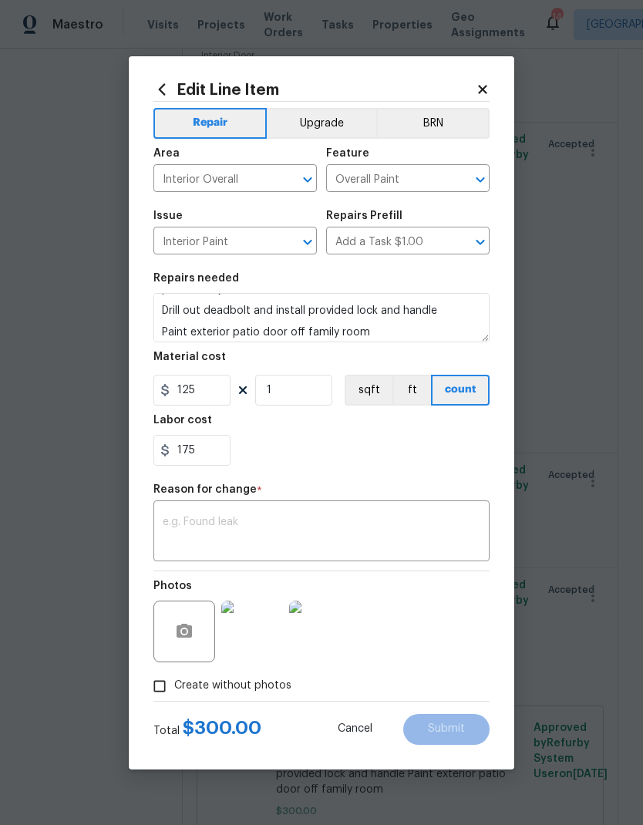
scroll to position [29, 0]
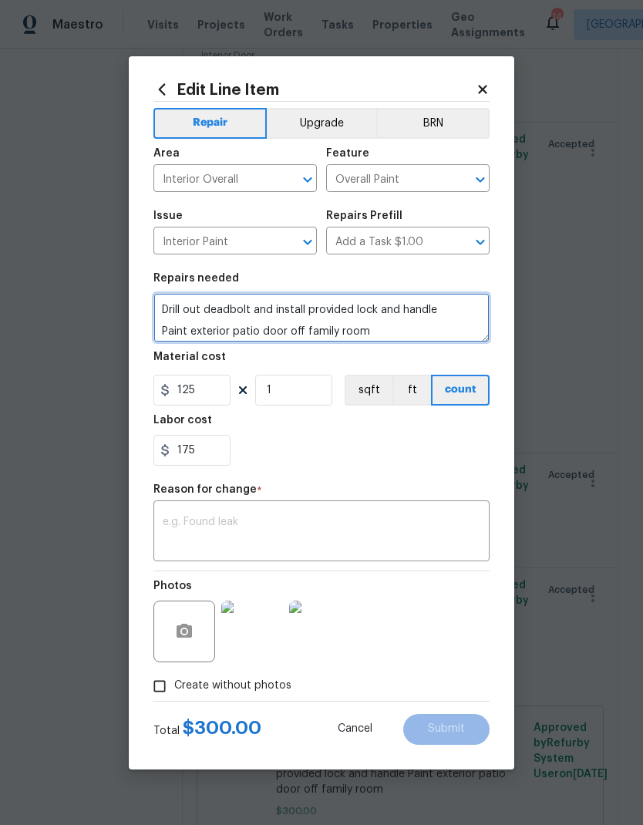
click at [444, 307] on textarea "FRONT DOOR—patch jamb, replace weatherstripping and paint slab, jambs and exter…" at bounding box center [321, 317] width 336 height 49
type textarea "FRONT DOOR—patch jamb, replace weatherstripping and paint slab, jambs and exter…"
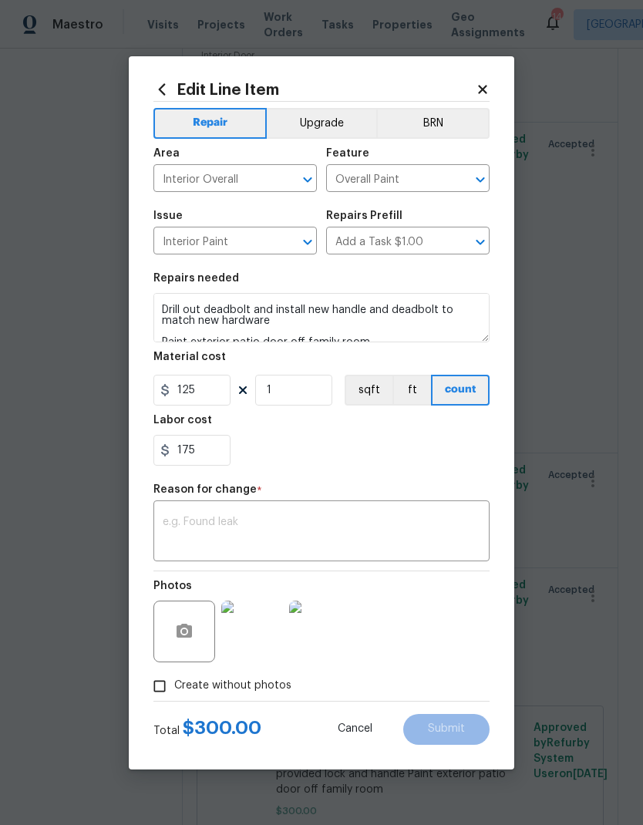
click at [308, 449] on div "175" at bounding box center [321, 450] width 336 height 31
click at [166, 525] on textarea at bounding box center [322, 533] width 318 height 32
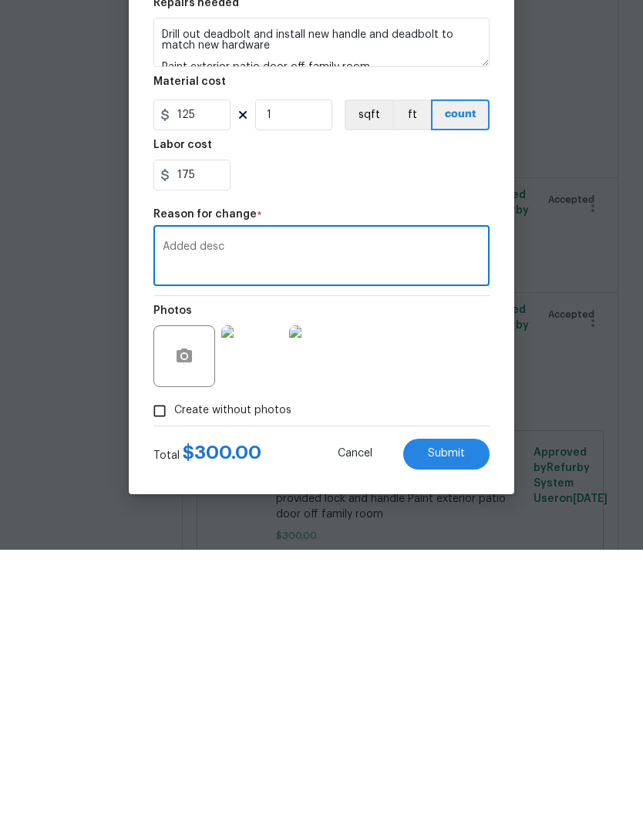
type textarea "Added desc"
click at [437, 547] on span "Submit" at bounding box center [446, 729] width 37 height 12
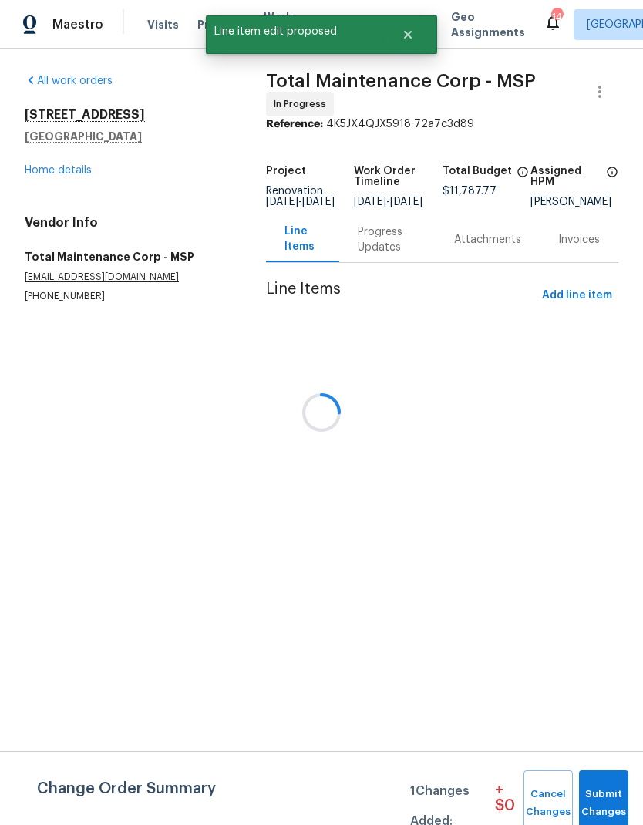
scroll to position [0, 0]
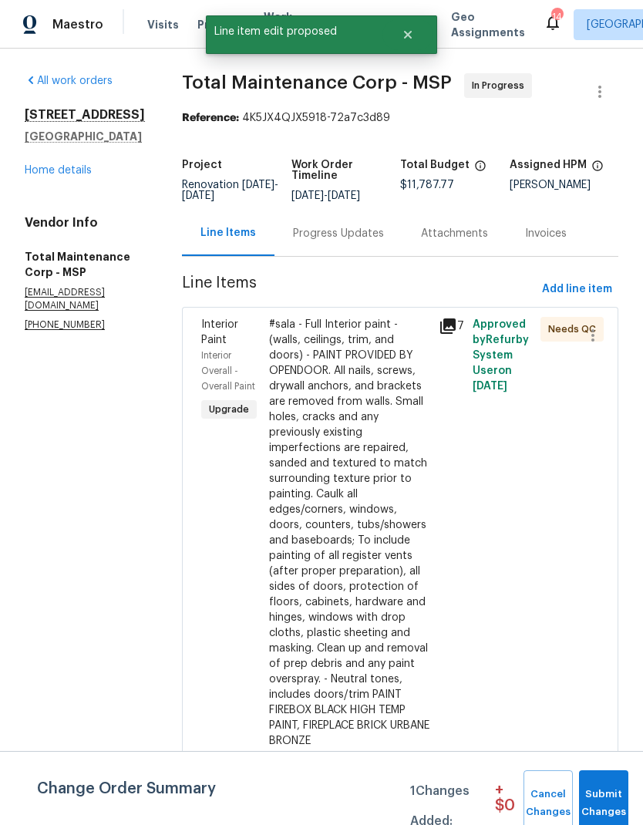
click at [603, 547] on button "Submit Changes" at bounding box center [603, 803] width 49 height 66
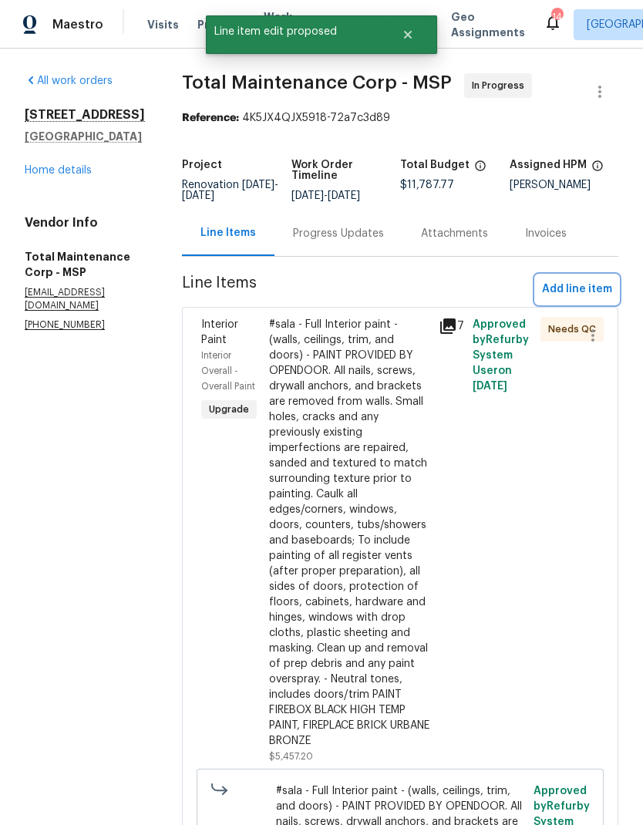
click at [555, 282] on span "Add line item" at bounding box center [577, 289] width 70 height 19
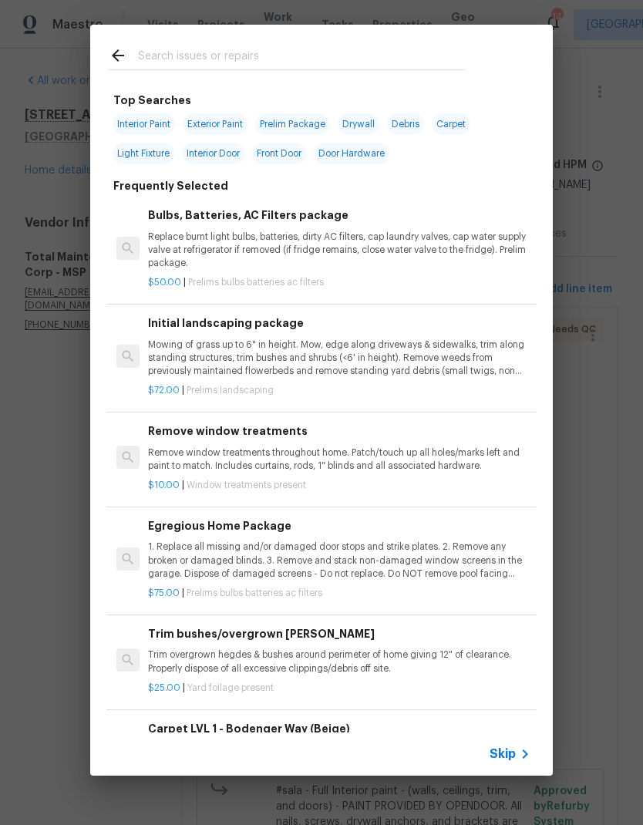
click at [152, 53] on input "text" at bounding box center [301, 57] width 327 height 23
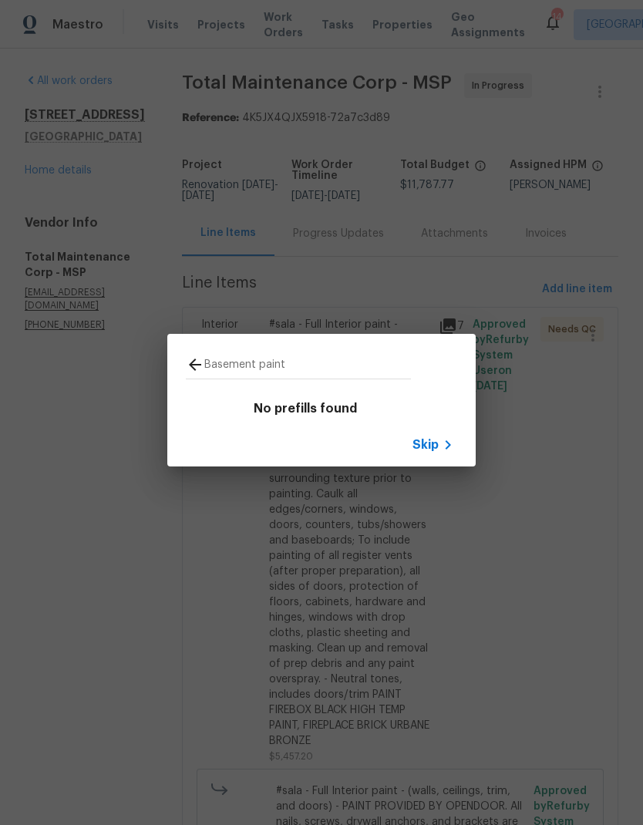
type input "Basement paint"
click at [188, 364] on icon at bounding box center [195, 365] width 19 height 19
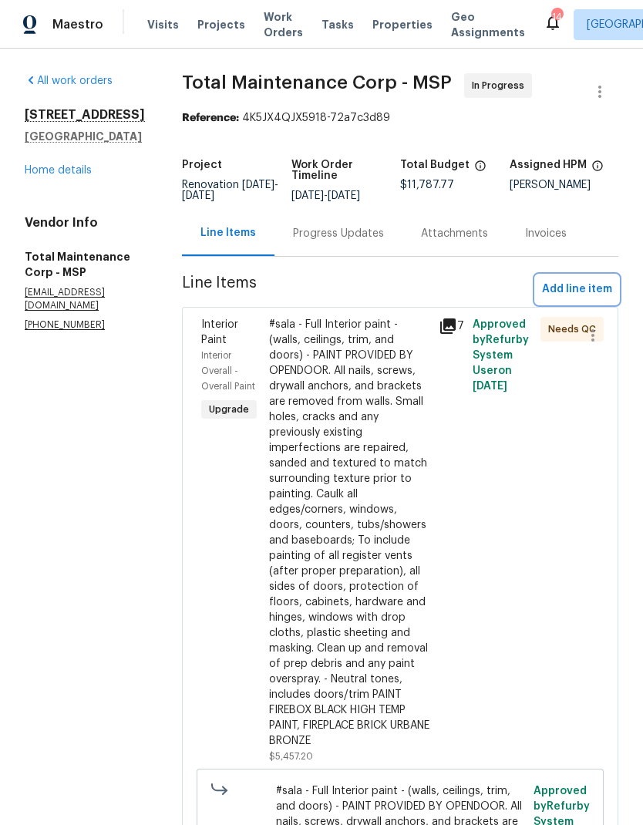
click at [571, 287] on span "Add line item" at bounding box center [577, 289] width 70 height 19
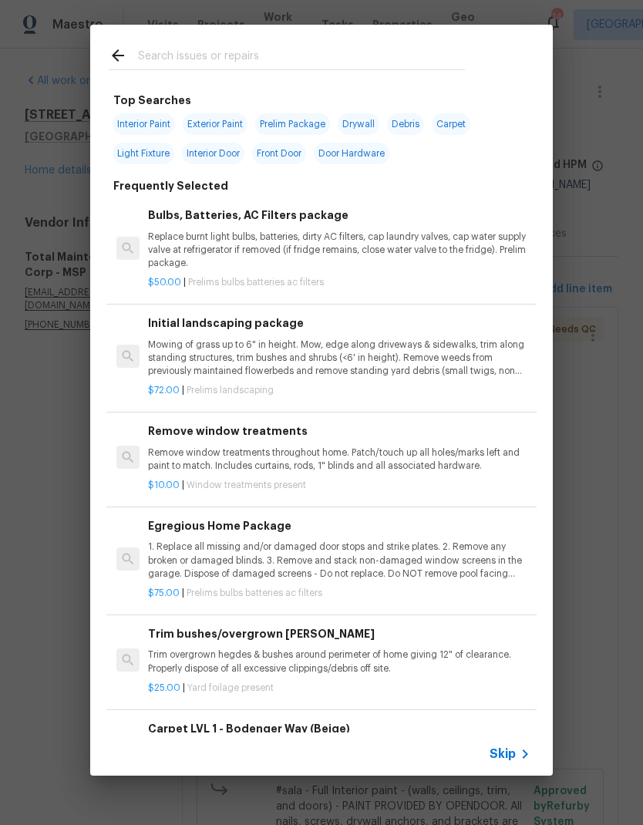
click at [130, 127] on span "Interior Paint" at bounding box center [144, 124] width 62 height 22
type input "Interior Paint"
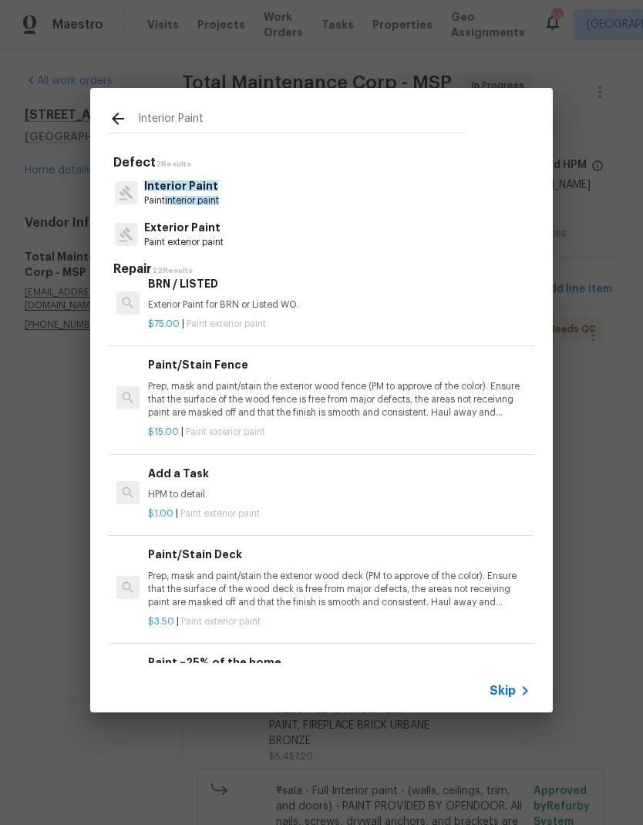
scroll to position [963, 0]
click at [158, 479] on div "Add a Task HPM to detail" at bounding box center [339, 483] width 383 height 37
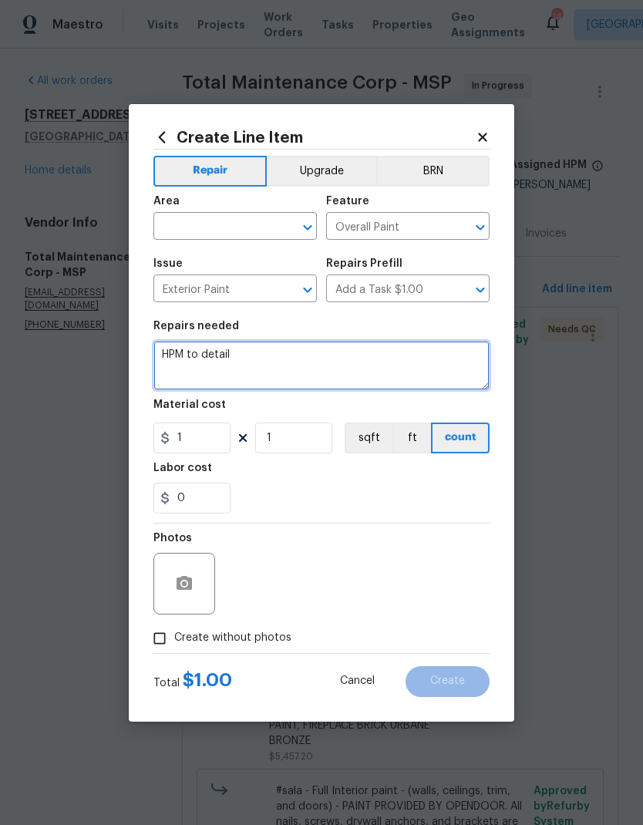
click at [235, 359] on textarea "HPM to detail" at bounding box center [321, 365] width 336 height 49
type textarea "H"
type textarea "Basement. Replace damaged drywall. Paint block and drywall sections white. Pain…"
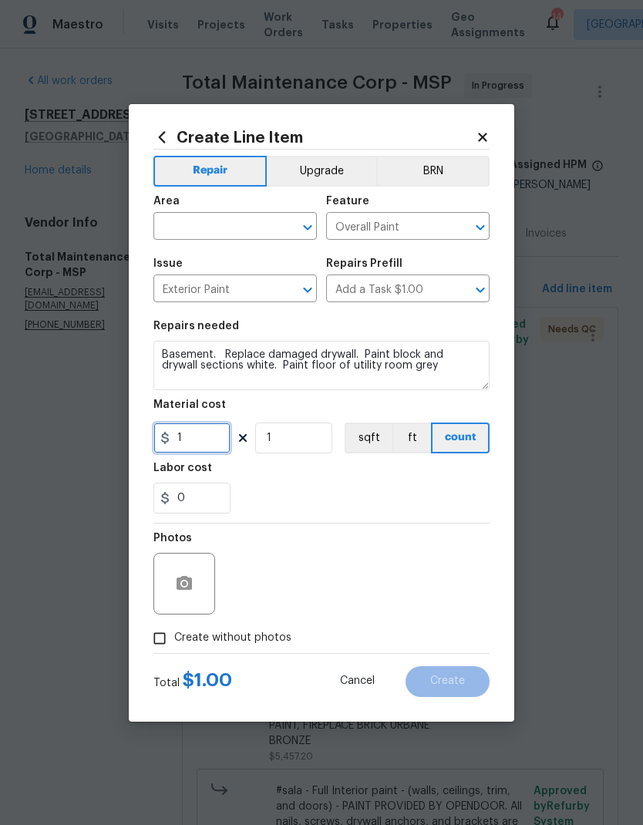
click at [186, 443] on input "1" at bounding box center [191, 438] width 77 height 31
type input "100"
click at [279, 442] on input "1" at bounding box center [293, 438] width 77 height 31
type input "2"
click at [199, 502] on input "0" at bounding box center [191, 498] width 77 height 31
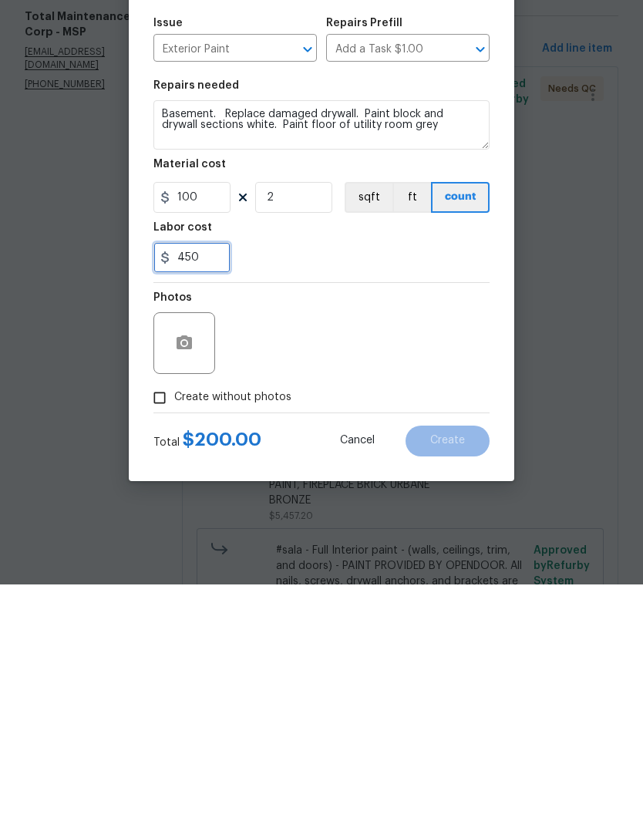
type input "450"
click at [289, 483] on div "450" at bounding box center [321, 498] width 336 height 31
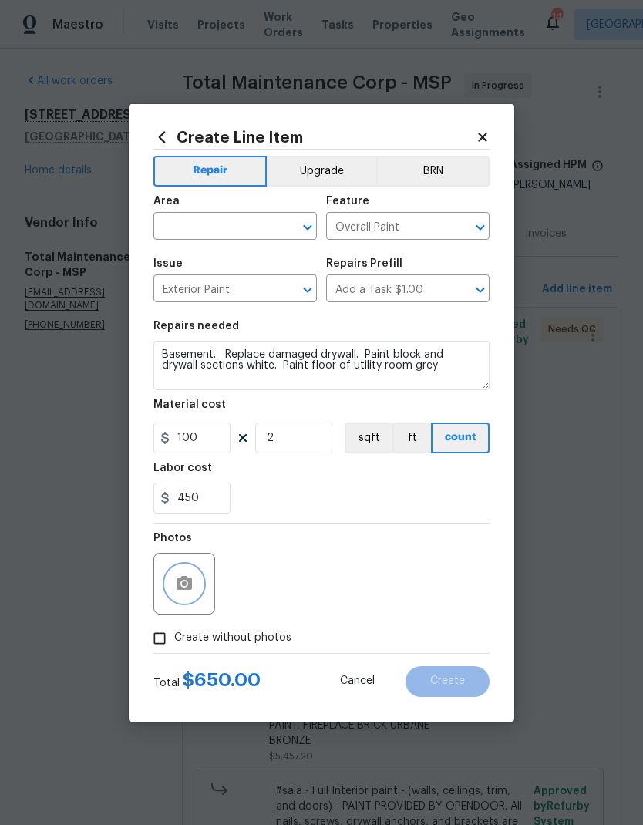
click at [169, 547] on button "button" at bounding box center [184, 583] width 37 height 37
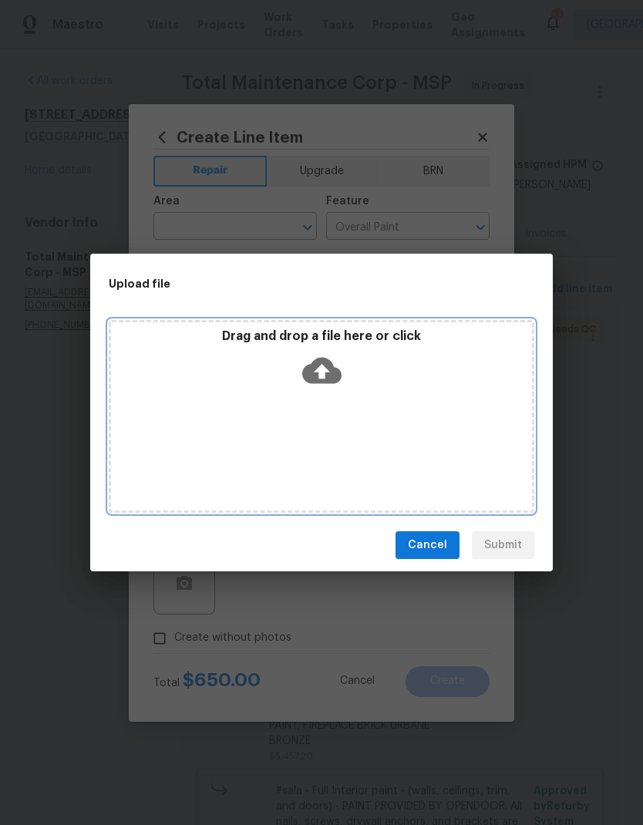
click at [361, 430] on div "Drag and drop a file here or click" at bounding box center [322, 416] width 426 height 193
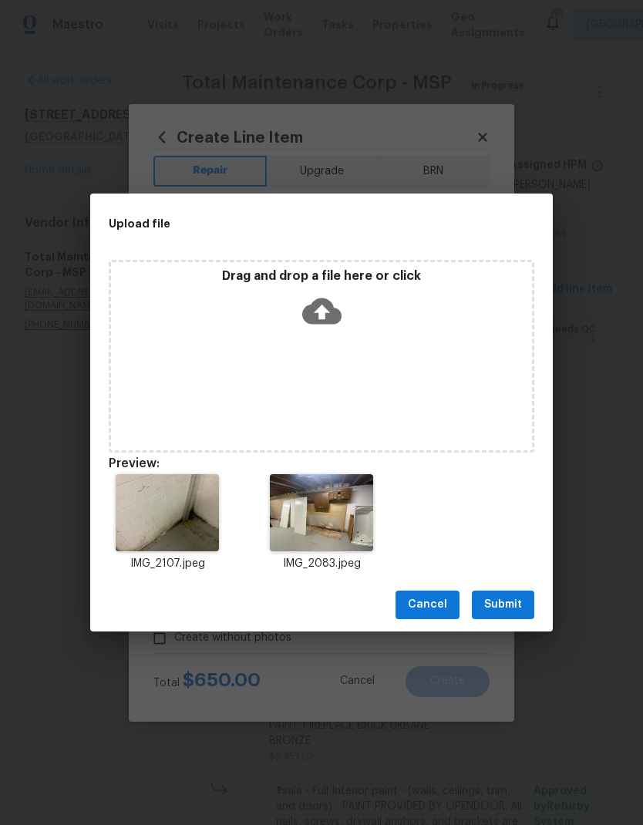
click at [500, 547] on span "Submit" at bounding box center [503, 604] width 38 height 19
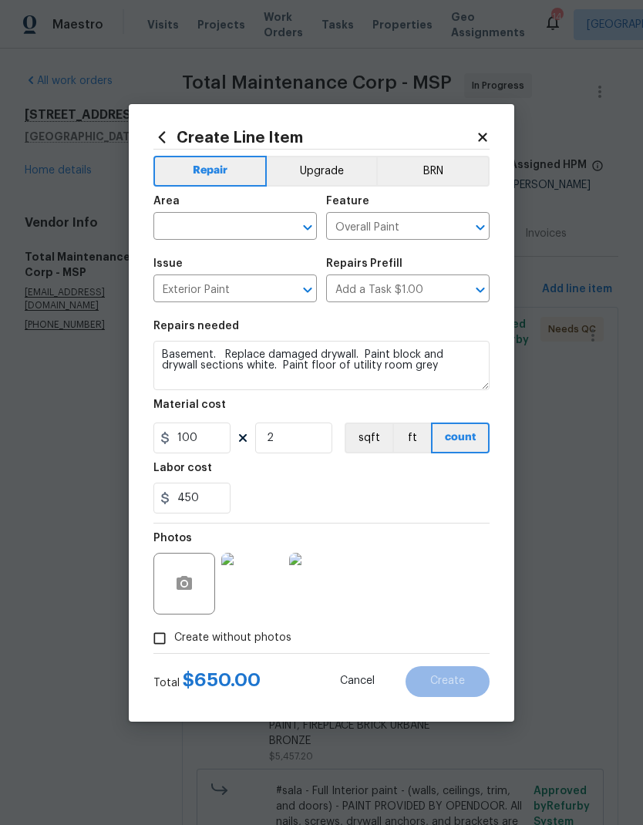
click at [177, 227] on input "text" at bounding box center [213, 228] width 120 height 24
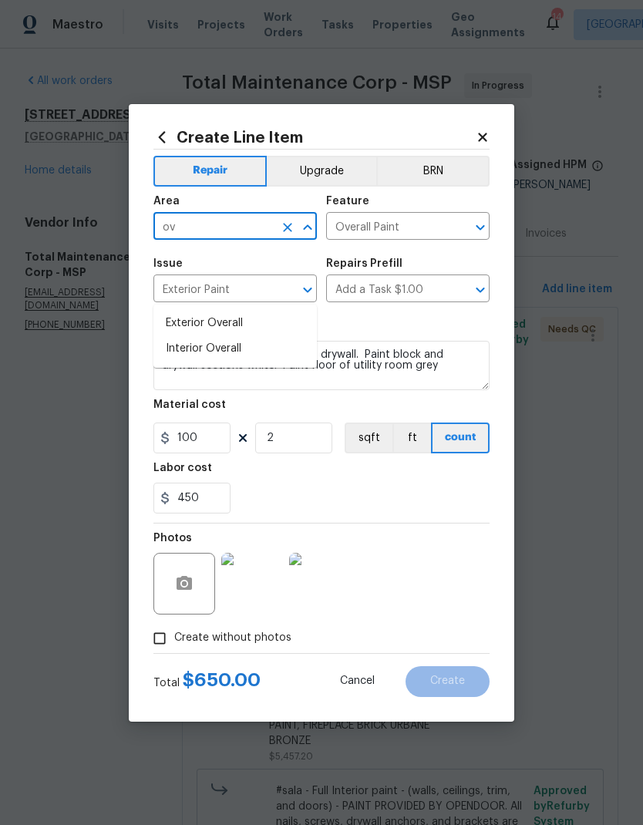
click at [179, 336] on li "Interior Overall" at bounding box center [235, 348] width 164 height 25
type input "Interior Overall"
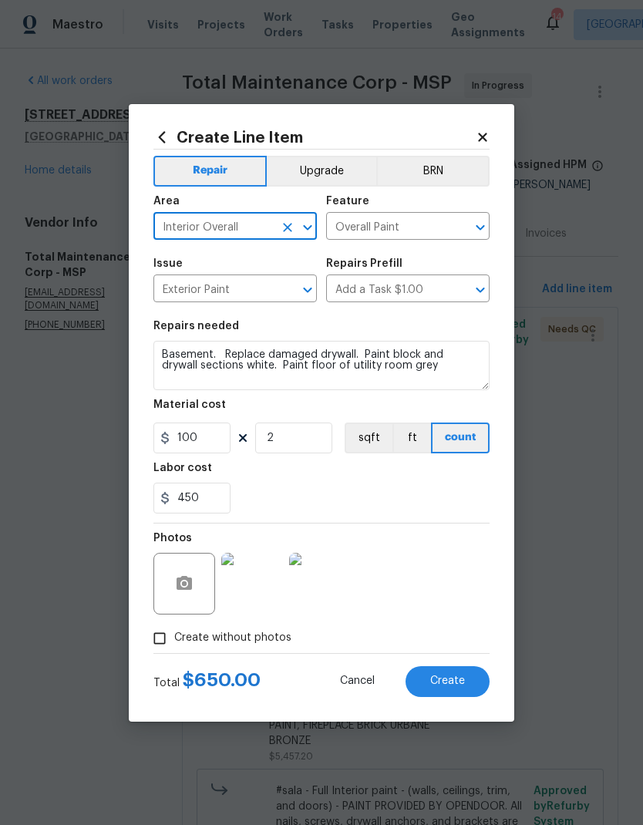
click at [275, 487] on div "450" at bounding box center [321, 498] width 336 height 31
click at [437, 547] on span "Create" at bounding box center [447, 682] width 35 height 12
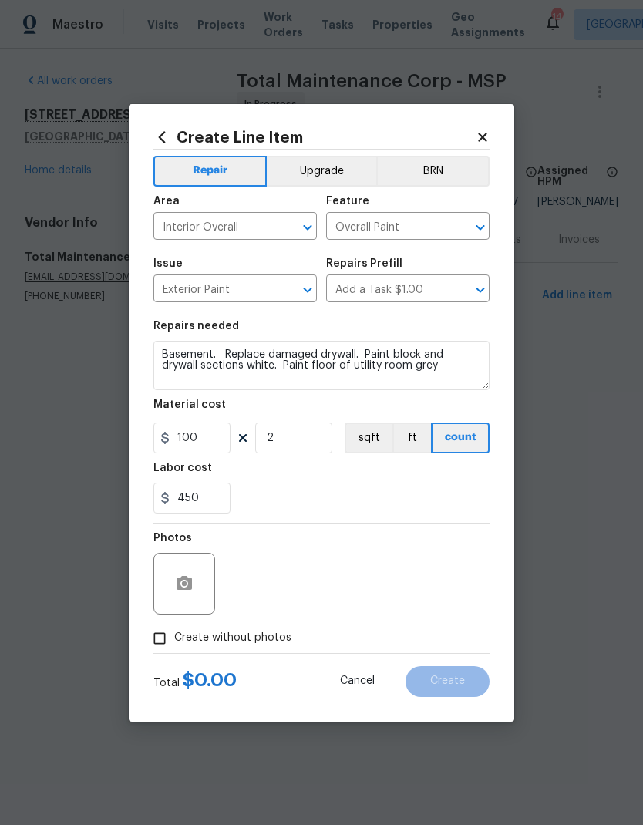
type input "0"
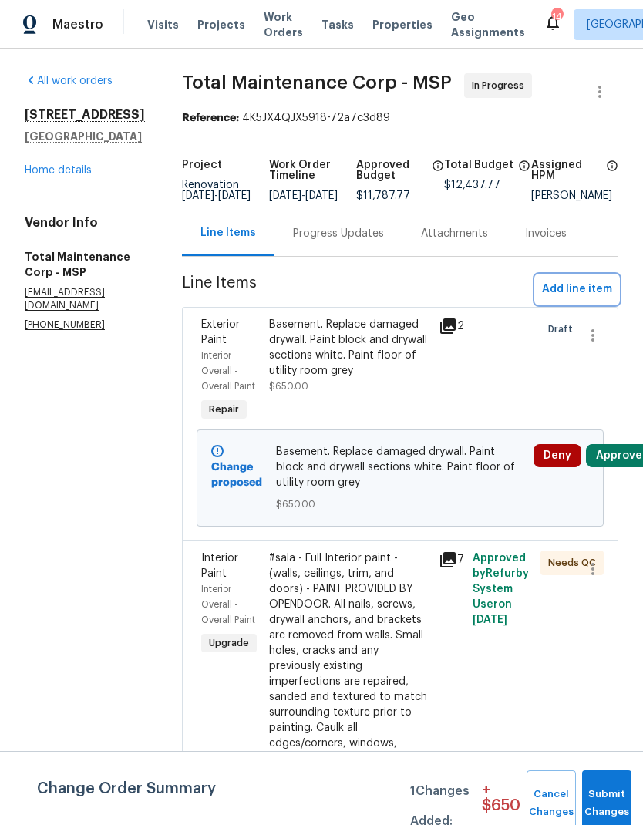
click at [560, 298] on span "Add line item" at bounding box center [577, 289] width 70 height 19
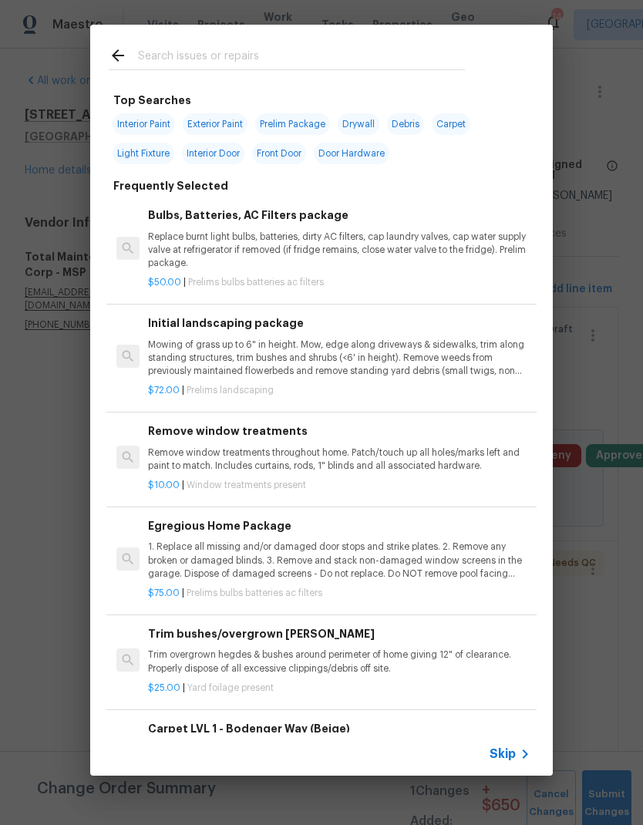
click at [166, 59] on input "text" at bounding box center [301, 57] width 327 height 23
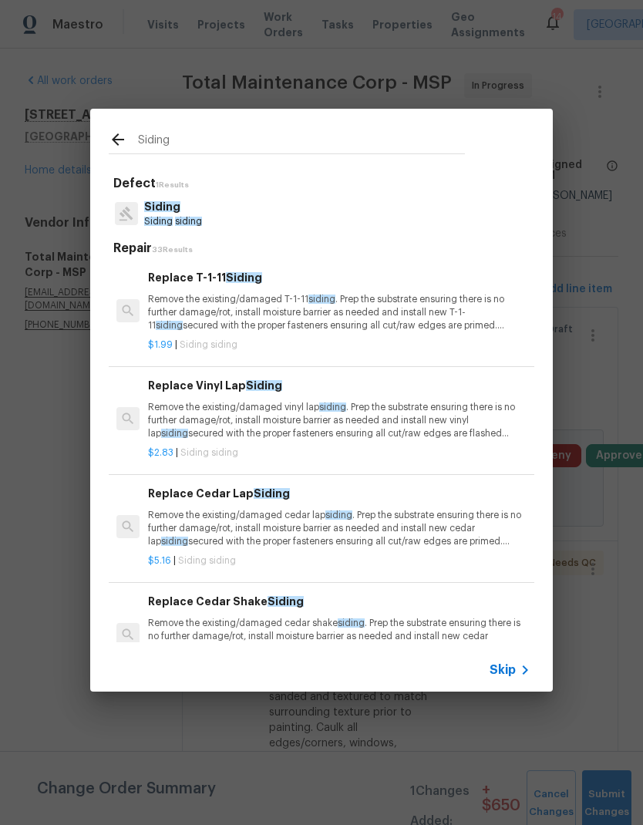
type input "Siding"
click at [115, 144] on icon at bounding box center [118, 139] width 19 height 19
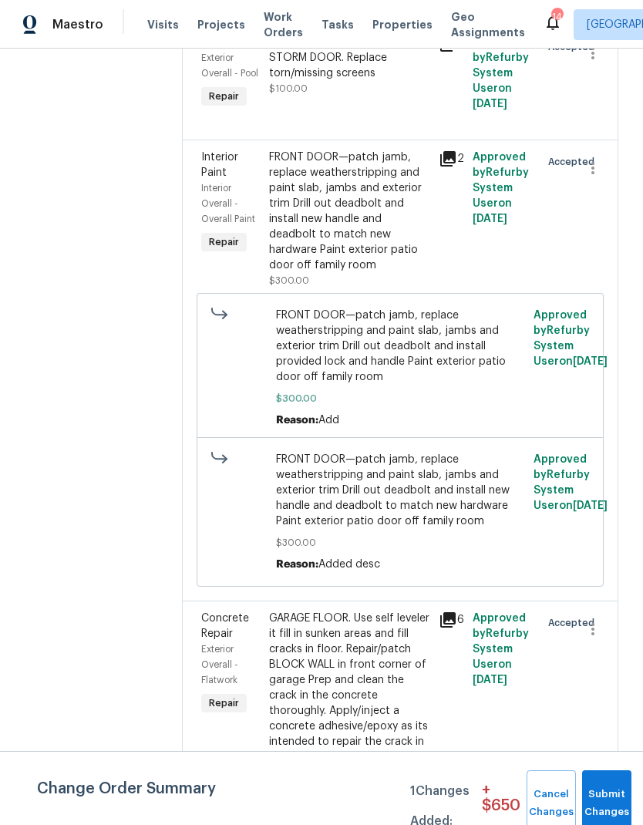
scroll to position [62, 0]
click at [608, 547] on button "Submit Changes" at bounding box center [606, 803] width 49 height 66
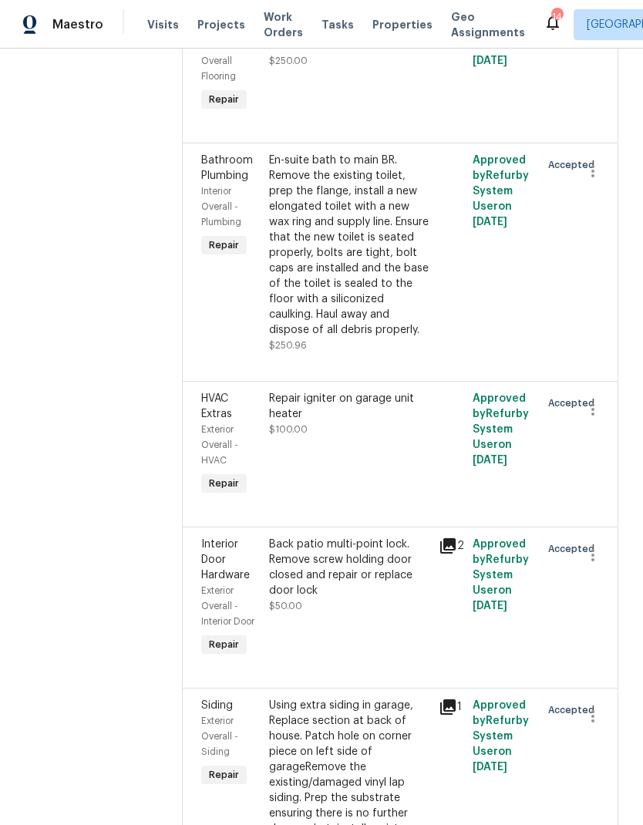
scroll to position [5576, 0]
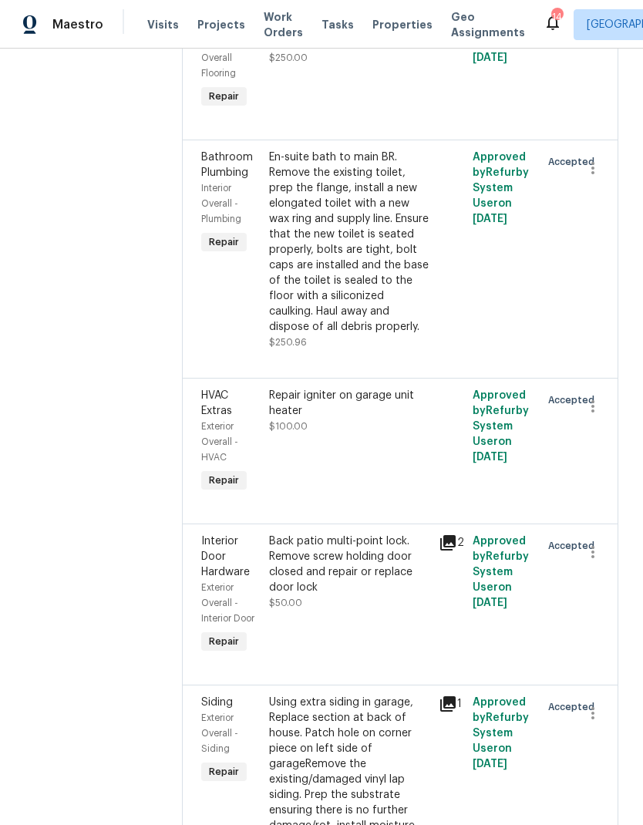
click at [284, 547] on div "Using extra siding in garage, Replace section at back of house. Patch hole on c…" at bounding box center [349, 834] width 160 height 278
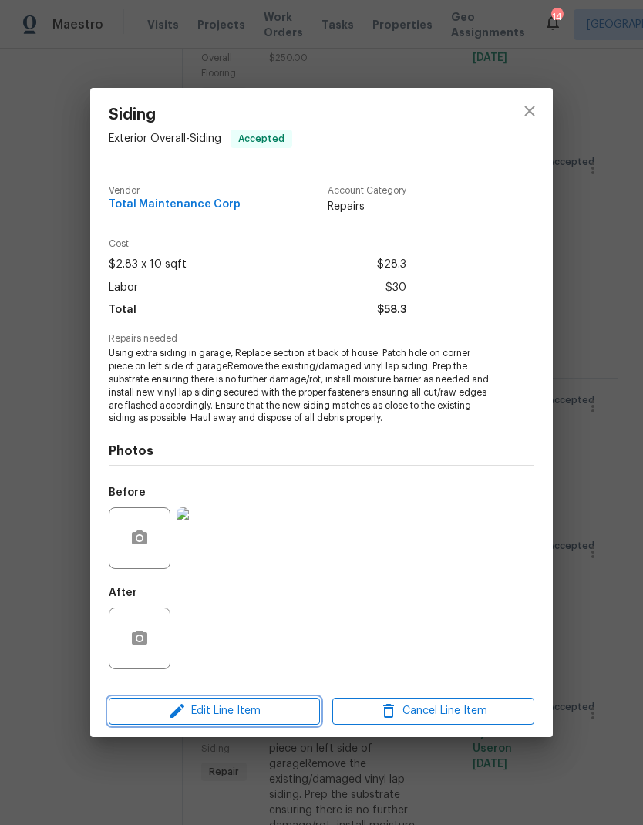
click at [204, 547] on span "Edit Line Item" at bounding box center [214, 711] width 202 height 19
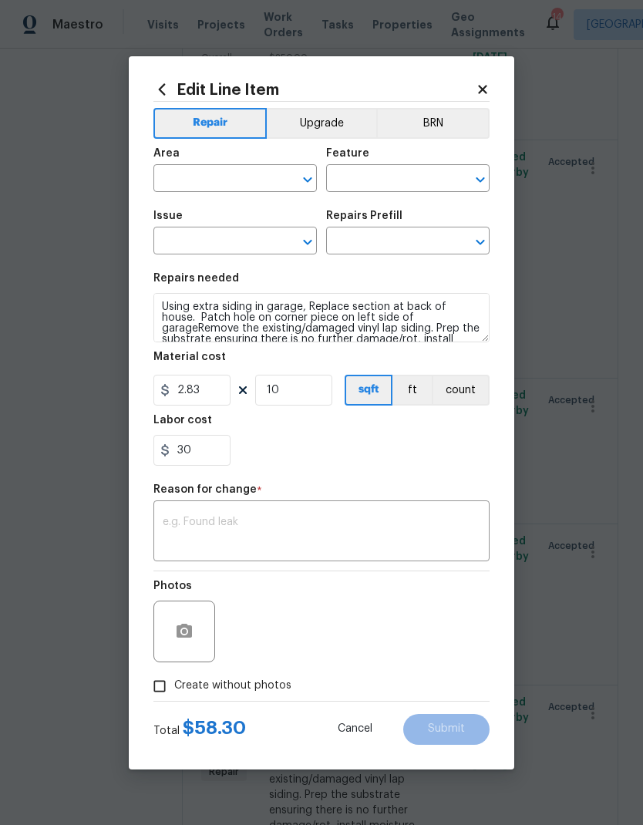
type input "Exterior Overall"
type input "Siding"
type input "Replace Vinyl Lap Siding $2.83"
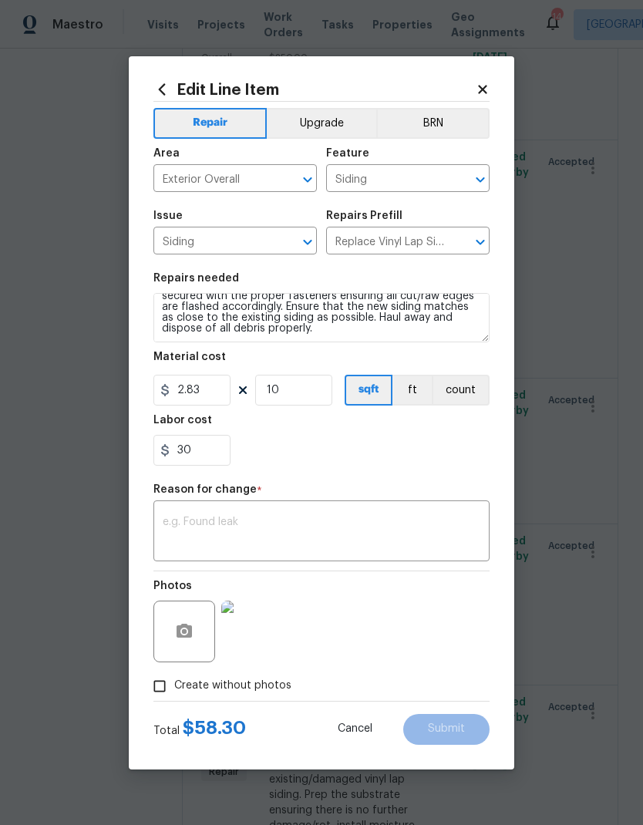
scroll to position [65, 0]
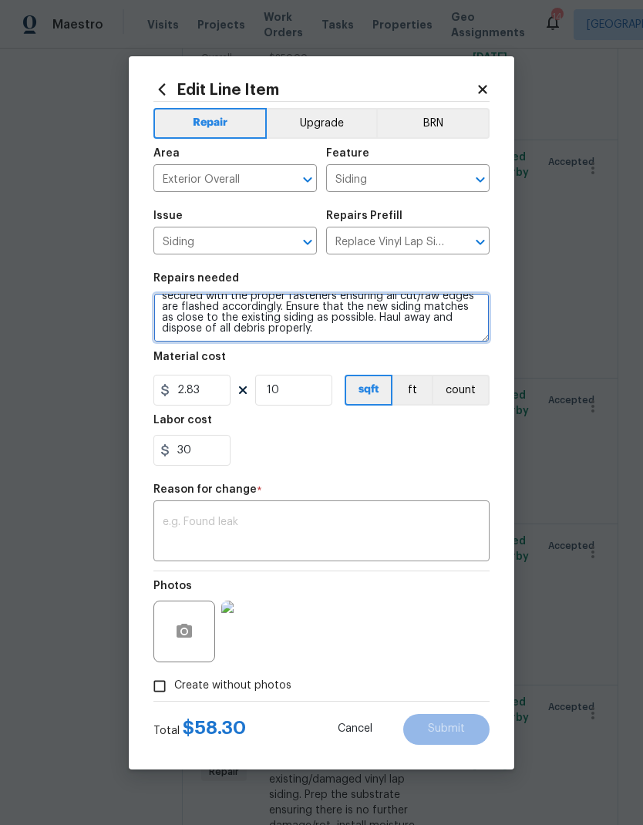
click at [218, 335] on textarea "Using extra siding in garage, Replace section at back of house. Patch hole on c…" at bounding box center [321, 317] width 336 height 49
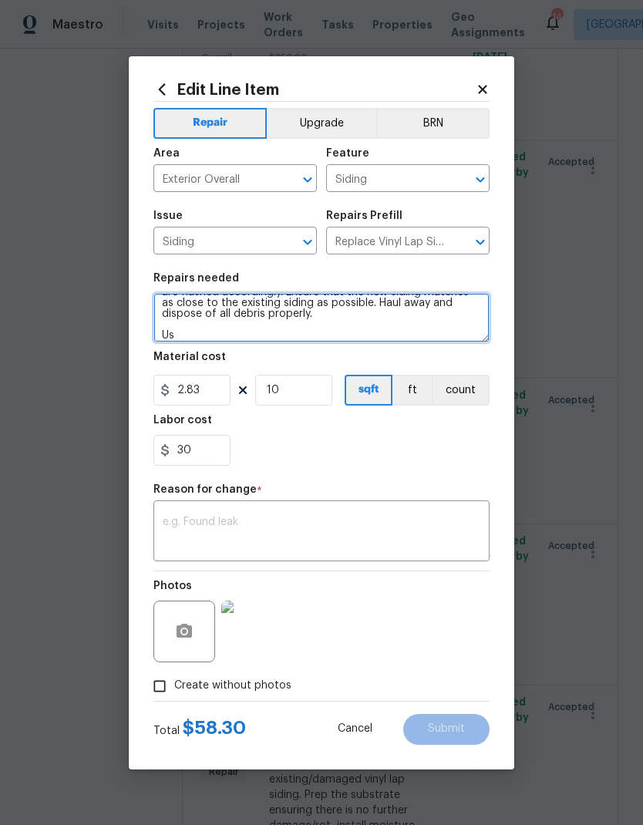
scroll to position [79, 0]
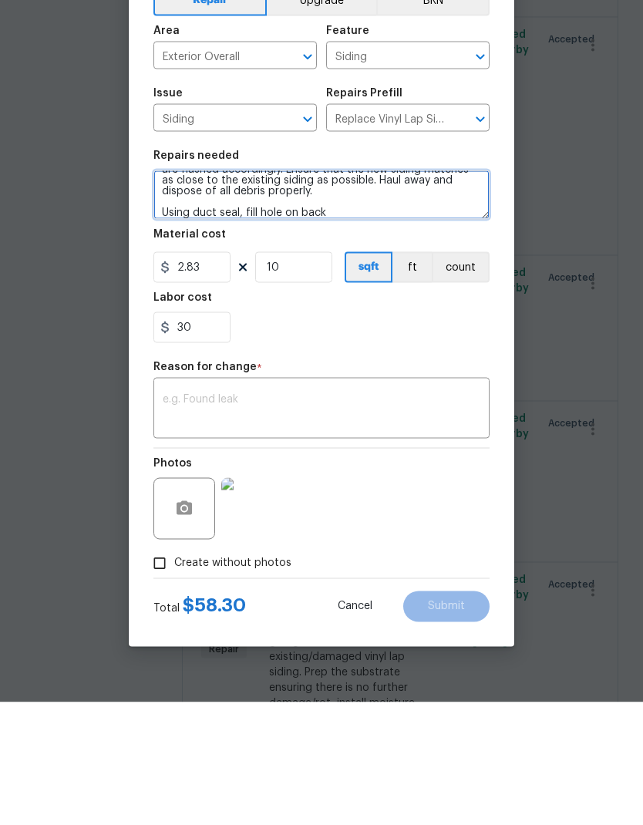
type textarea "Using extra siding in garage, Replace section at back of house. Patch hole on c…"
click at [171, 517] on textarea at bounding box center [322, 533] width 318 height 32
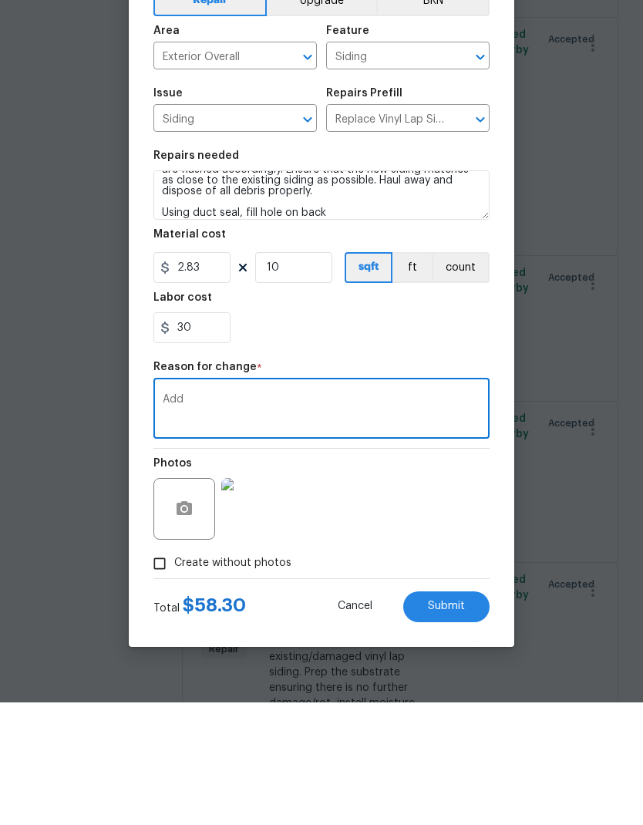
scroll to position [62, 0]
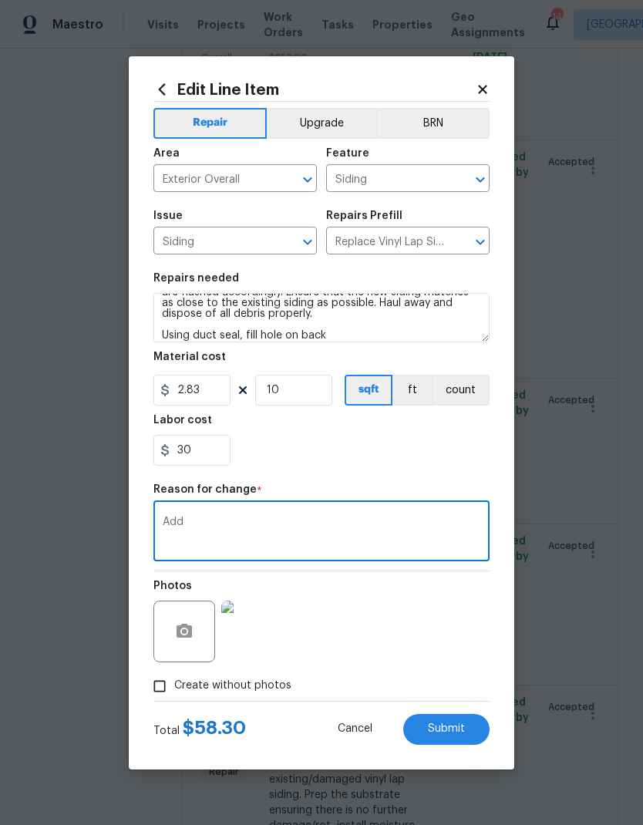
type textarea "Add"
click at [450, 547] on span "Submit" at bounding box center [446, 729] width 37 height 12
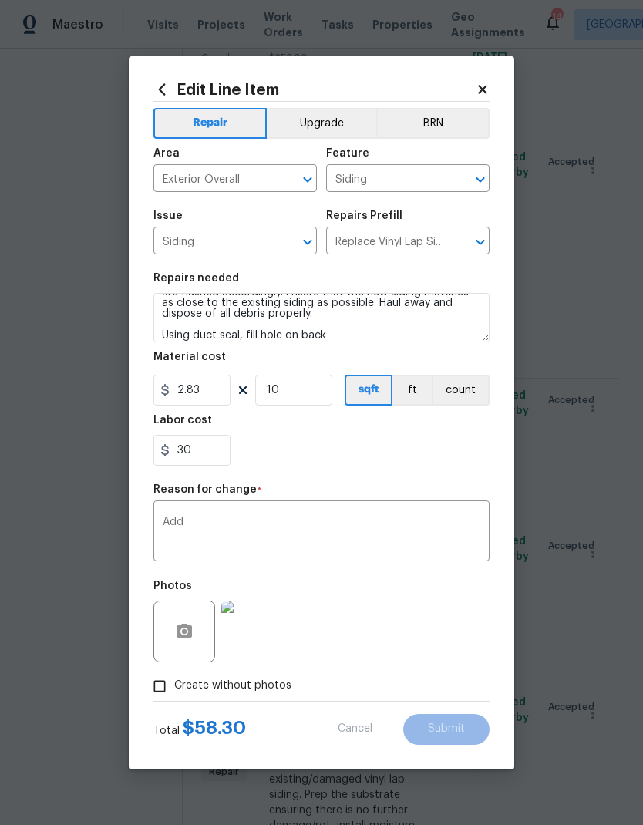
type textarea "Using extra siding in garage, Replace section at back of house. Patch hole on c…"
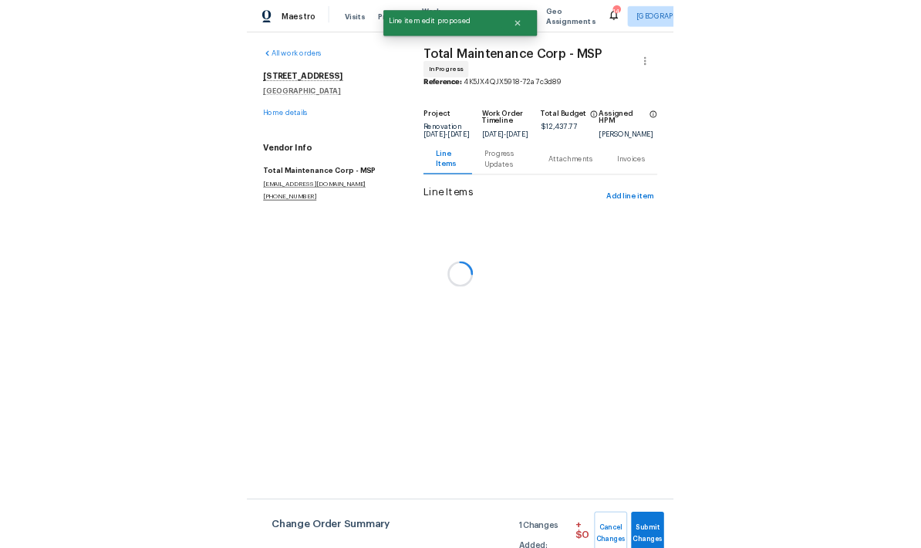
scroll to position [0, 0]
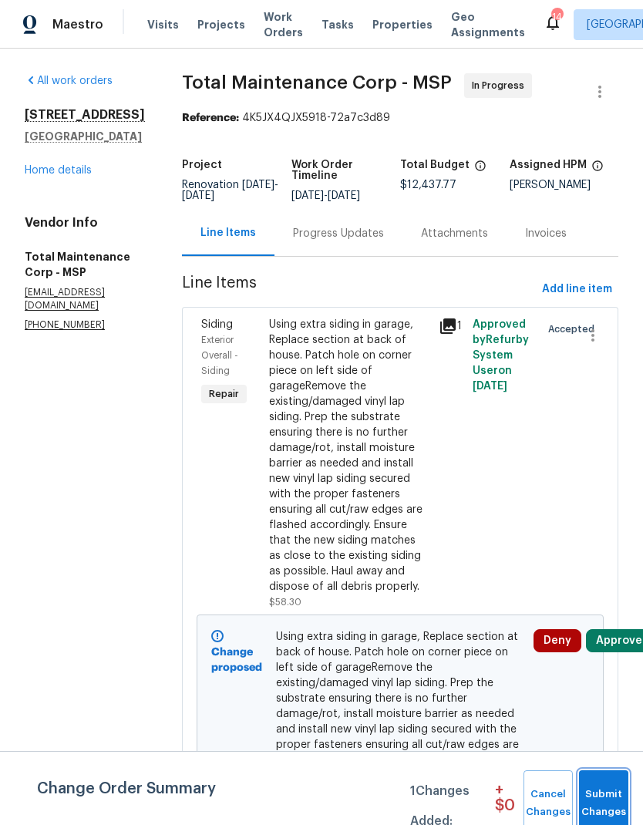
click at [605, 547] on span "Submit Changes" at bounding box center [604, 803] width 34 height 35
